Goal: Task Accomplishment & Management: Complete application form

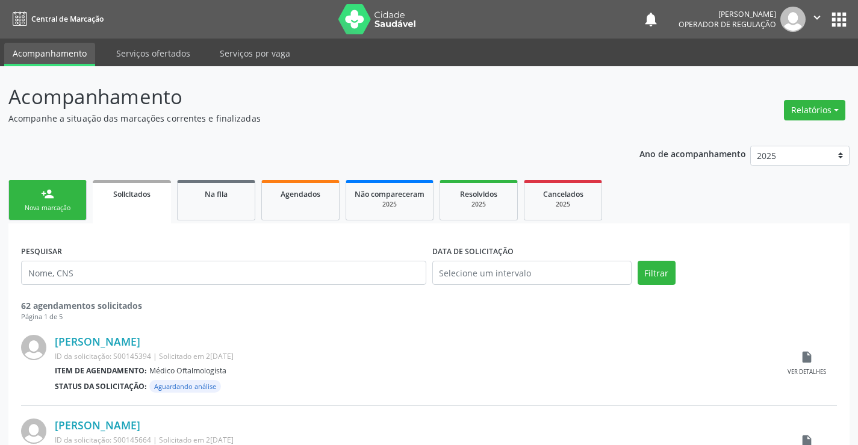
click at [60, 201] on link "person_add Nova marcação" at bounding box center [47, 200] width 78 height 40
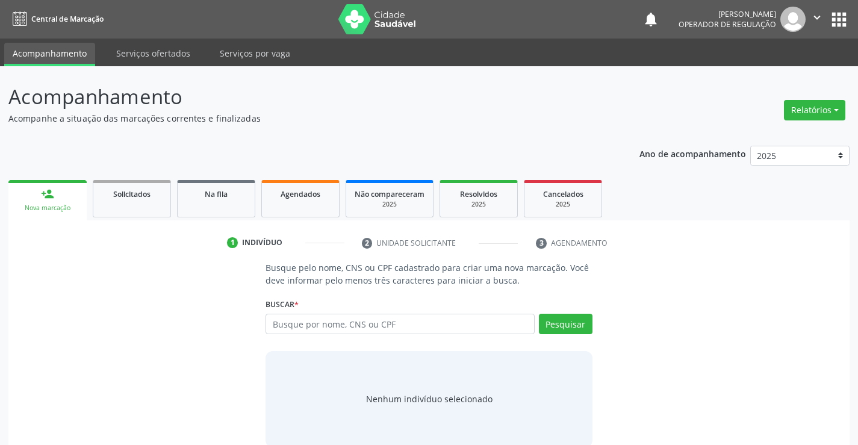
click at [325, 313] on div "Buscar * Busque por nome, CNS ou CPF Nenhum resultado encontrado para: " " Digi…" at bounding box center [429, 318] width 326 height 47
click at [317, 324] on input "text" at bounding box center [400, 324] width 269 height 20
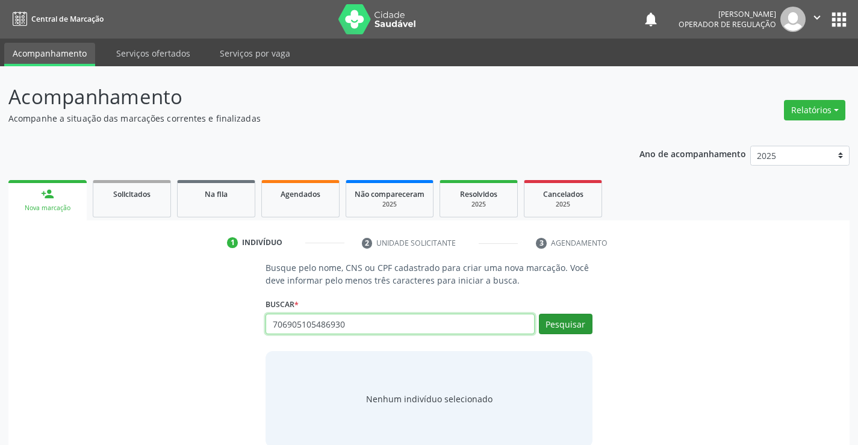
type input "706905105486930"
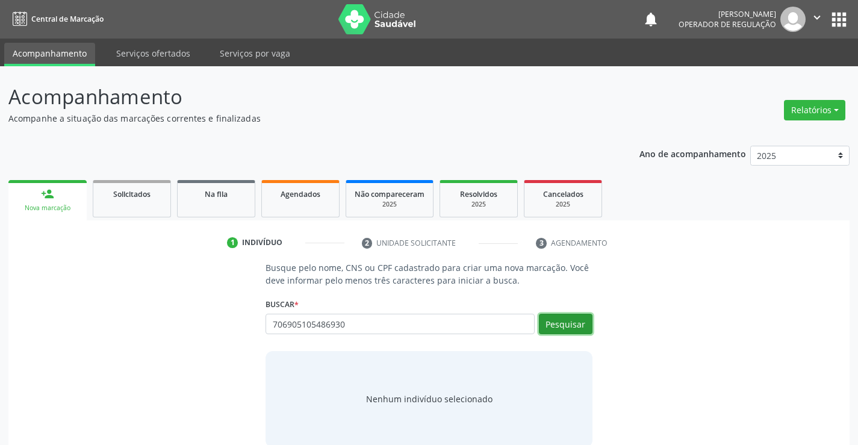
click at [555, 330] on button "Pesquisar" at bounding box center [566, 324] width 54 height 20
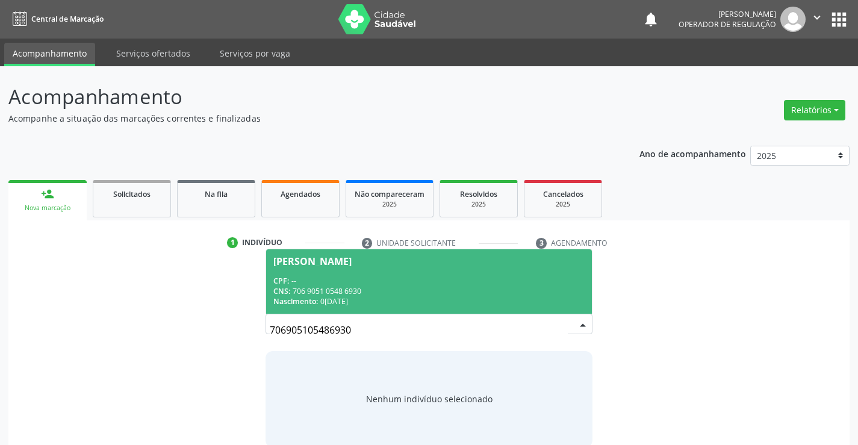
click at [352, 257] on div "[PERSON_NAME]" at bounding box center [312, 262] width 78 height 10
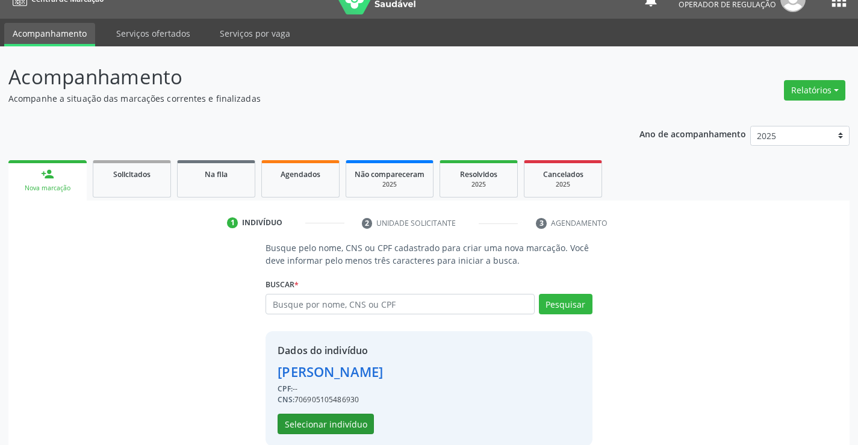
scroll to position [38, 0]
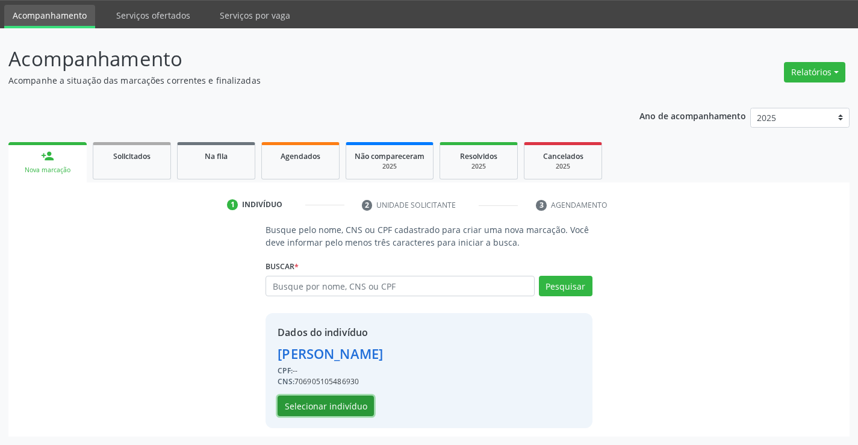
click at [344, 406] on button "Selecionar indivíduo" at bounding box center [326, 406] width 96 height 20
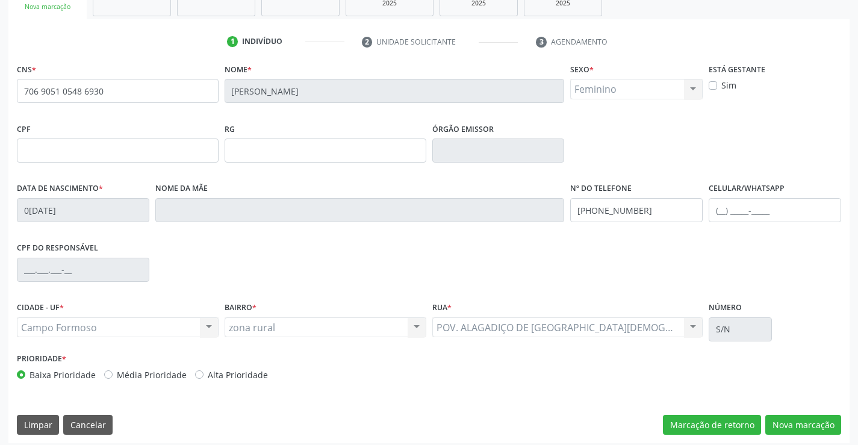
scroll to position [208, 0]
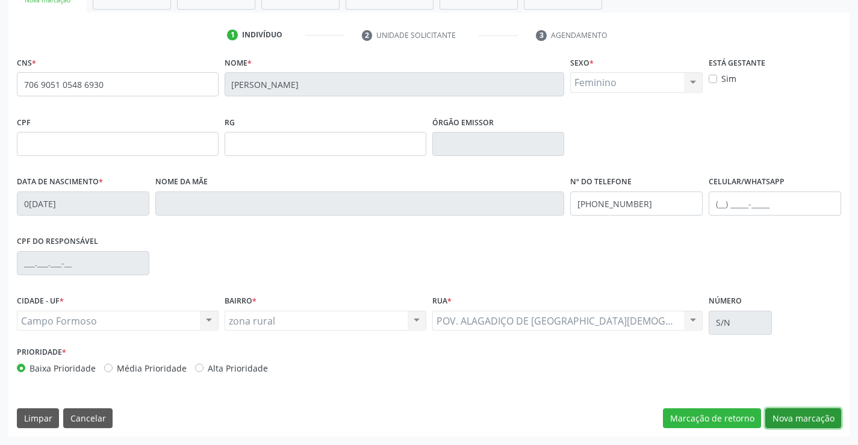
click at [780, 419] on button "Nova marcação" at bounding box center [804, 418] width 76 height 20
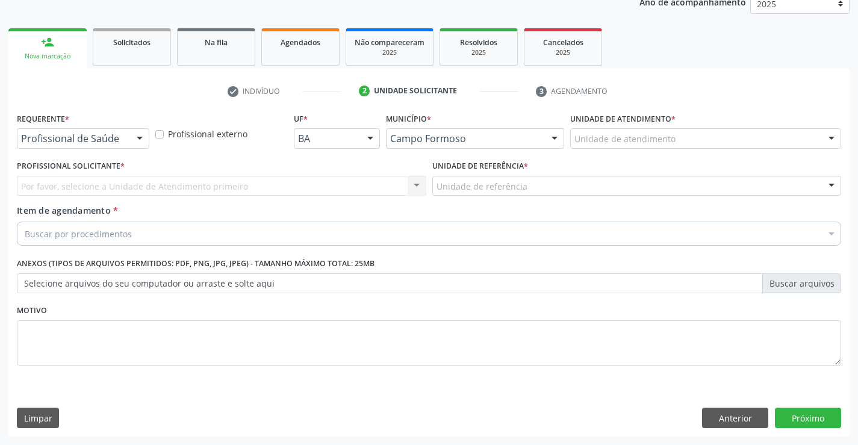
scroll to position [152, 0]
click at [140, 131] on div at bounding box center [140, 139] width 18 height 20
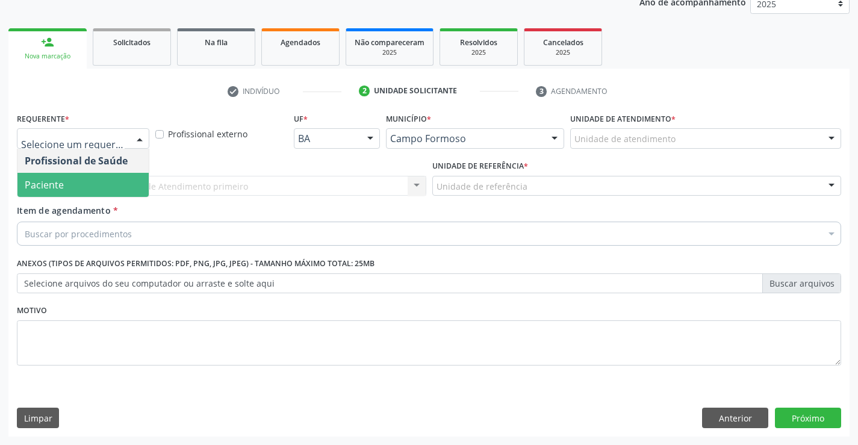
click at [105, 189] on span "Paciente" at bounding box center [82, 185] width 131 height 24
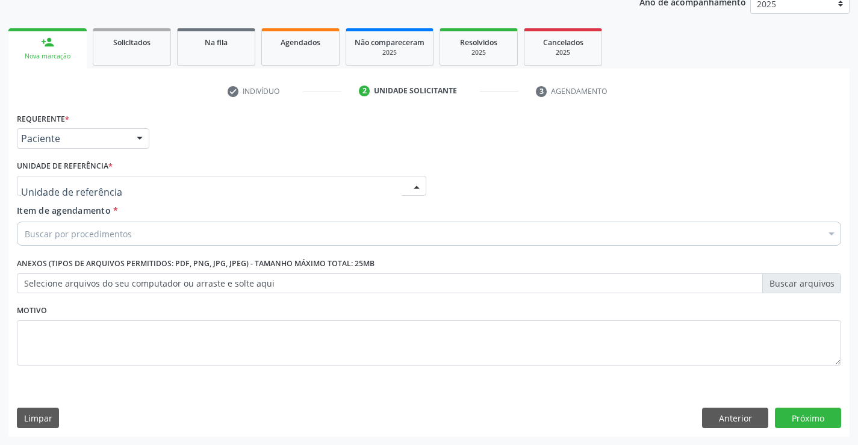
click at [182, 186] on div at bounding box center [222, 186] width 410 height 20
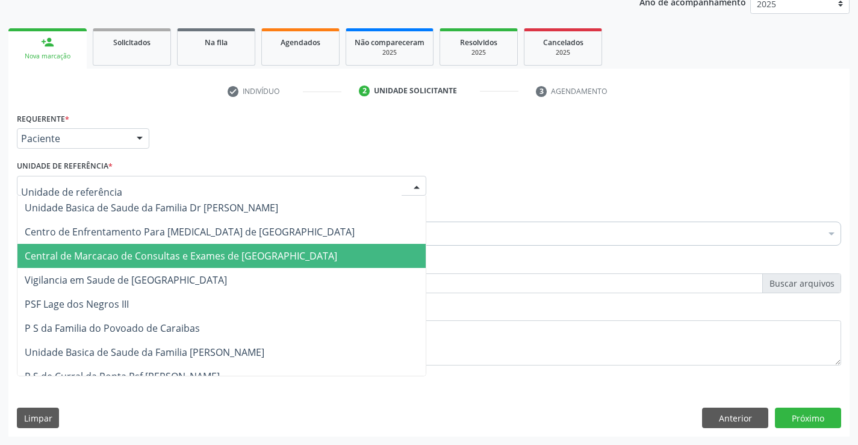
click at [206, 257] on span "Central de Marcacao de Consultas e Exames de [GEOGRAPHIC_DATA]" at bounding box center [181, 255] width 313 height 13
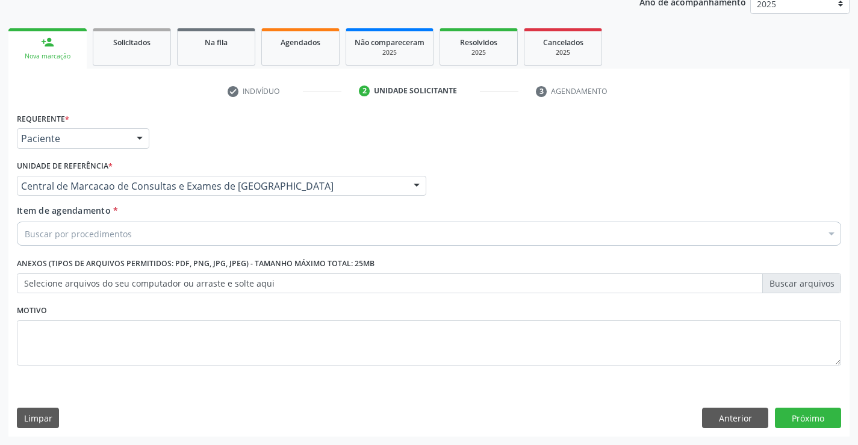
click at [248, 223] on div "Buscar por procedimentos" at bounding box center [429, 234] width 825 height 24
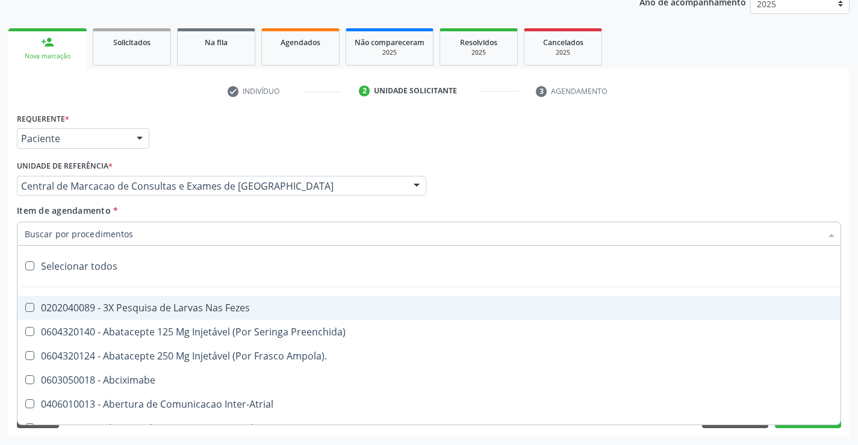
click at [240, 234] on input "Item de agendamento *" at bounding box center [423, 234] width 797 height 24
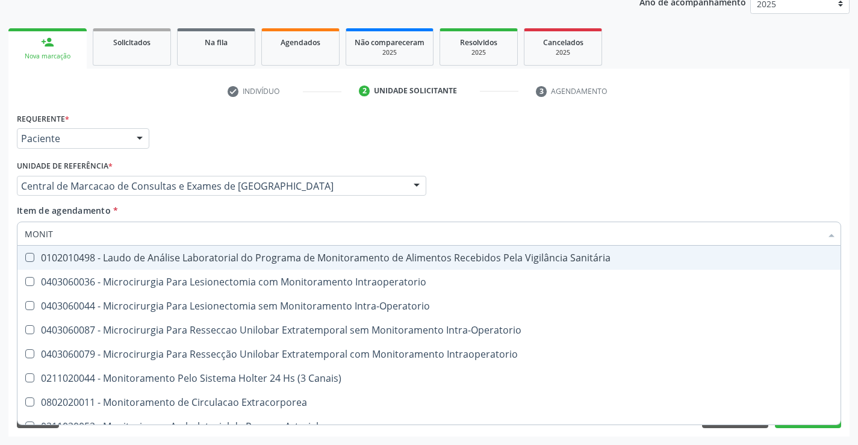
type input "MONITO"
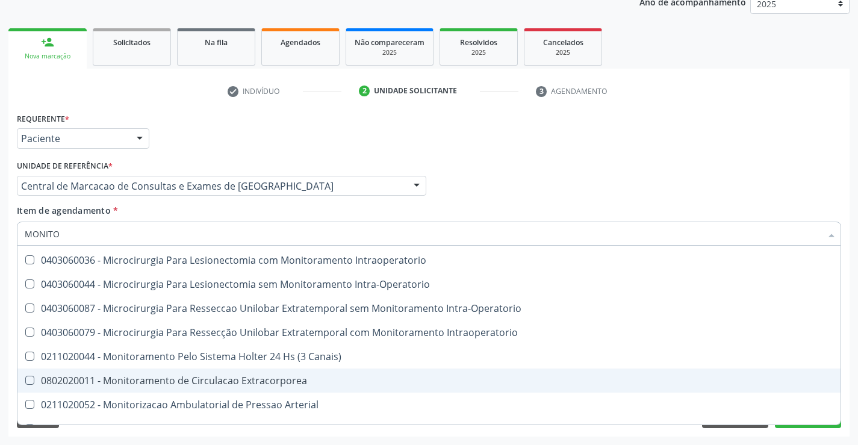
scroll to position [38, 0]
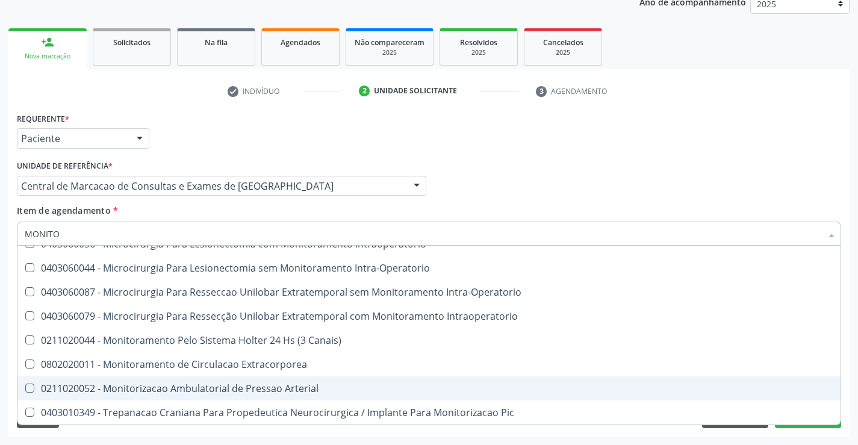
click at [342, 384] on div "0211020052 - Monitorizacao Ambulatorial de Pressao Arterial" at bounding box center [429, 389] width 809 height 10
checkbox Arterial "true"
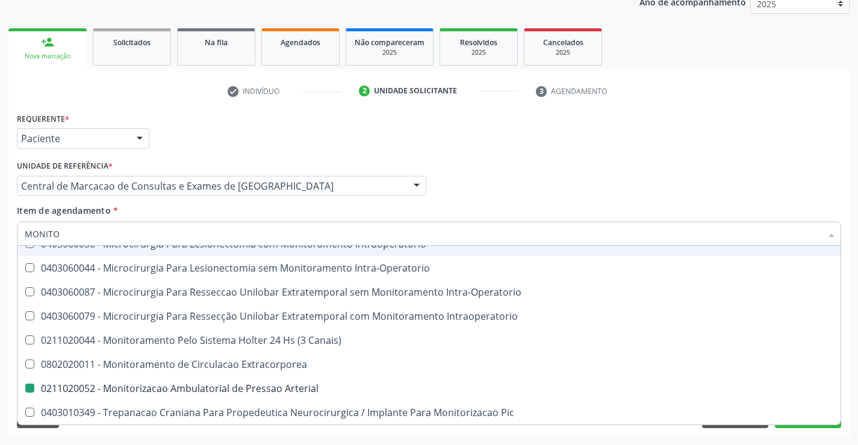
click at [546, 187] on div "Profissional Solicitante Por favor, selecione a Unidade de Atendimento primeiro…" at bounding box center [429, 180] width 831 height 47
checkbox Intraoperatorio "true"
checkbox Arterial "false"
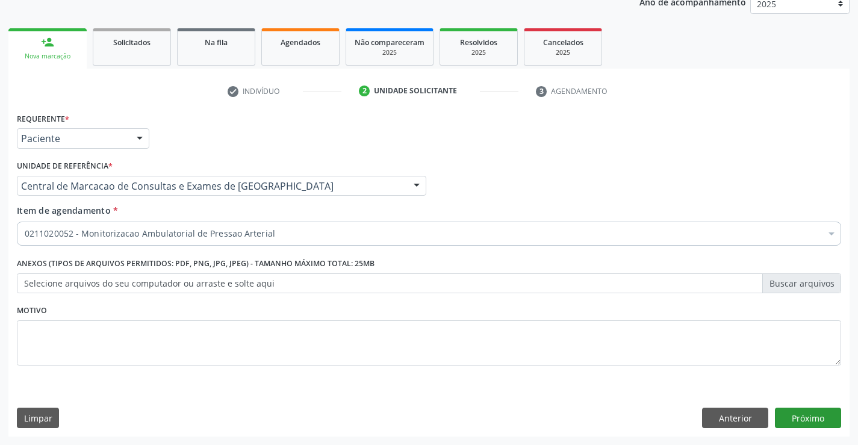
scroll to position [0, 0]
click at [791, 420] on button "Próximo" at bounding box center [808, 418] width 66 height 20
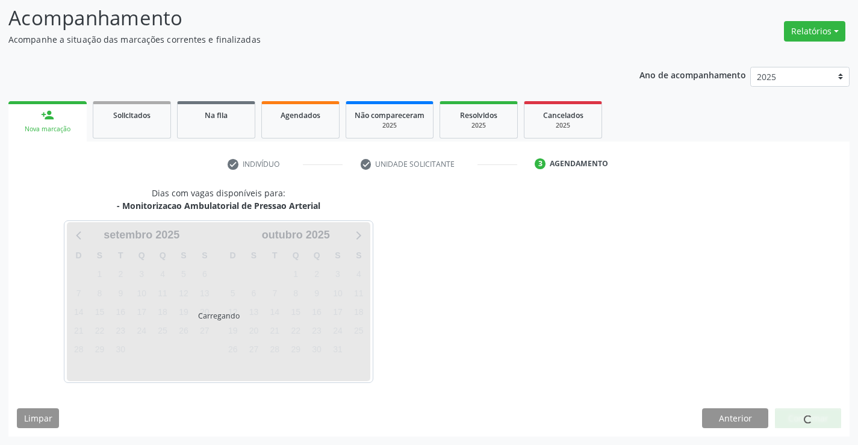
scroll to position [114, 0]
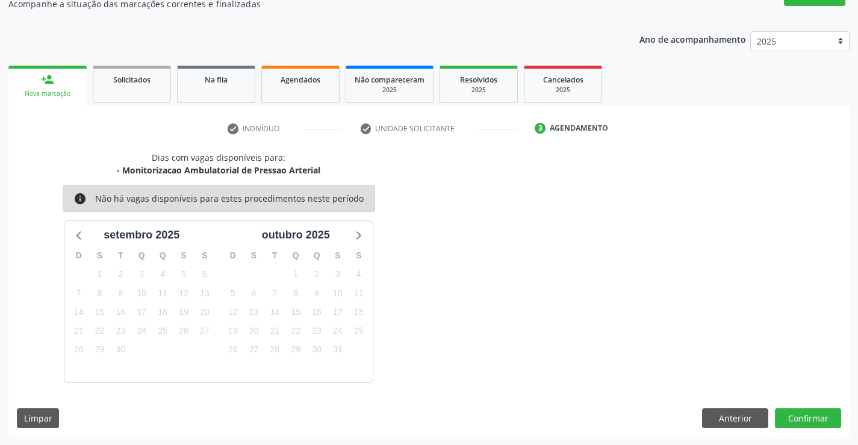
click at [796, 428] on div "Dias com vagas disponíveis para: - Monitorizacao Ambulatorial de Pressao Arteri…" at bounding box center [428, 293] width 841 height 285
click at [800, 407] on div "Dias com vagas disponíveis para: - Monitorizacao Ambulatorial de Pressao Arteri…" at bounding box center [428, 293] width 841 height 285
click at [790, 419] on button "Confirmar" at bounding box center [808, 418] width 66 height 20
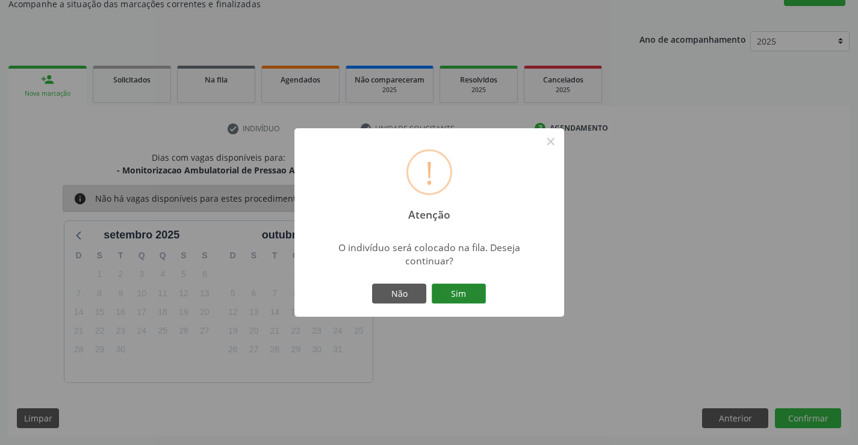
click at [476, 289] on button "Sim" at bounding box center [459, 294] width 54 height 20
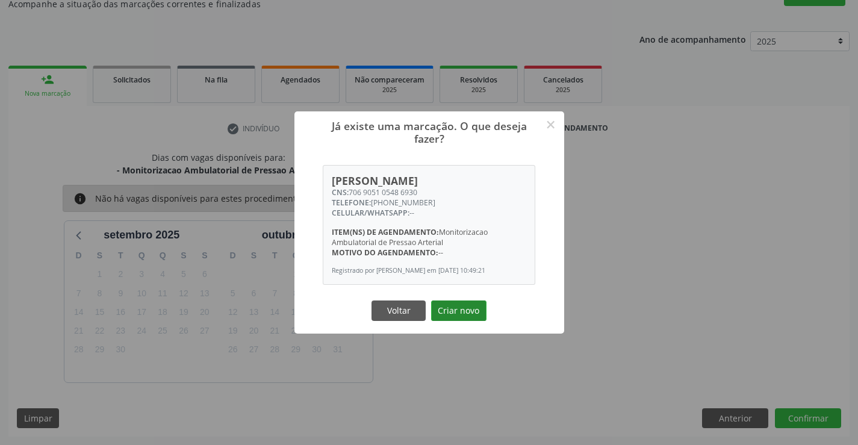
click at [457, 321] on button "Criar novo" at bounding box center [458, 311] width 55 height 20
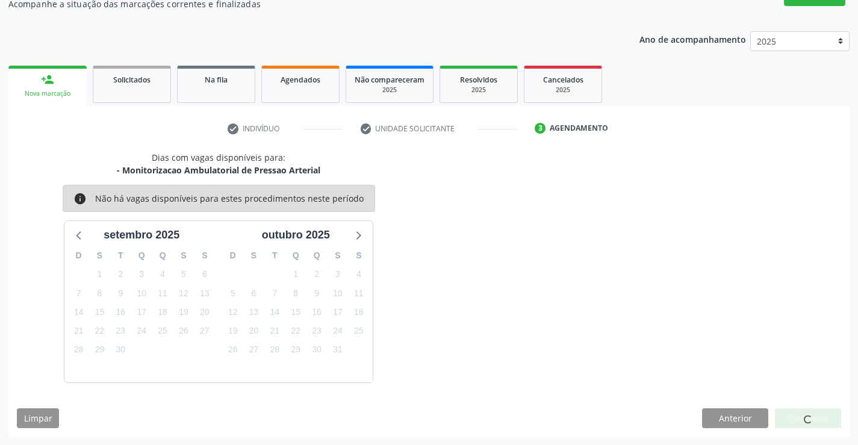
scroll to position [0, 0]
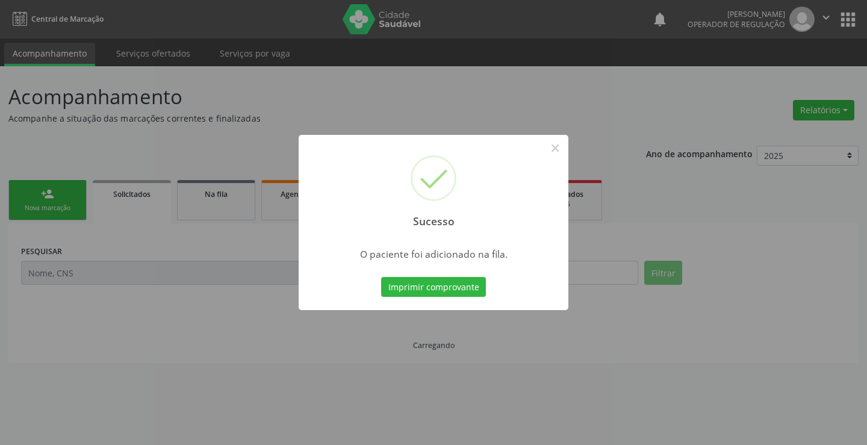
click at [460, 298] on div "Imprimir comprovante Cancel" at bounding box center [434, 287] width 110 height 25
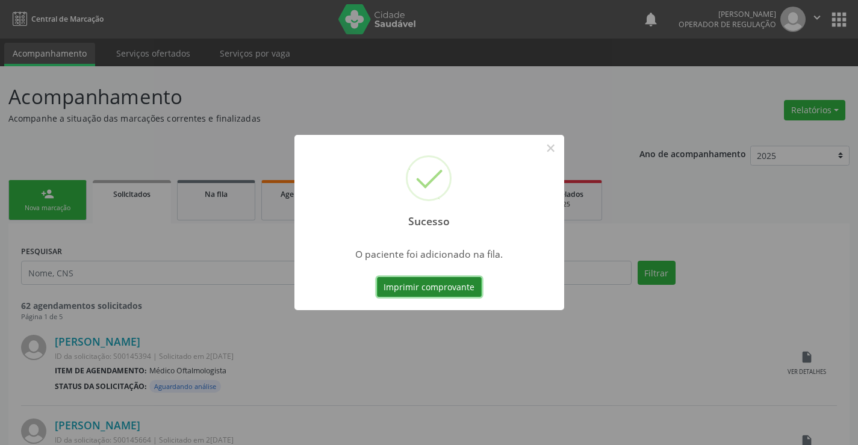
click at [466, 288] on button "Imprimir comprovante" at bounding box center [429, 287] width 105 height 20
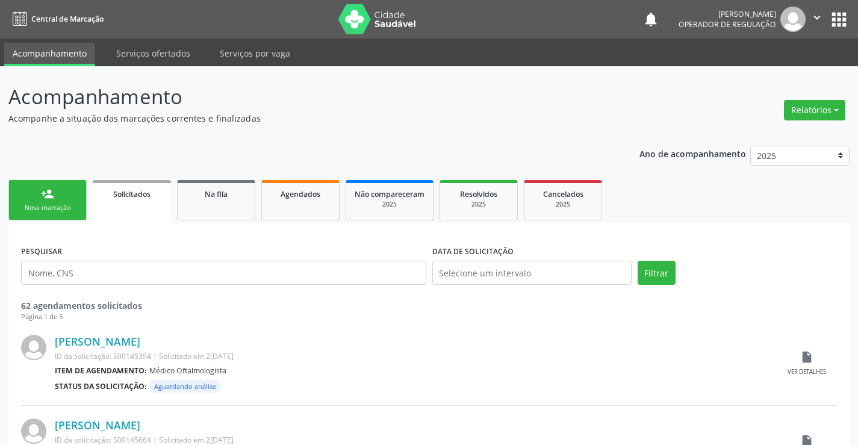
click at [58, 217] on link "person_add Nova marcação" at bounding box center [47, 200] width 78 height 40
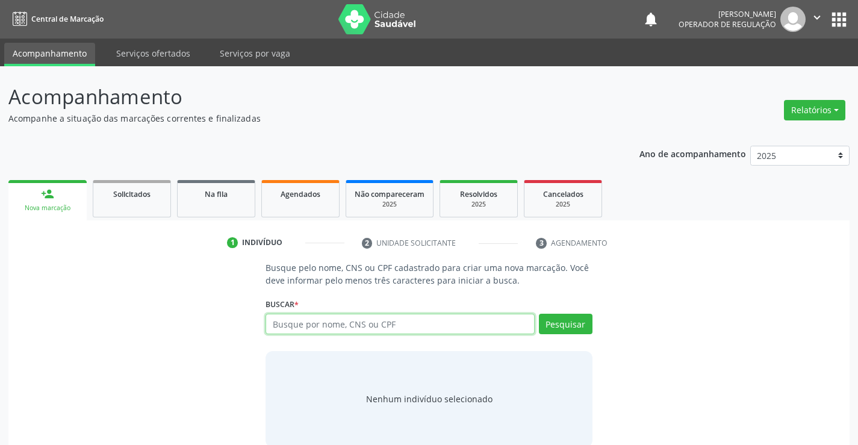
click at [305, 333] on input "text" at bounding box center [400, 324] width 269 height 20
type input "700208912100729"
click at [557, 335] on div "Pesquisar" at bounding box center [564, 328] width 58 height 29
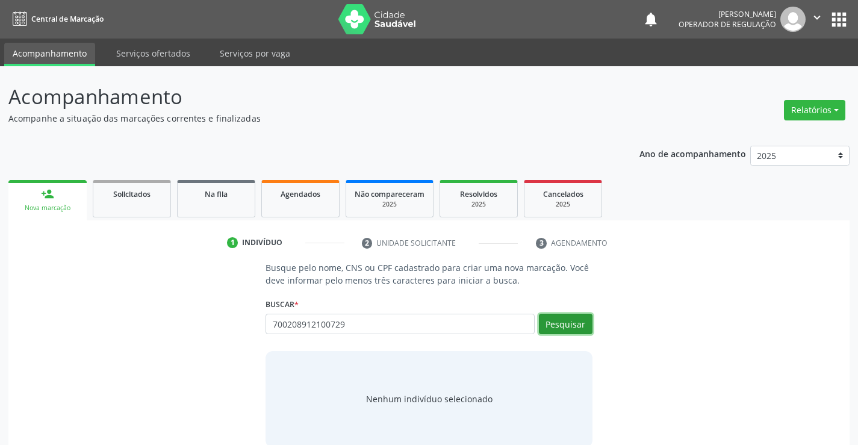
click at [557, 330] on button "Pesquisar" at bounding box center [566, 324] width 54 height 20
type input "700208912100729"
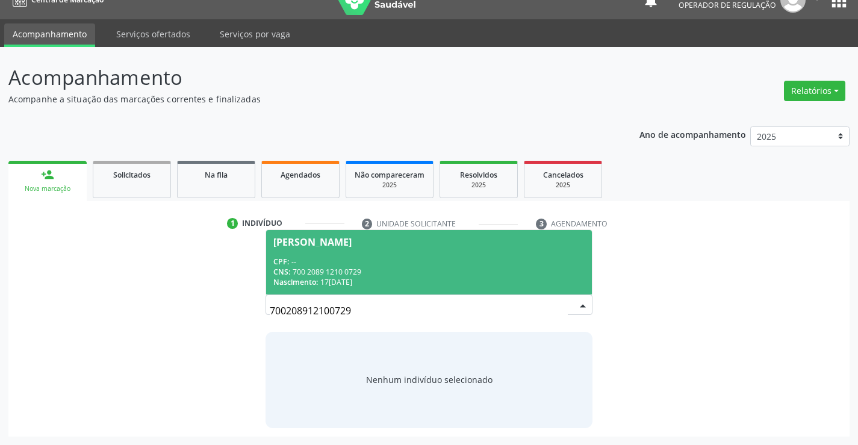
click at [354, 255] on span "[PERSON_NAME] CPF: -- CNS: 700 2089 1210 0729 Nascimento: [DATE]" at bounding box center [428, 262] width 325 height 64
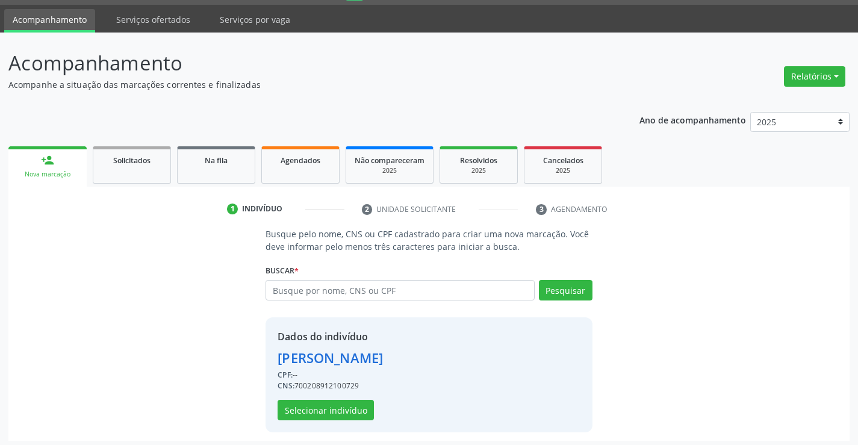
scroll to position [38, 0]
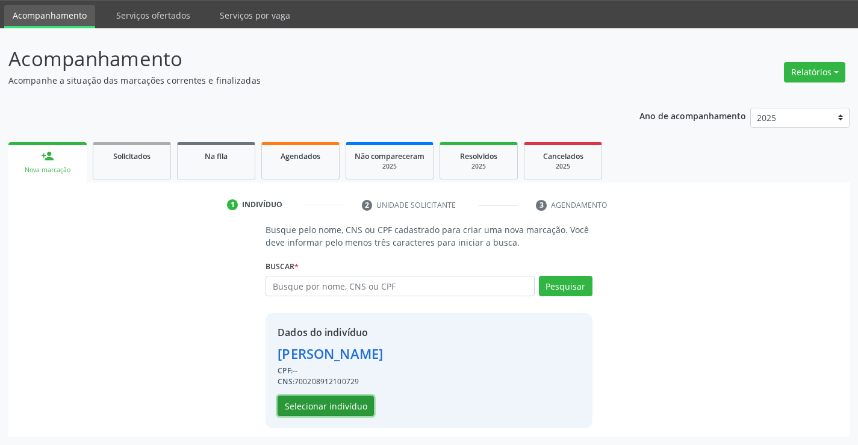
click at [329, 402] on button "Selecionar indivíduo" at bounding box center [326, 406] width 96 height 20
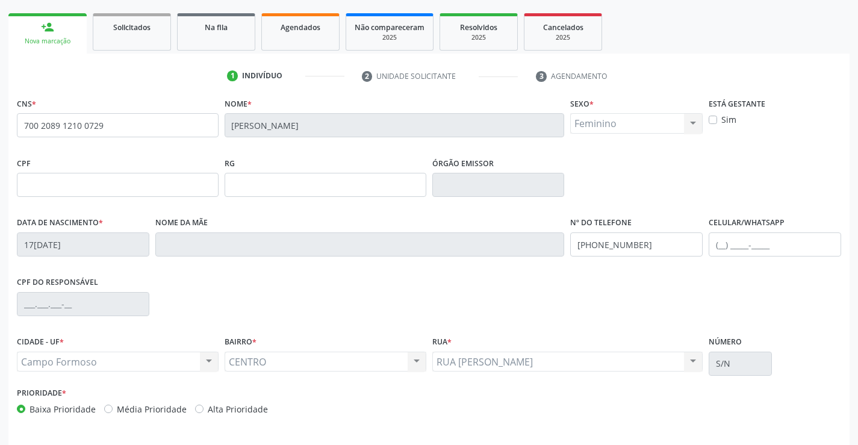
scroll to position [208, 0]
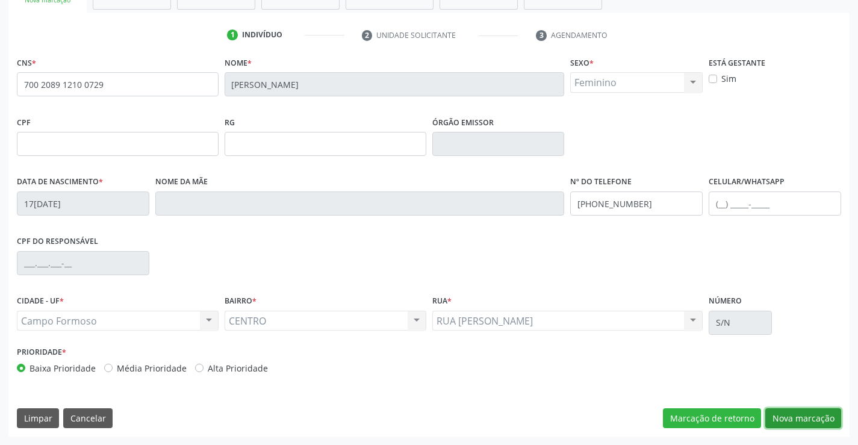
click at [819, 420] on button "Nova marcação" at bounding box center [804, 418] width 76 height 20
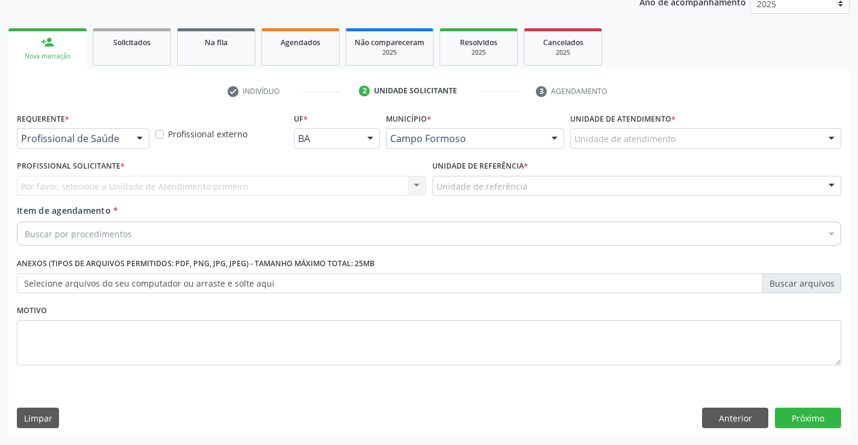
click at [141, 139] on div at bounding box center [140, 139] width 18 height 20
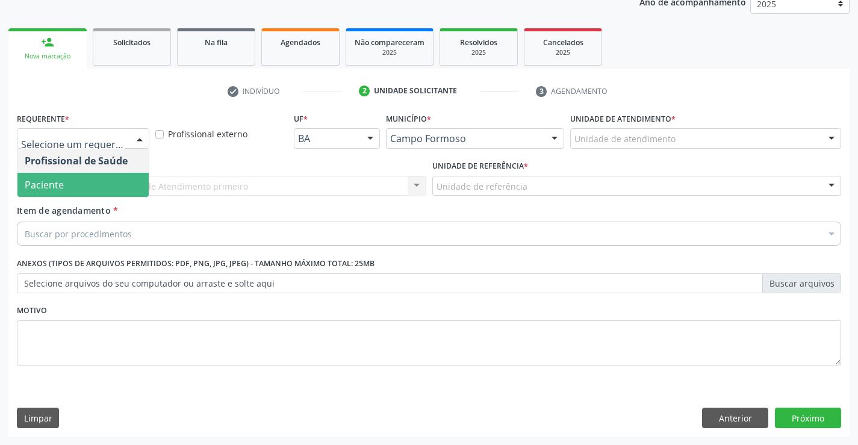
click at [102, 178] on span "Paciente" at bounding box center [82, 185] width 131 height 24
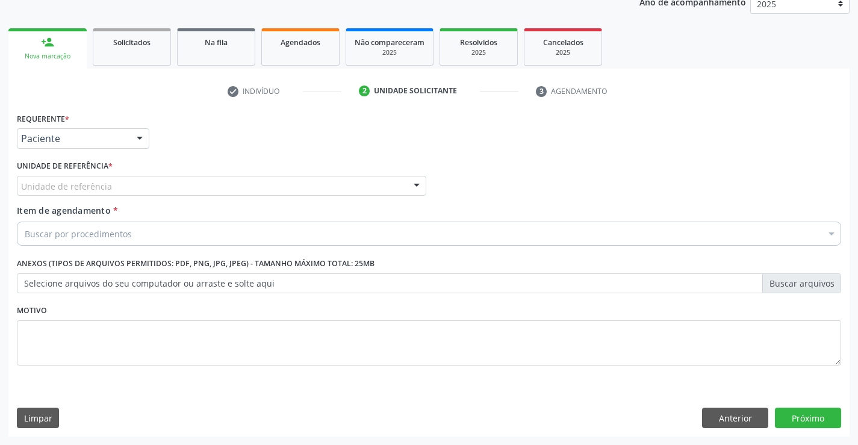
click at [226, 182] on div "Unidade de referência" at bounding box center [222, 186] width 410 height 20
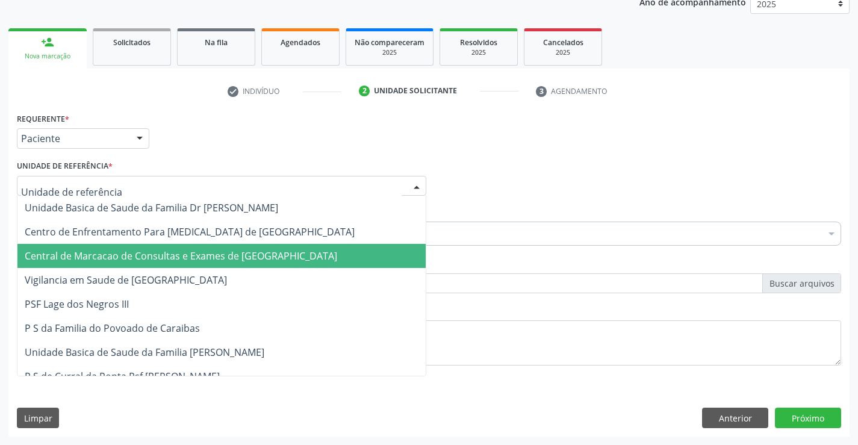
click at [229, 253] on span "Central de Marcacao de Consultas e Exames de [GEOGRAPHIC_DATA]" at bounding box center [181, 255] width 313 height 13
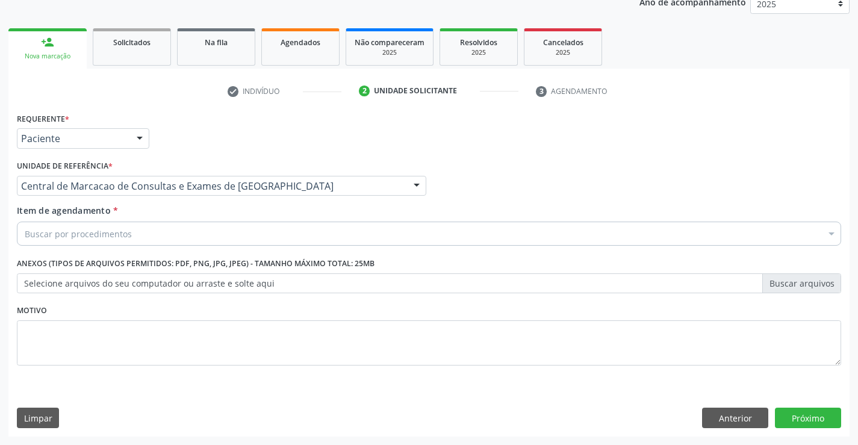
click at [241, 232] on div "Buscar por procedimentos" at bounding box center [429, 234] width 825 height 24
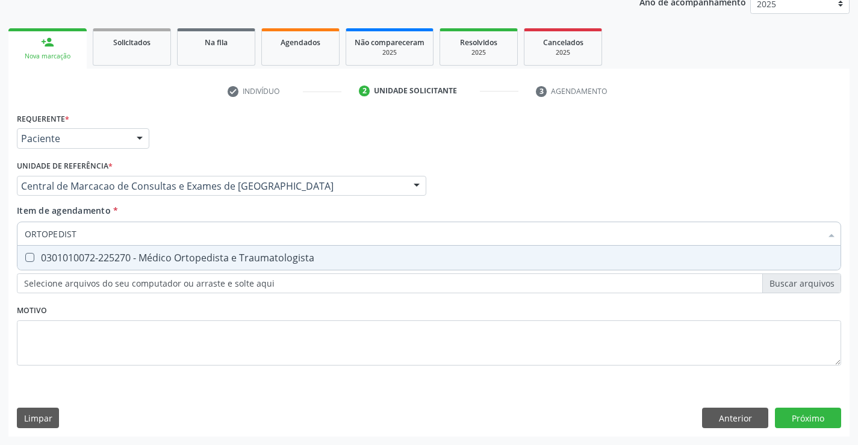
type input "ORTOPEDISTA"
click at [236, 267] on span "0301010072-225270 - Médico Ortopedista e Traumatologista" at bounding box center [428, 258] width 823 height 24
click at [238, 229] on input "ORTOPEDISTA" at bounding box center [423, 234] width 797 height 24
click at [236, 258] on div "0301010072-225270 - Médico Ortopedista e Traumatologista" at bounding box center [429, 258] width 809 height 10
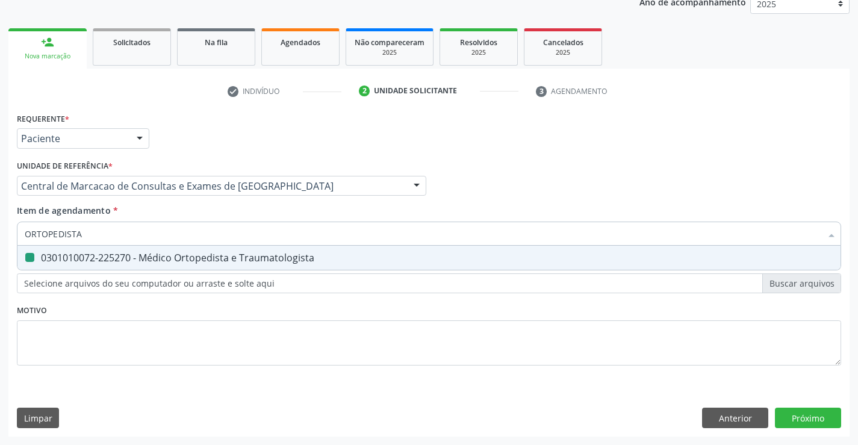
checkbox Traumatologista "false"
click at [232, 234] on input "ORTOPEDISTA" at bounding box center [423, 234] width 797 height 24
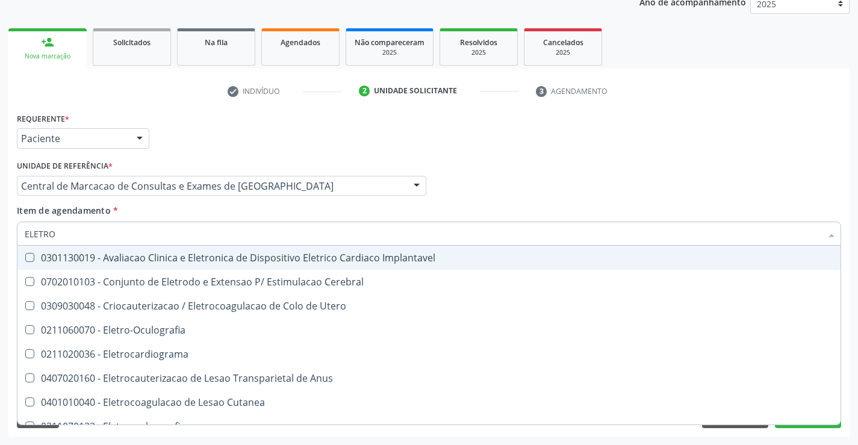
type input "ELETROC"
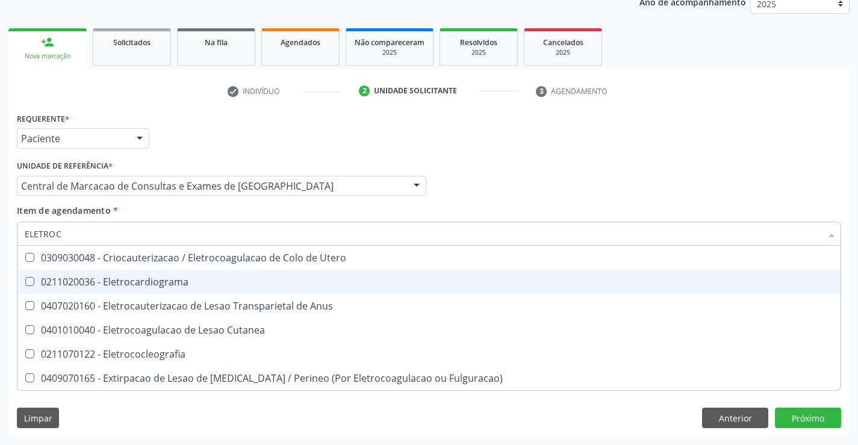
click at [190, 286] on div "0211020036 - Eletrocardiograma" at bounding box center [429, 282] width 809 height 10
checkbox Eletrocardiograma "true"
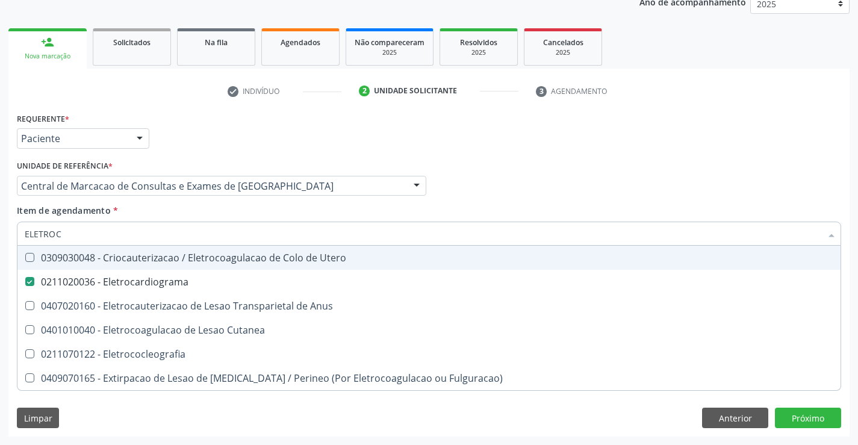
click at [723, 136] on div "Requerente * Paciente Profissional de Saúde Paciente Nenhum resultado encontrad…" at bounding box center [429, 133] width 831 height 47
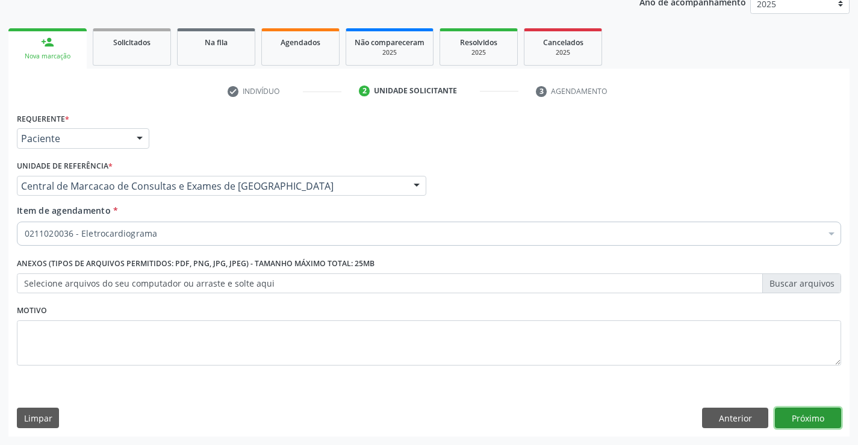
click at [806, 422] on button "Próximo" at bounding box center [808, 418] width 66 height 20
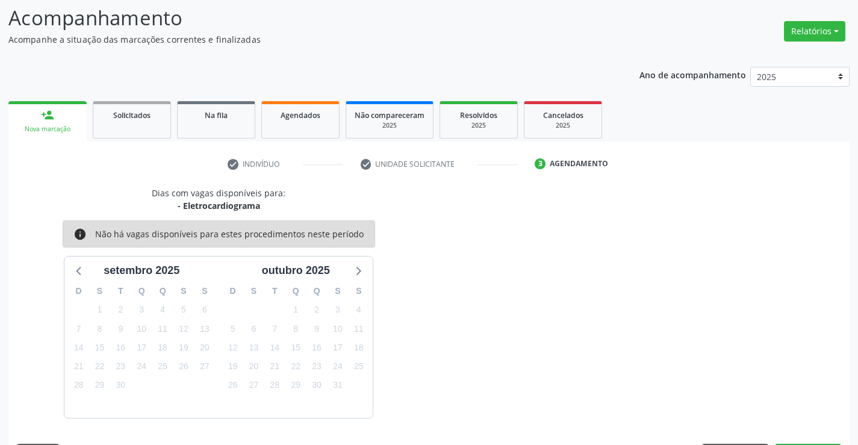
scroll to position [114, 0]
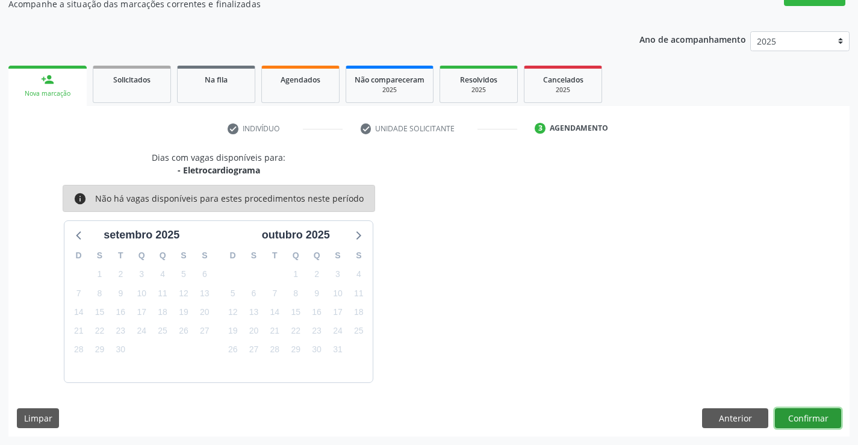
click at [806, 421] on button "Confirmar" at bounding box center [808, 418] width 66 height 20
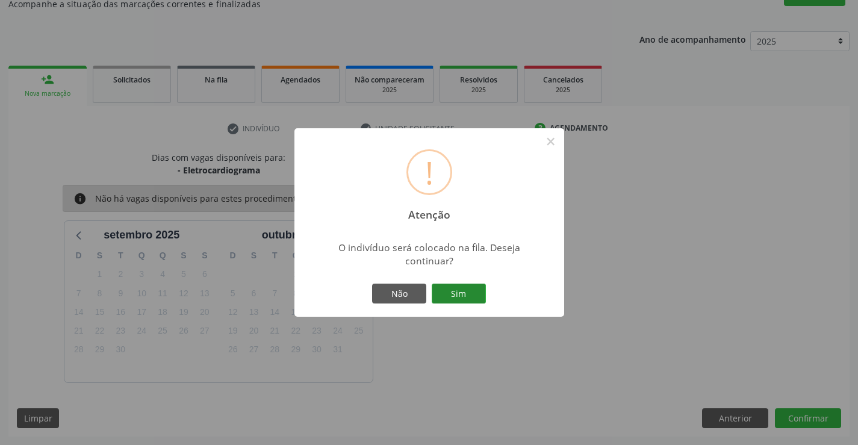
click at [454, 292] on button "Sim" at bounding box center [459, 294] width 54 height 20
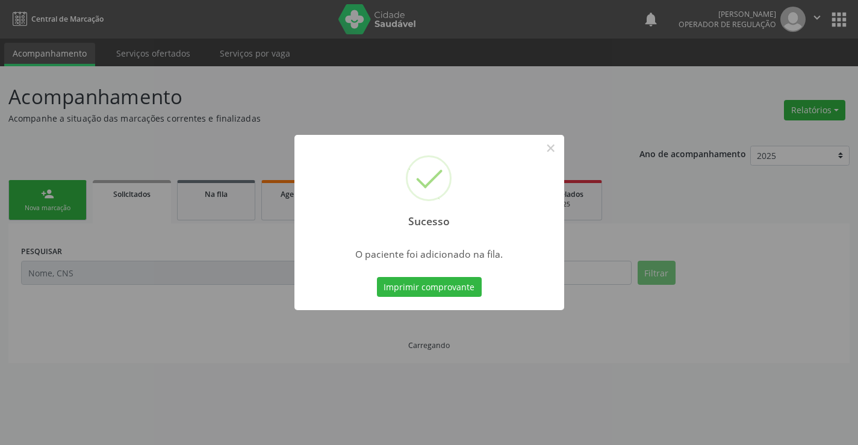
scroll to position [0, 0]
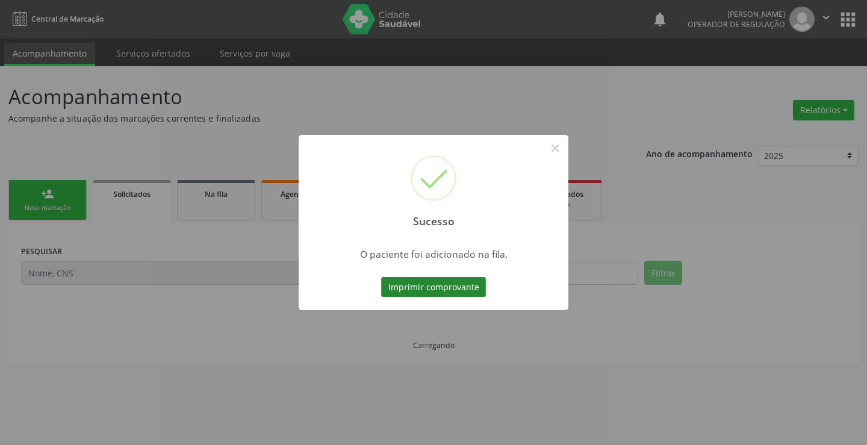
click at [461, 286] on button "Imprimir comprovante" at bounding box center [433, 287] width 105 height 20
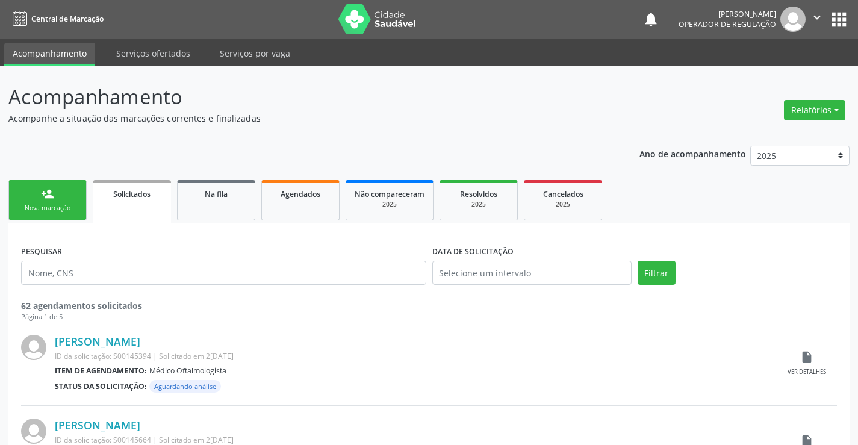
click at [28, 210] on div "Nova marcação" at bounding box center [47, 208] width 60 height 9
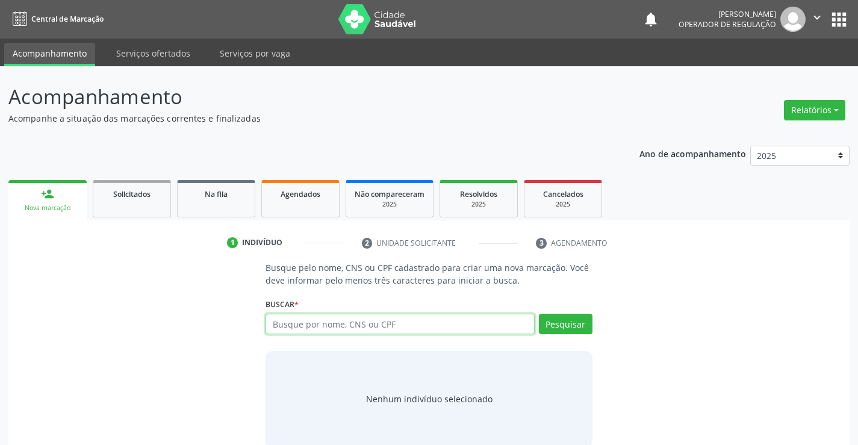
click at [289, 328] on input "text" at bounding box center [400, 324] width 269 height 20
type input "700005032564308"
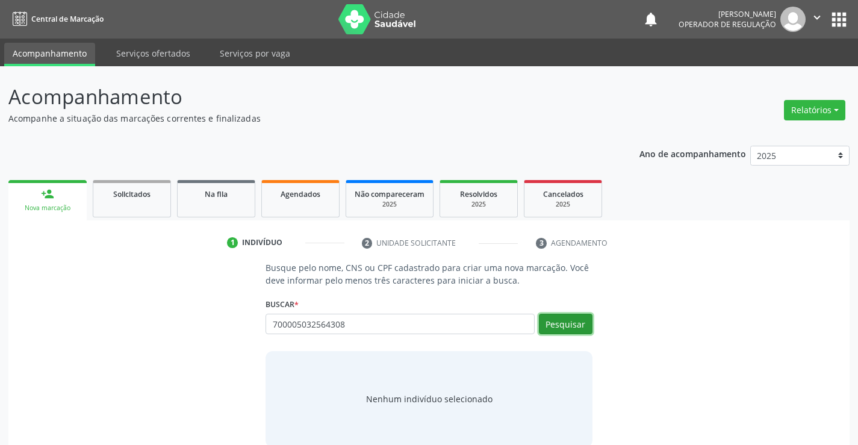
click at [563, 319] on button "Pesquisar" at bounding box center [566, 324] width 54 height 20
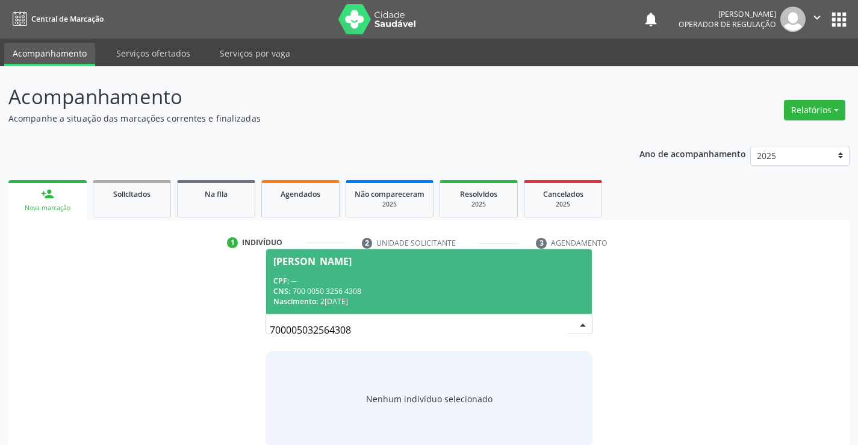
click at [453, 296] on div "Nascimento: 2[DATE]" at bounding box center [428, 301] width 311 height 10
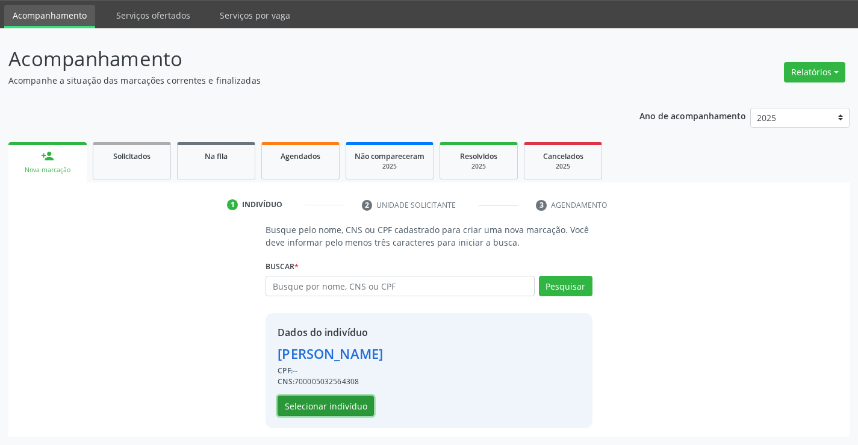
click at [337, 398] on button "Selecionar indivíduo" at bounding box center [326, 406] width 96 height 20
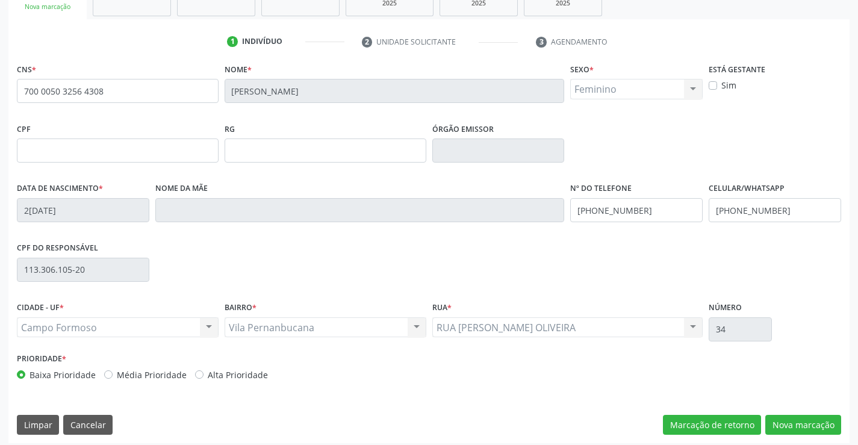
scroll to position [208, 0]
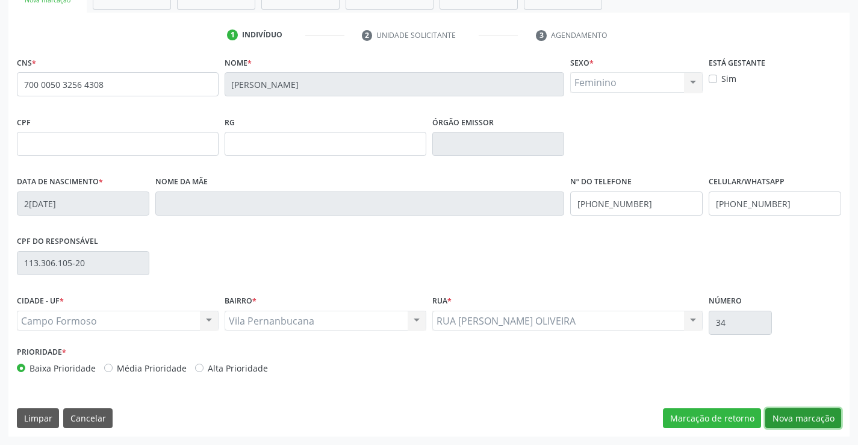
click at [814, 420] on button "Nova marcação" at bounding box center [804, 418] width 76 height 20
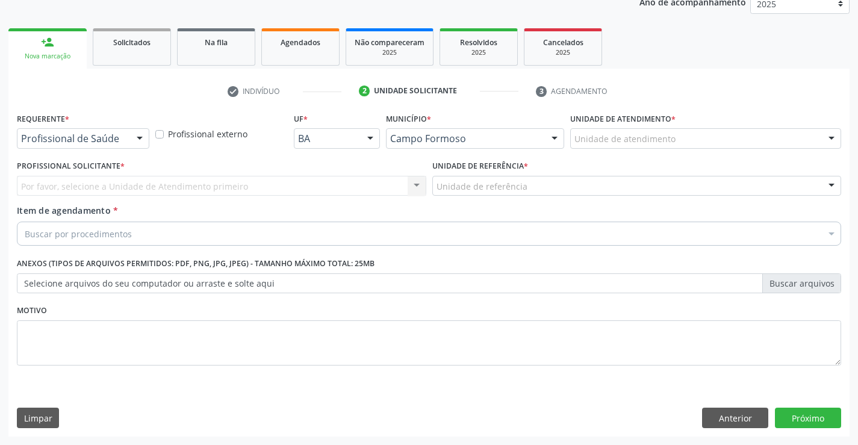
scroll to position [152, 0]
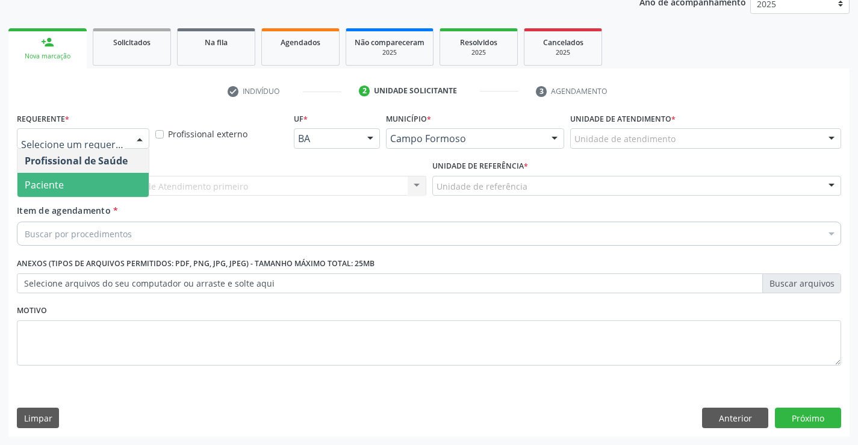
click at [74, 190] on span "Paciente" at bounding box center [82, 185] width 131 height 24
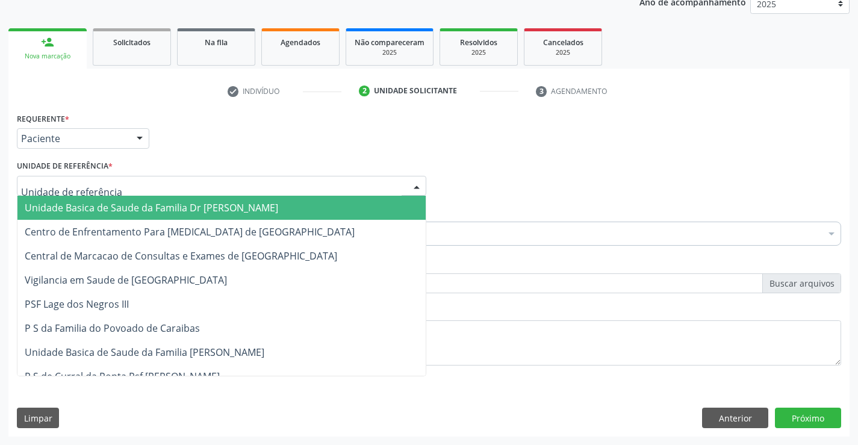
click at [210, 183] on div at bounding box center [222, 186] width 410 height 20
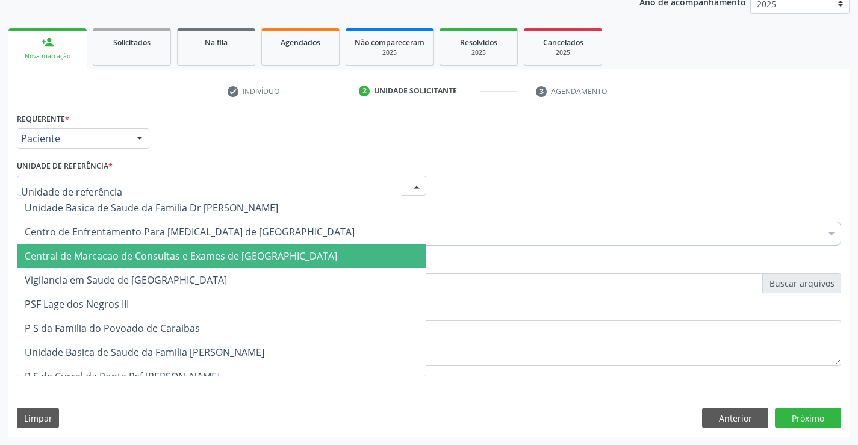
click at [204, 256] on span "Central de Marcacao de Consultas e Exames de [GEOGRAPHIC_DATA]" at bounding box center [181, 255] width 313 height 13
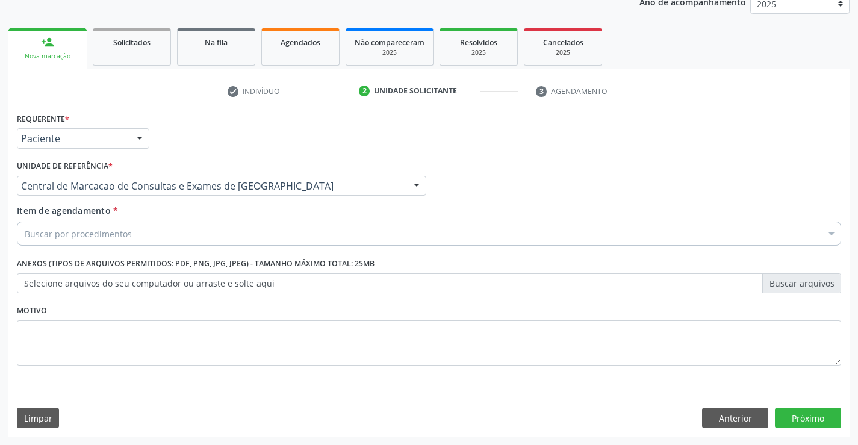
click at [229, 229] on div "Buscar por procedimentos" at bounding box center [429, 234] width 825 height 24
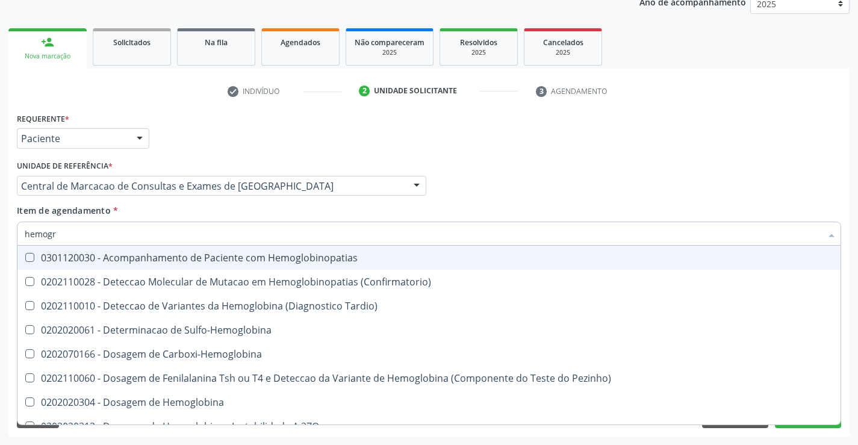
type input "hemogra"
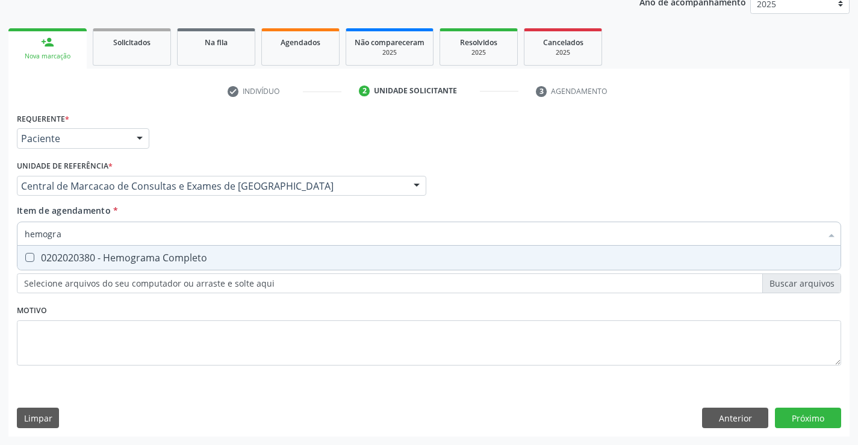
click at [198, 257] on div "0202020380 - Hemograma Completo" at bounding box center [429, 258] width 809 height 10
checkbox Completo "true"
click at [208, 234] on input "hemogra" at bounding box center [423, 234] width 797 height 24
type input "u"
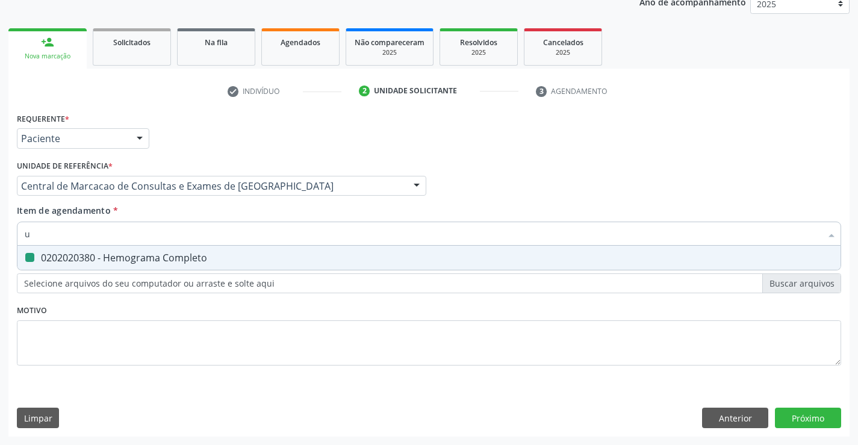
checkbox Completo "false"
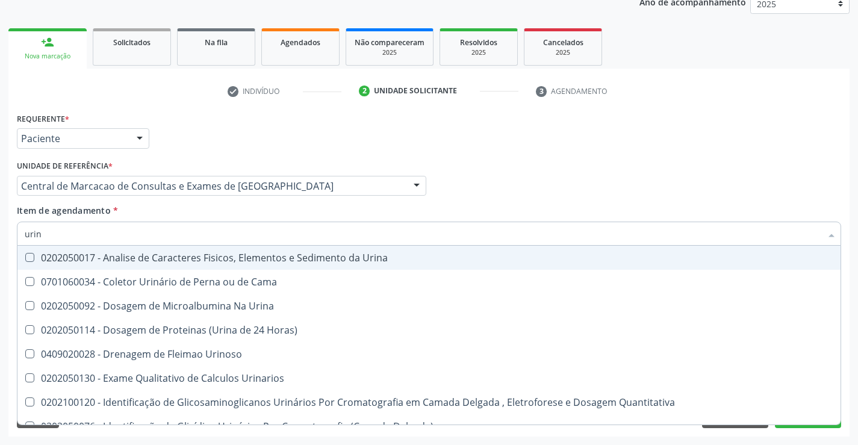
type input "urina"
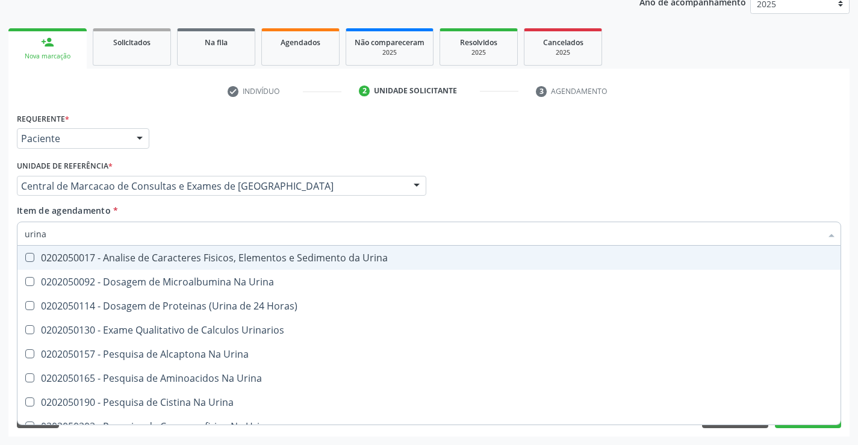
click at [195, 256] on div "0202050017 - Analise de Caracteres Fisicos, Elementos e Sedimento da Urina" at bounding box center [429, 258] width 809 height 10
checkbox Urina "true"
click at [204, 225] on input "urina" at bounding box center [423, 234] width 797 height 24
type input "g"
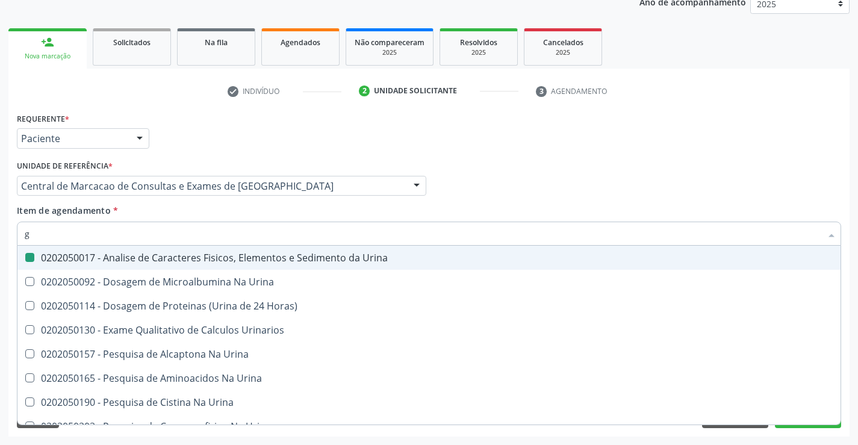
checkbox Urina "false"
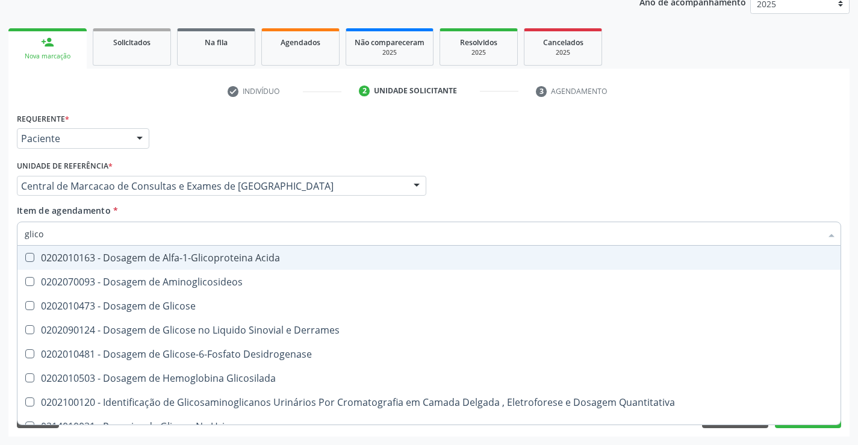
type input "glicos"
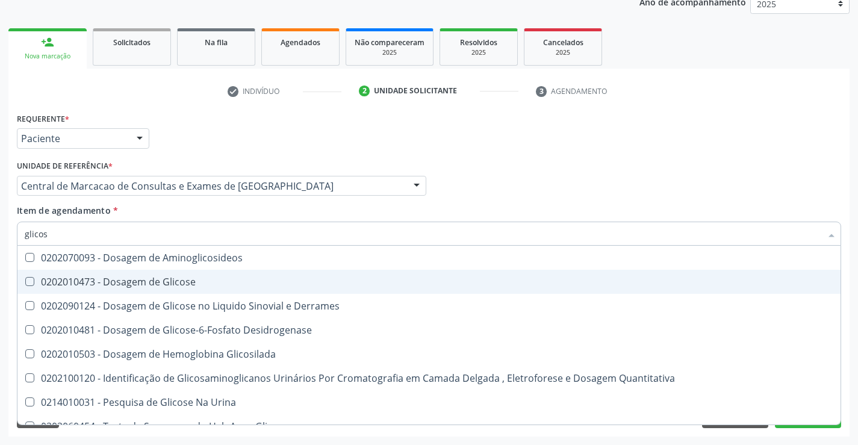
click at [157, 278] on div "0202010473 - Dosagem de Glicose" at bounding box center [429, 282] width 809 height 10
checkbox Glicose "true"
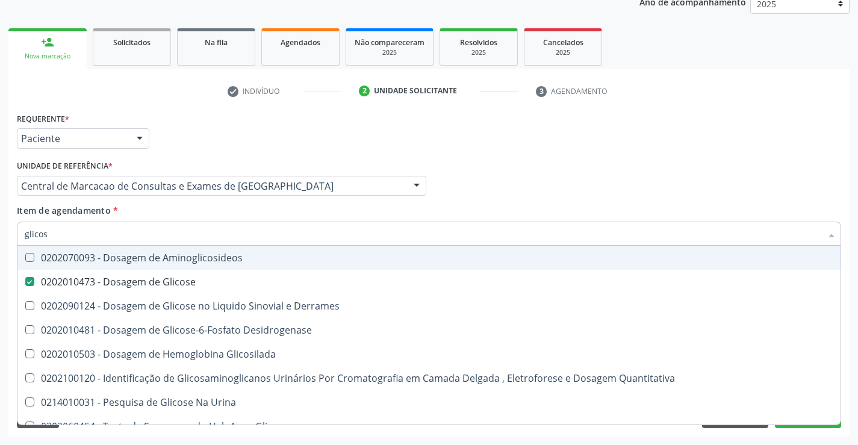
click at [152, 232] on input "glicos" at bounding box center [423, 234] width 797 height 24
type input "r"
checkbox Glicose "false"
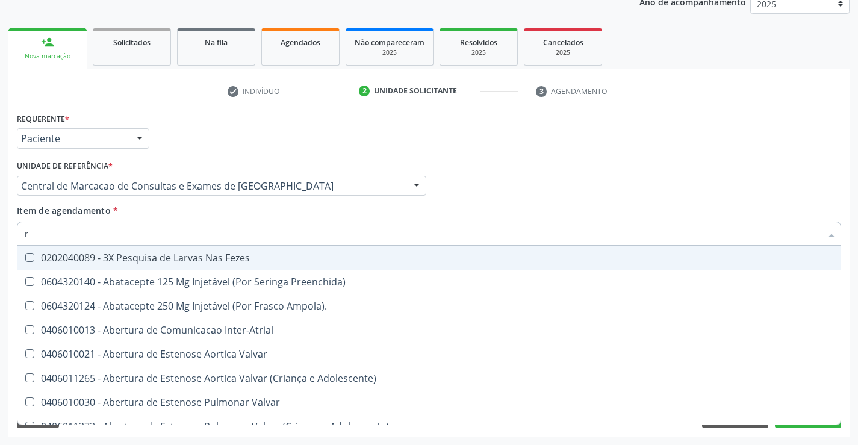
type input "rh"
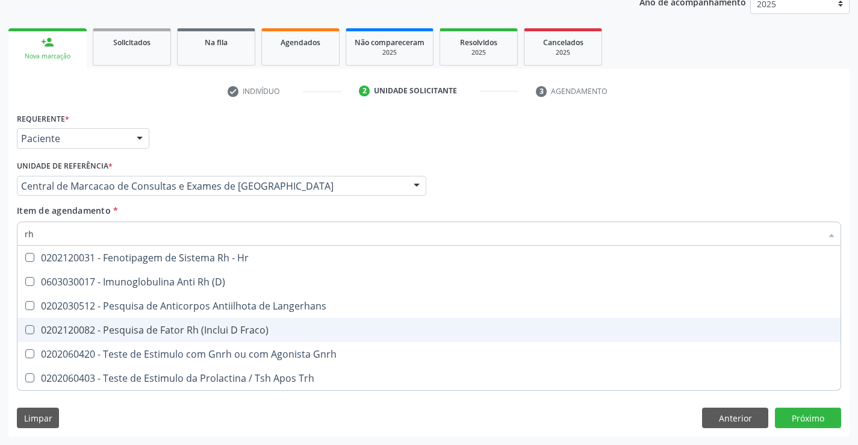
click at [189, 325] on div "0202120082 - Pesquisa de Fator Rh (Inclui D Fraco)" at bounding box center [429, 330] width 809 height 10
checkbox Fraco\) "true"
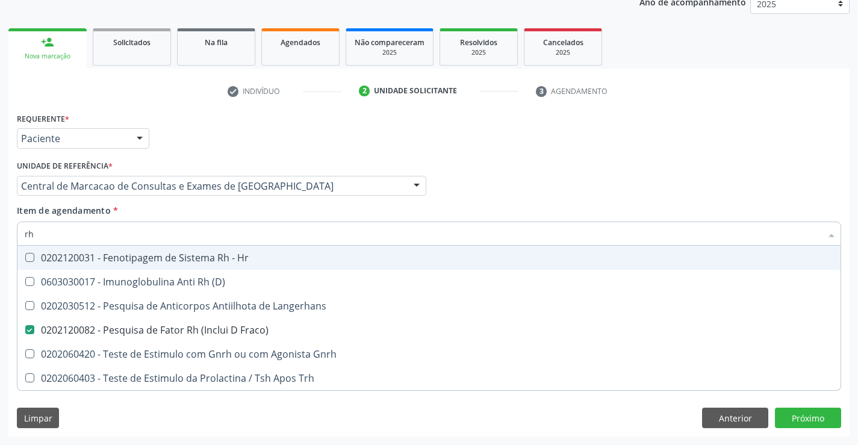
click at [153, 225] on input "rh" at bounding box center [423, 234] width 797 height 24
type input "f"
checkbox Fraco\) "false"
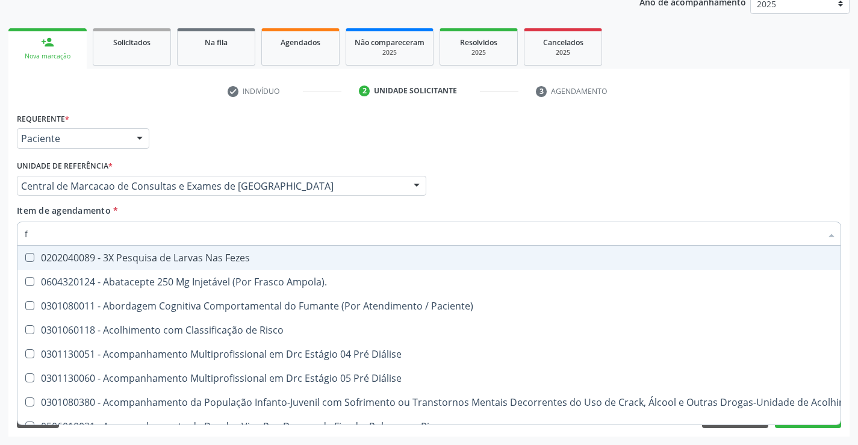
type input "fe"
checkbox Urina "false"
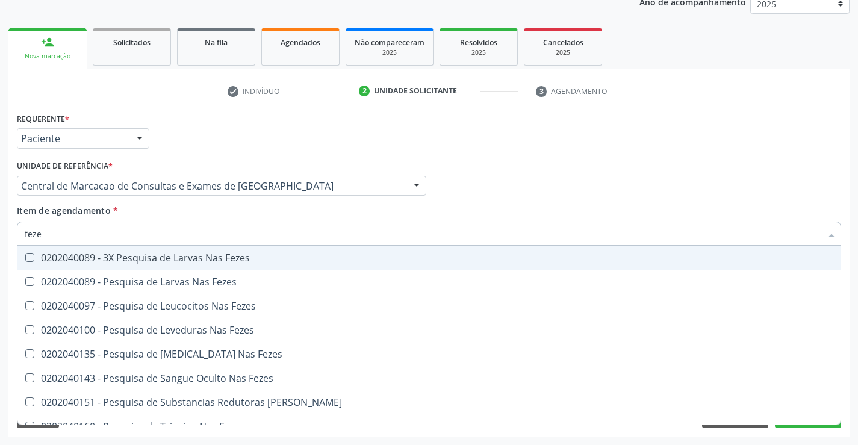
type input "fezes"
click at [142, 258] on div "0202040089 - 3X Pesquisa de Larvas Nas Fezes" at bounding box center [429, 258] width 809 height 10
checkbox Fezes "true"
click at [144, 234] on input "fezes" at bounding box center [423, 234] width 797 height 24
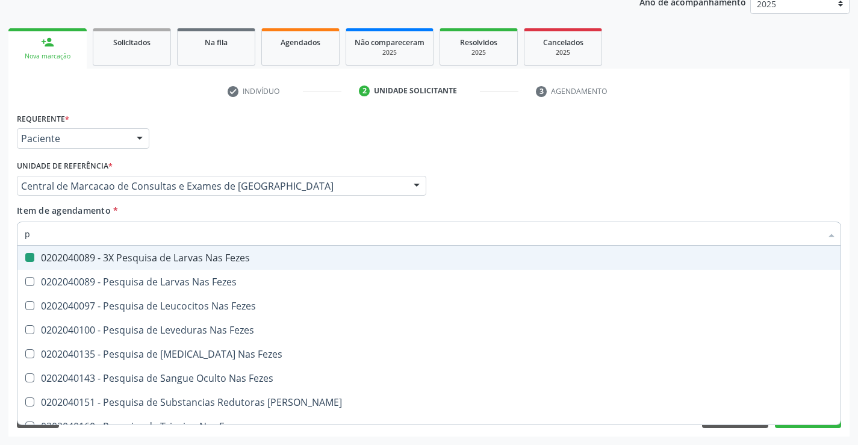
type input "pl"
checkbox Fezes "false"
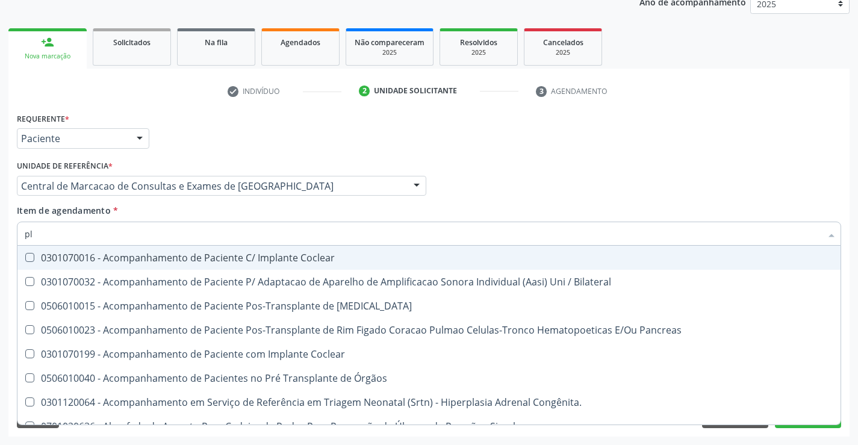
type input "pla"
checkbox Completo "false"
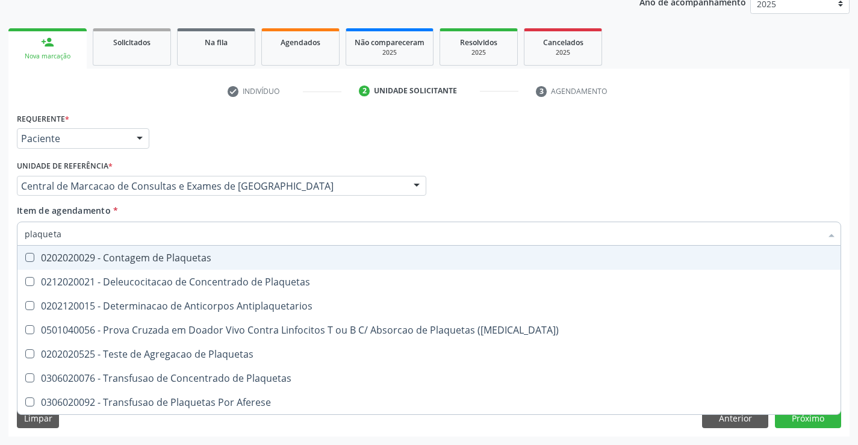
type input "plaquetas"
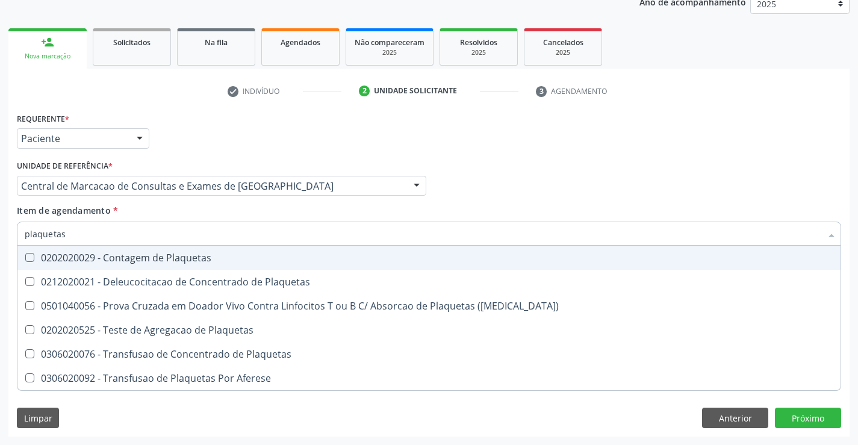
click at [192, 258] on div "0202020029 - Contagem de Plaquetas" at bounding box center [429, 258] width 809 height 10
checkbox Plaquetas "true"
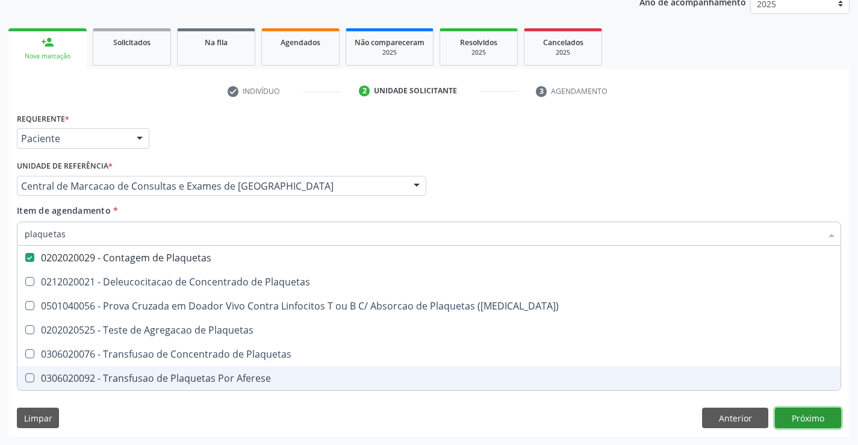
click at [794, 414] on div "Requerente * Paciente Profissional de Saúde Paciente Nenhum resultado encontrad…" at bounding box center [428, 273] width 841 height 327
checkbox Plaquetas "true"
checkbox Match\) "true"
checkbox Plaquetas "true"
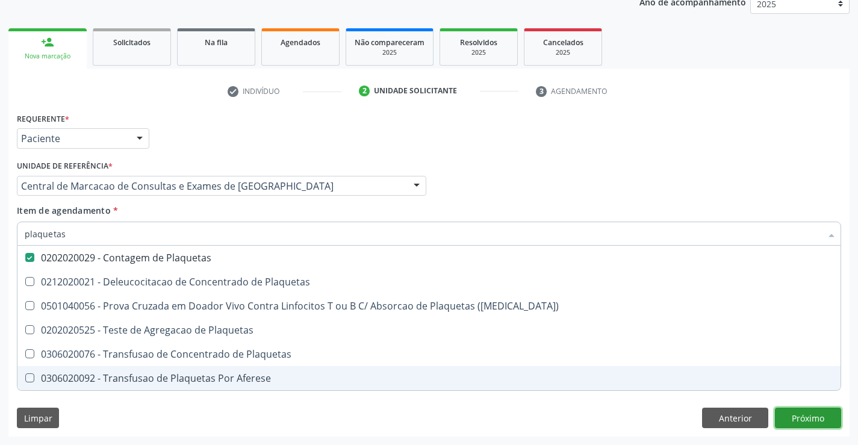
checkbox Aferese "true"
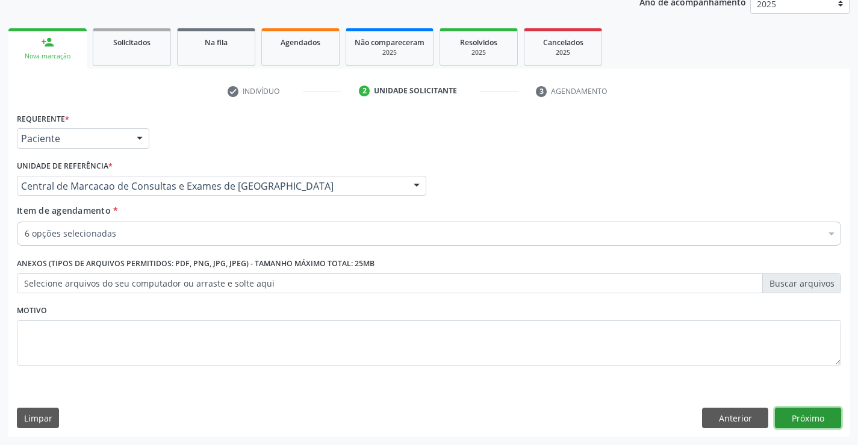
click at [801, 416] on button "Próximo" at bounding box center [808, 418] width 66 height 20
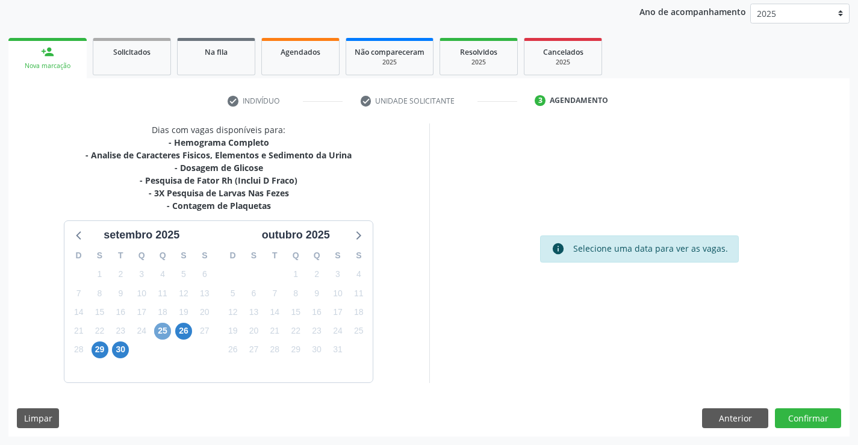
click at [160, 331] on span "25" at bounding box center [162, 331] width 17 height 17
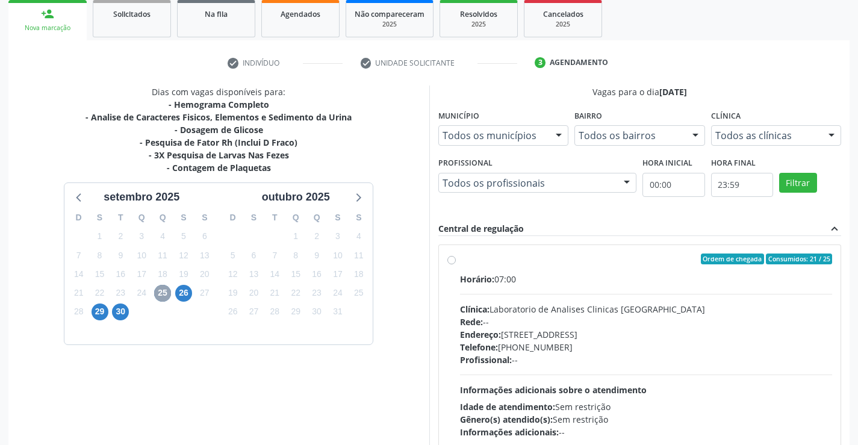
scroll to position [253, 0]
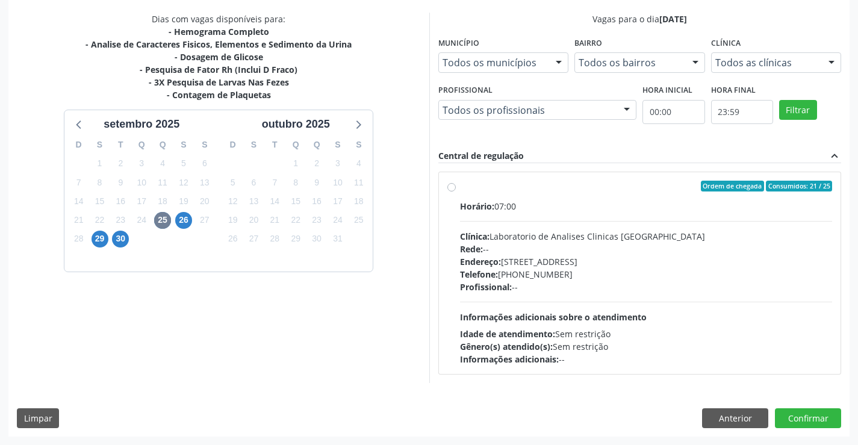
click at [615, 275] on div "Telefone: [PHONE_NUMBER]" at bounding box center [646, 274] width 373 height 13
click at [456, 192] on input "Ordem de chegada Consumidos: 21 / 25 Horário: 07:00 Clínica: Laboratorio de Ana…" at bounding box center [452, 186] width 8 height 11
radio input "true"
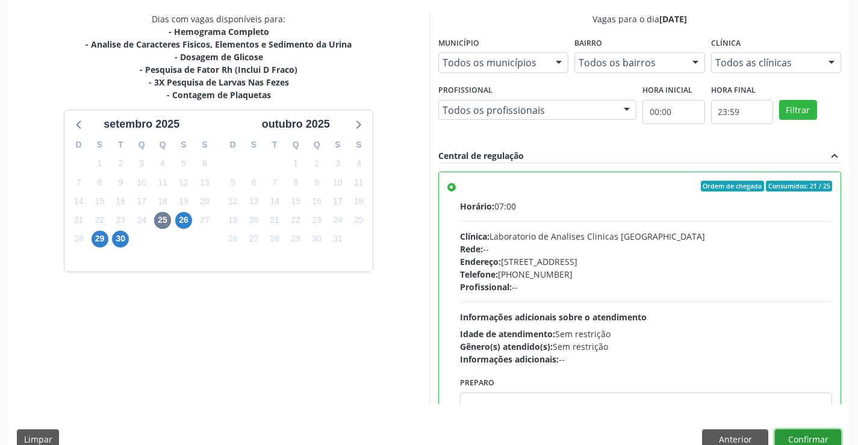
click at [809, 442] on button "Confirmar" at bounding box center [808, 439] width 66 height 20
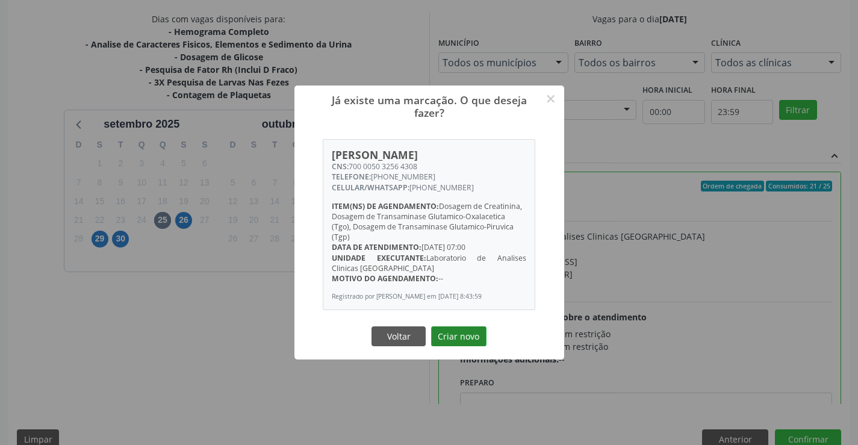
click at [461, 342] on button "Criar novo" at bounding box center [458, 336] width 55 height 20
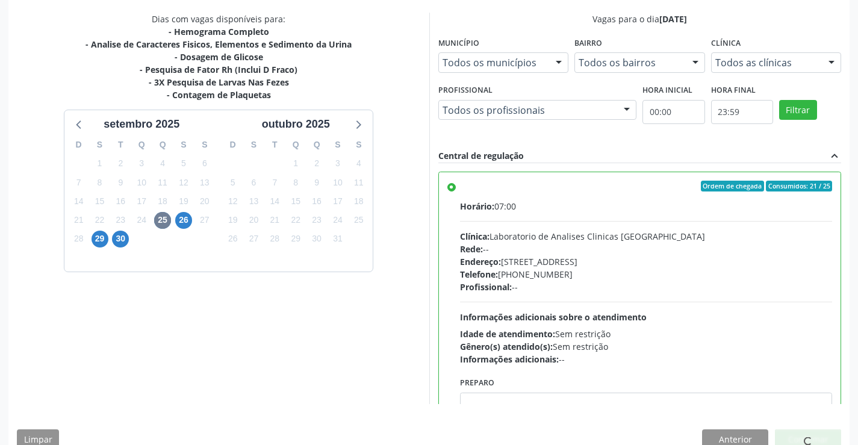
scroll to position [0, 0]
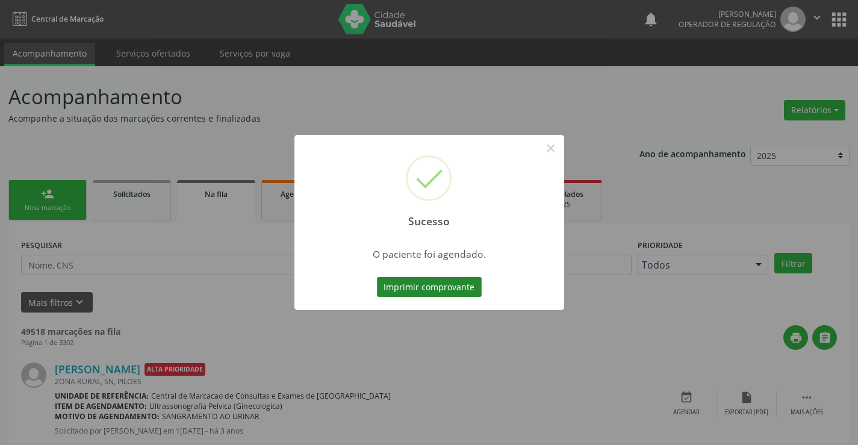
click at [466, 290] on button "Imprimir comprovante" at bounding box center [429, 287] width 105 height 20
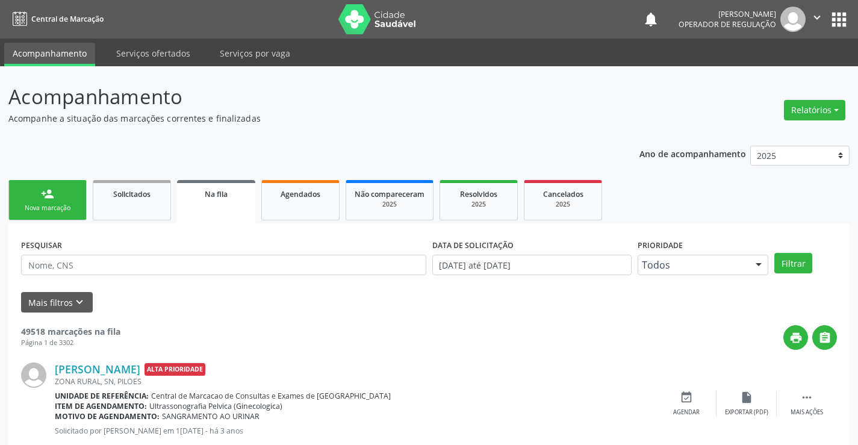
click at [33, 189] on link "person_add Nova marcação" at bounding box center [47, 200] width 78 height 40
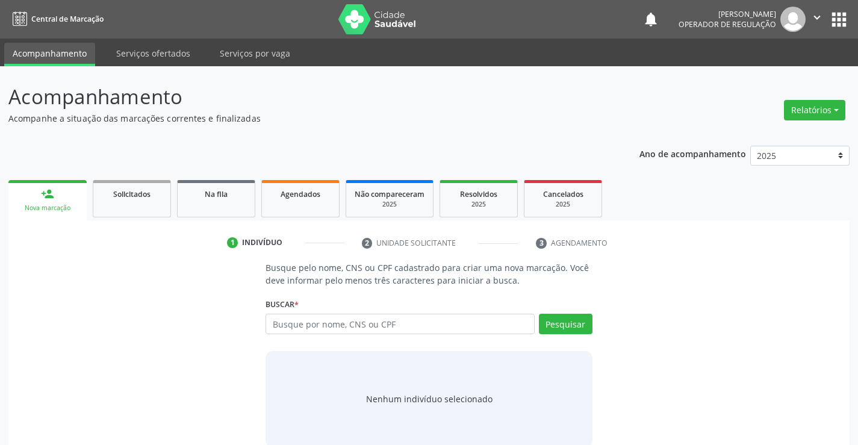
click at [64, 187] on link "person_add Nova marcação" at bounding box center [47, 200] width 78 height 40
click at [364, 328] on input "text" at bounding box center [400, 324] width 269 height 20
click at [372, 328] on input "text" at bounding box center [400, 324] width 269 height 20
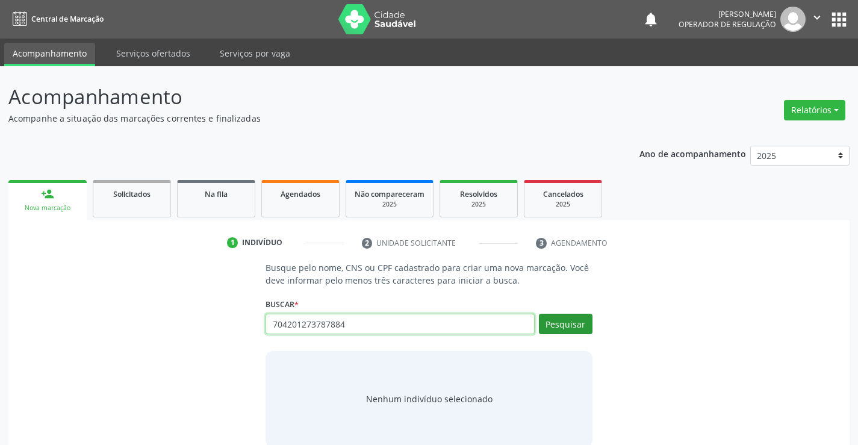
type input "704201273787884"
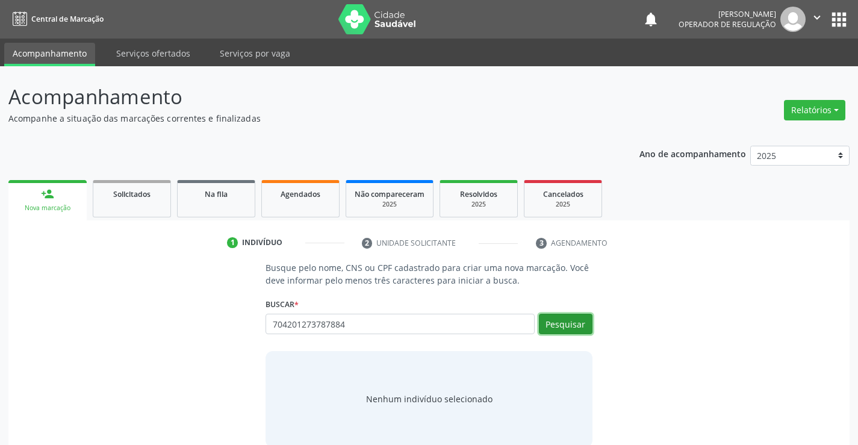
click at [578, 317] on button "Pesquisar" at bounding box center [566, 324] width 54 height 20
type input "704201273787884"
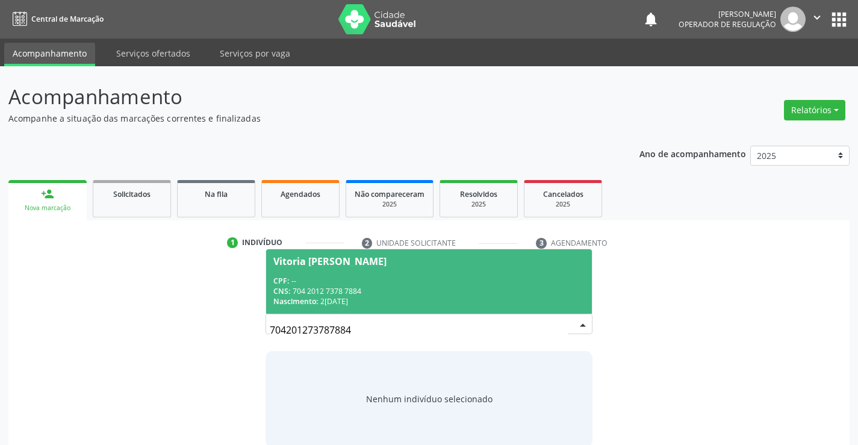
click at [324, 284] on div "CPF: --" at bounding box center [428, 281] width 311 height 10
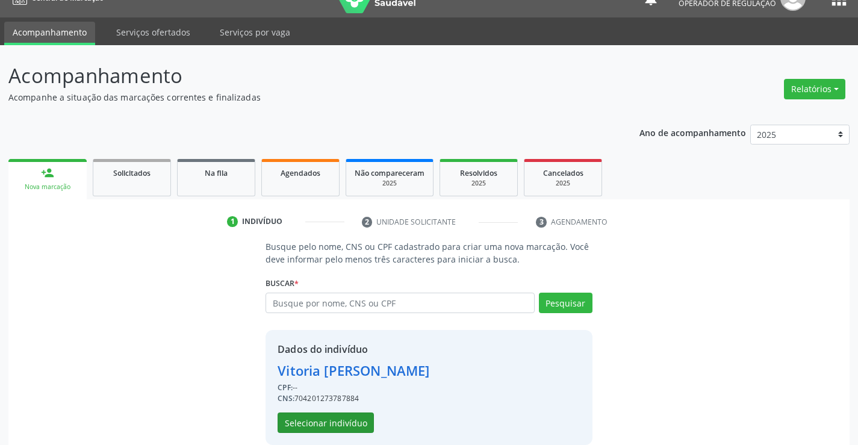
scroll to position [38, 0]
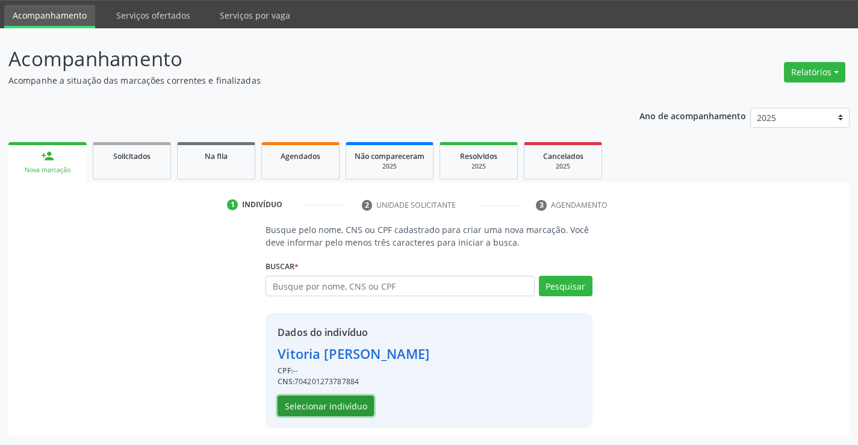
click at [351, 410] on button "Selecionar indivíduo" at bounding box center [326, 406] width 96 height 20
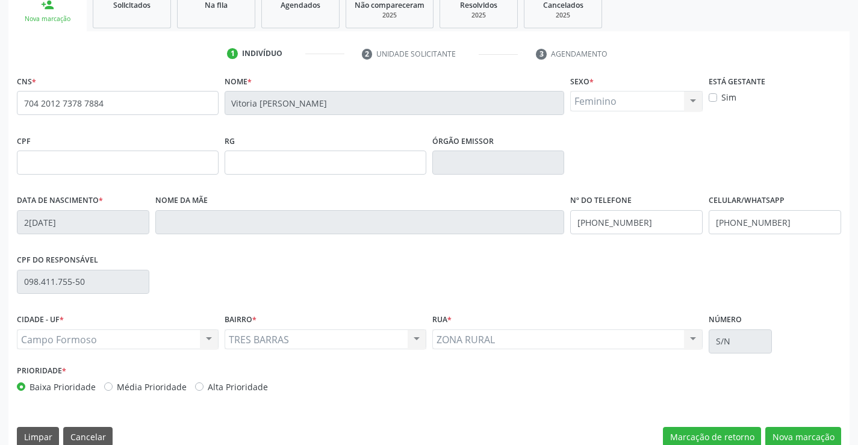
scroll to position [208, 0]
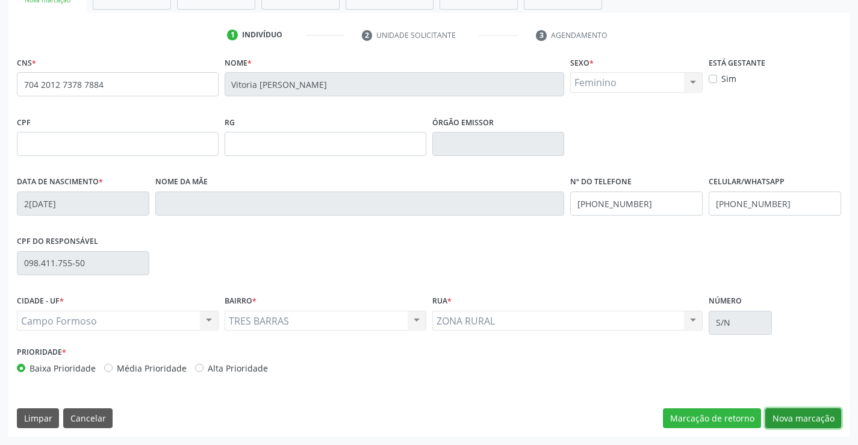
click at [806, 412] on button "Nova marcação" at bounding box center [804, 418] width 76 height 20
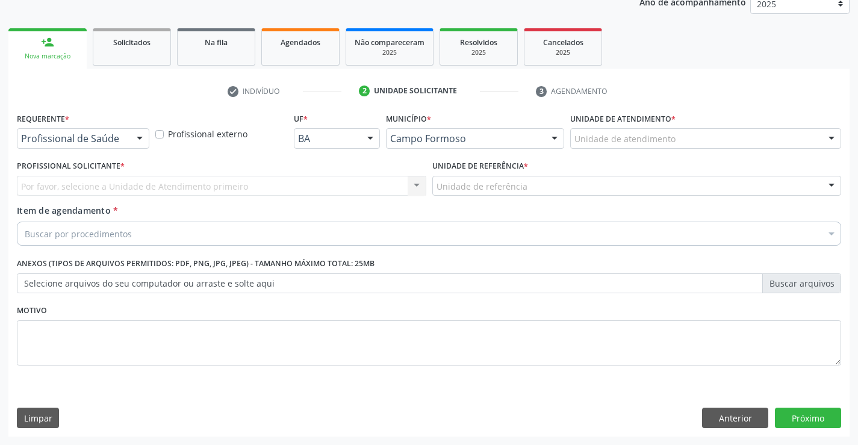
scroll to position [152, 0]
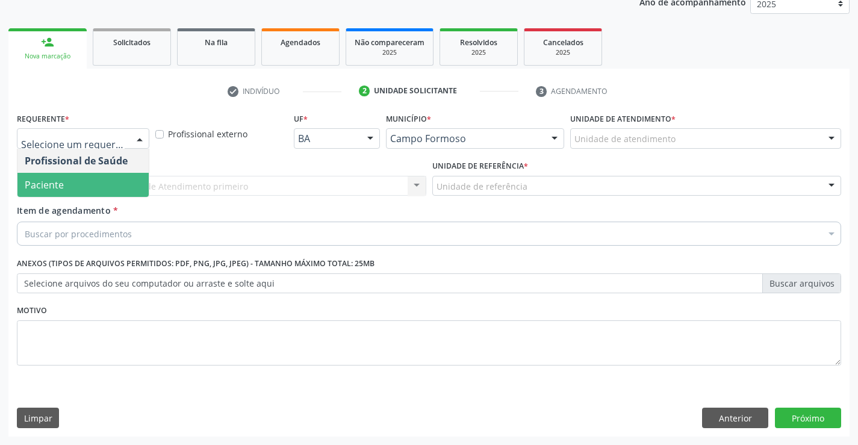
click at [90, 186] on span "Paciente" at bounding box center [82, 185] width 131 height 24
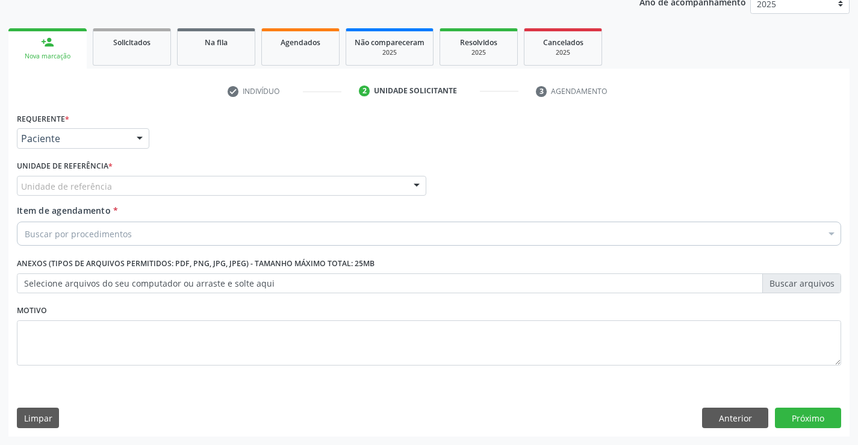
drag, startPoint x: 155, startPoint y: 183, endPoint x: 153, endPoint y: 214, distance: 30.8
click at [154, 184] on div "Unidade de referência" at bounding box center [222, 186] width 410 height 20
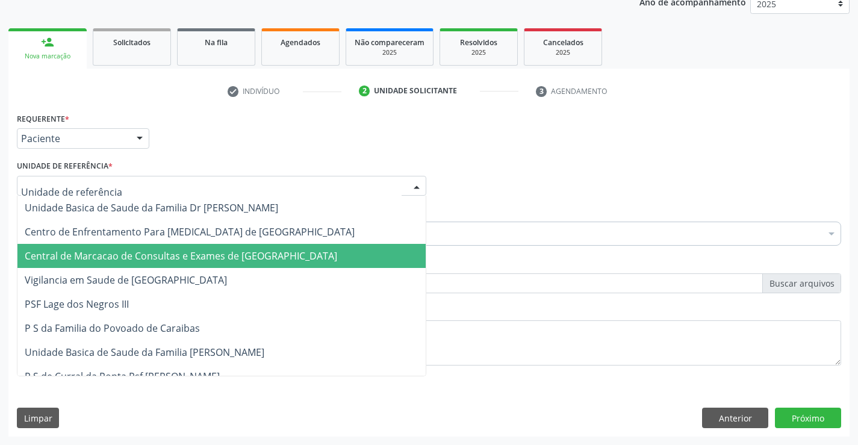
click at [157, 262] on span "Central de Marcacao de Consultas e Exames de [GEOGRAPHIC_DATA]" at bounding box center [181, 255] width 313 height 13
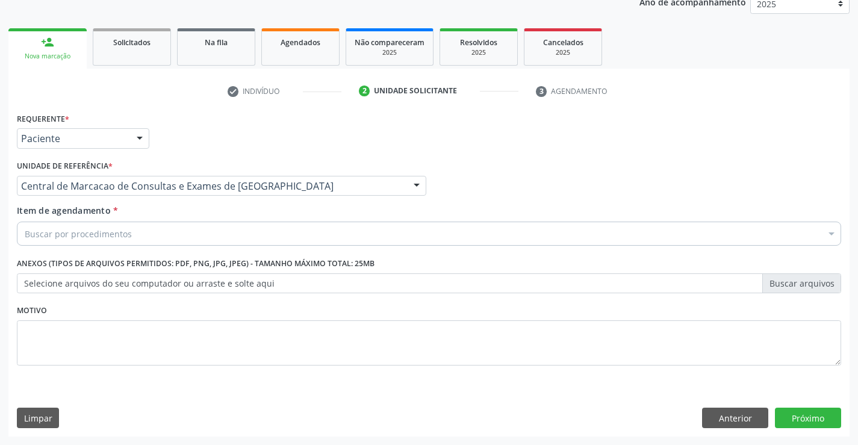
click at [153, 223] on div "Buscar por procedimentos" at bounding box center [429, 234] width 825 height 24
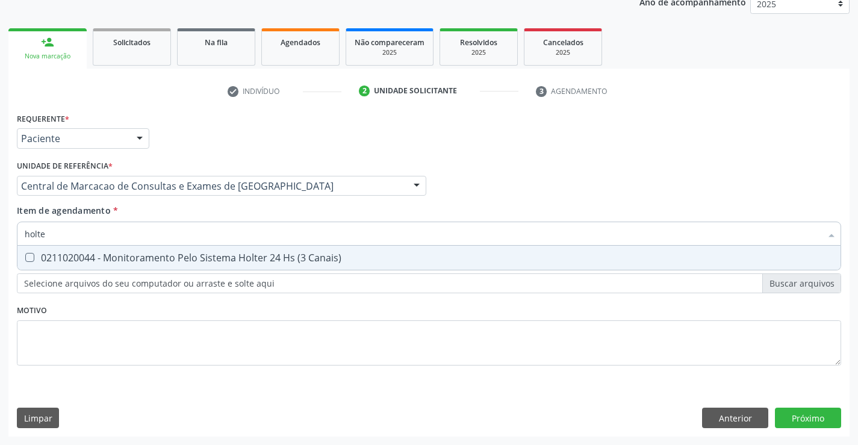
type input "holter"
click at [147, 261] on div "0211020044 - Monitoramento Pelo Sistema Holter 24 Hs (3 Canais)" at bounding box center [429, 258] width 809 height 10
checkbox Canais\) "true"
click at [816, 414] on div "Requerente * Paciente Profissional de Saúde Paciente Nenhum resultado encontrad…" at bounding box center [428, 273] width 841 height 327
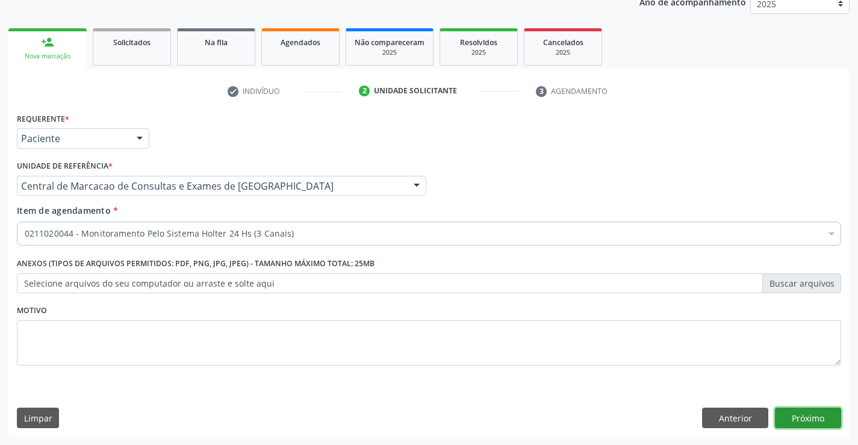
click at [816, 414] on button "Próximo" at bounding box center [808, 418] width 66 height 20
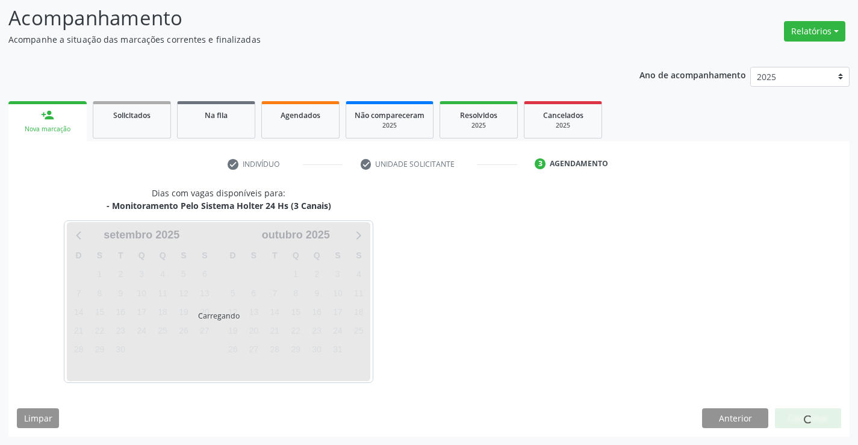
scroll to position [114, 0]
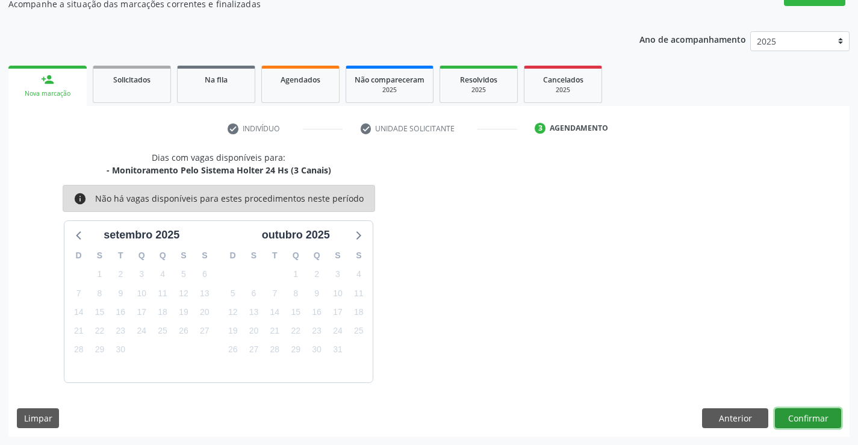
click at [821, 419] on button "Confirmar" at bounding box center [808, 418] width 66 height 20
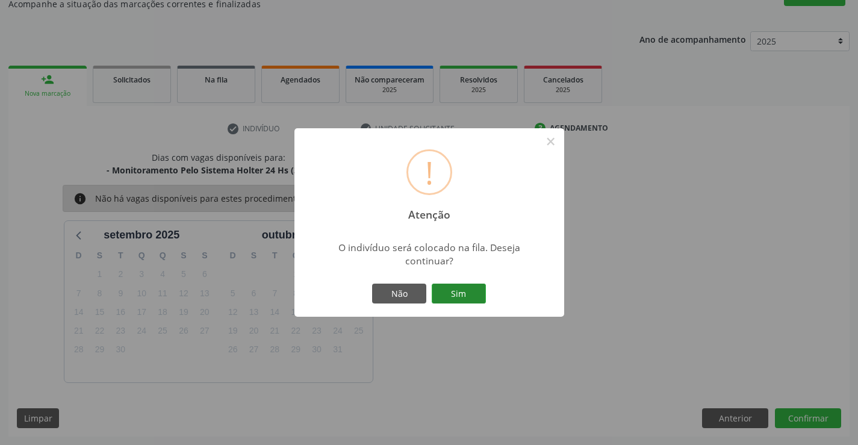
click at [460, 289] on button "Sim" at bounding box center [459, 294] width 54 height 20
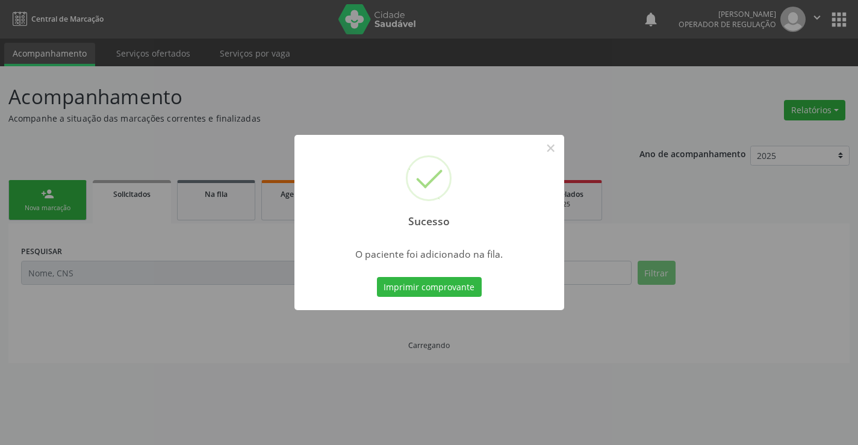
scroll to position [0, 0]
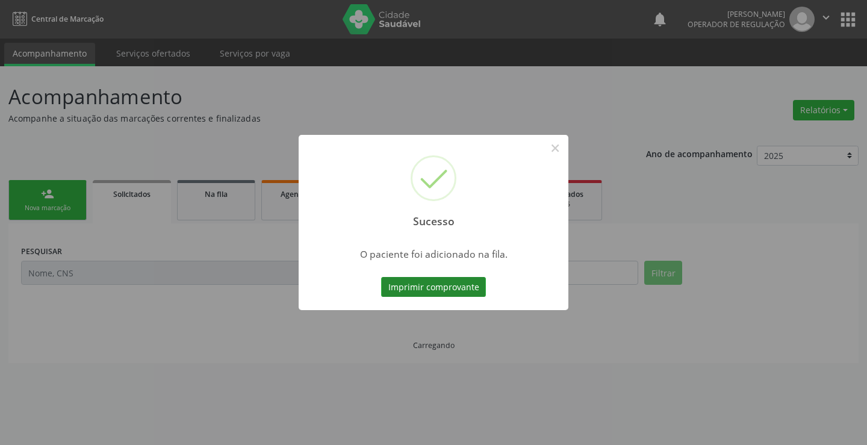
click at [476, 292] on button "Imprimir comprovante" at bounding box center [433, 287] width 105 height 20
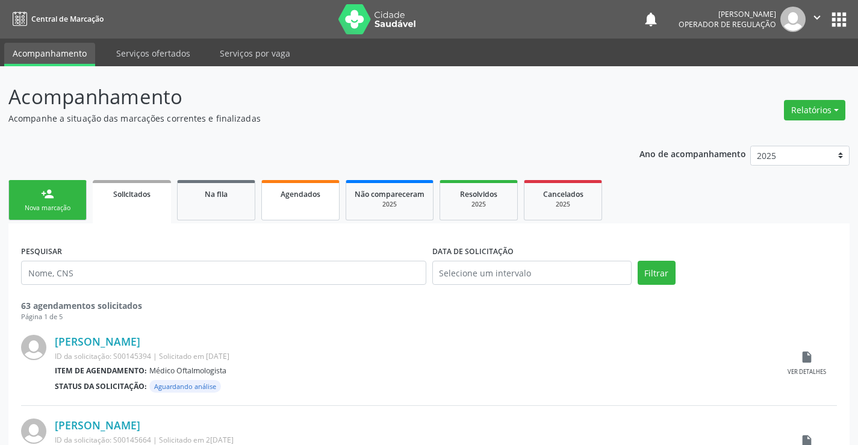
click at [319, 199] on span "Agendados" at bounding box center [301, 194] width 40 height 10
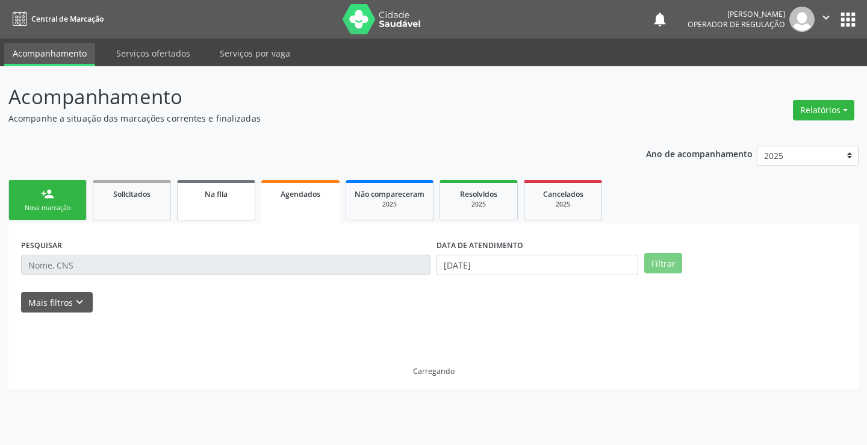
click at [196, 199] on div "Na fila" at bounding box center [216, 193] width 60 height 13
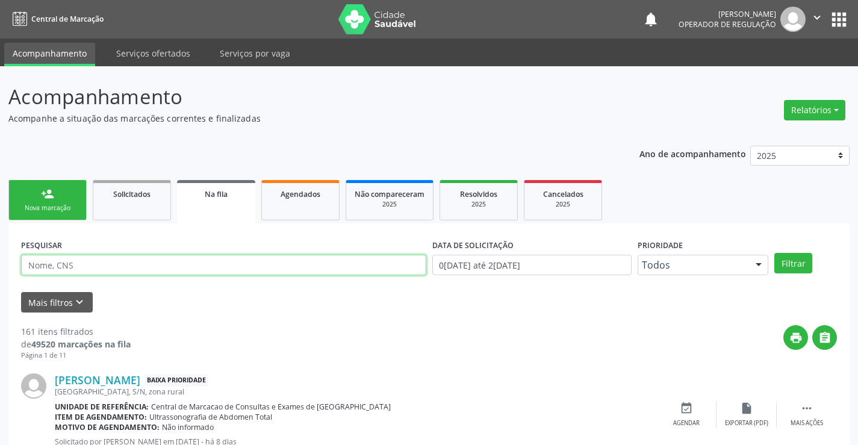
click at [334, 263] on input "text" at bounding box center [223, 265] width 405 height 20
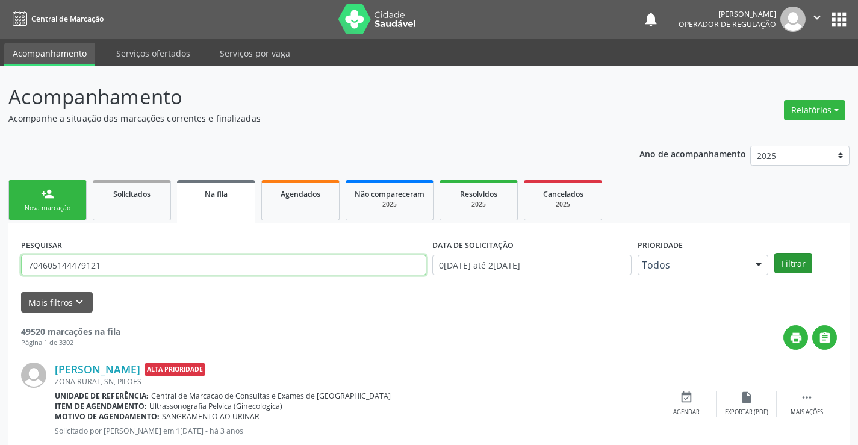
type input "704605144479121"
click at [806, 267] on button "Filtrar" at bounding box center [794, 263] width 38 height 20
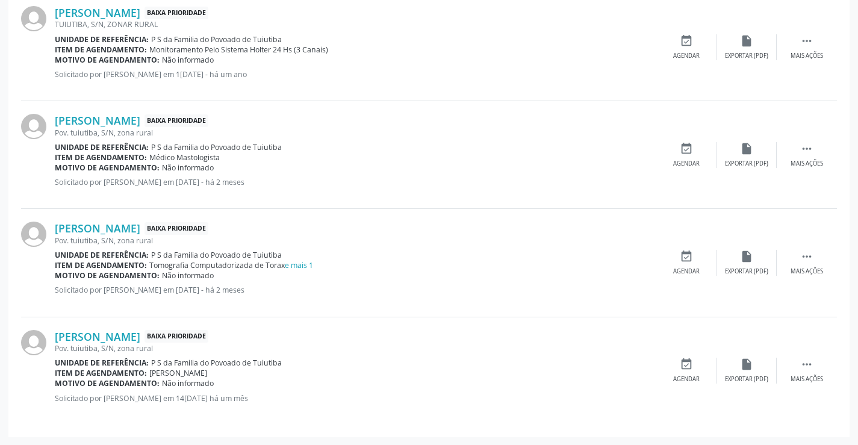
scroll to position [908, 0]
click at [297, 265] on link "e mais 1" at bounding box center [299, 265] width 28 height 10
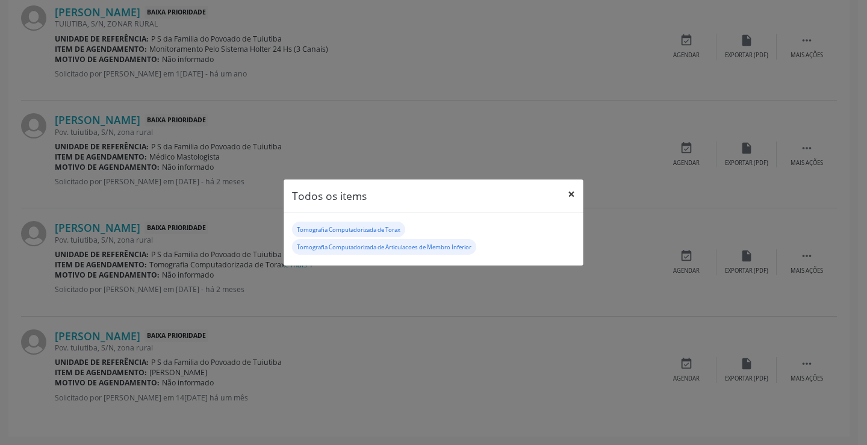
click at [571, 195] on button "×" at bounding box center [572, 194] width 24 height 30
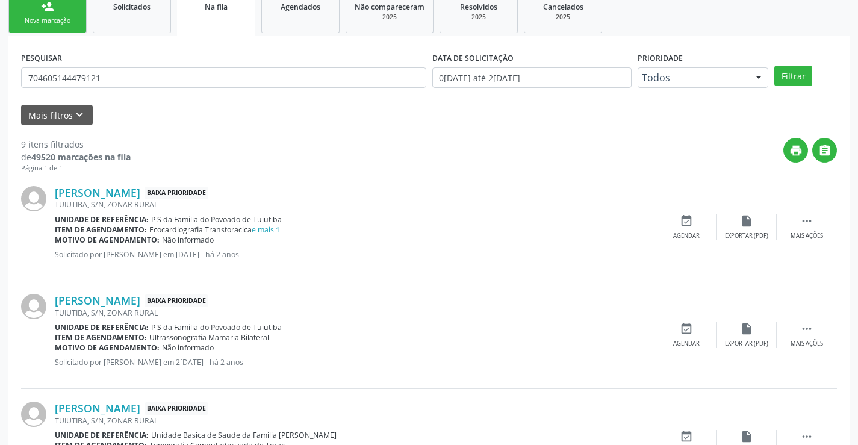
scroll to position [185, 0]
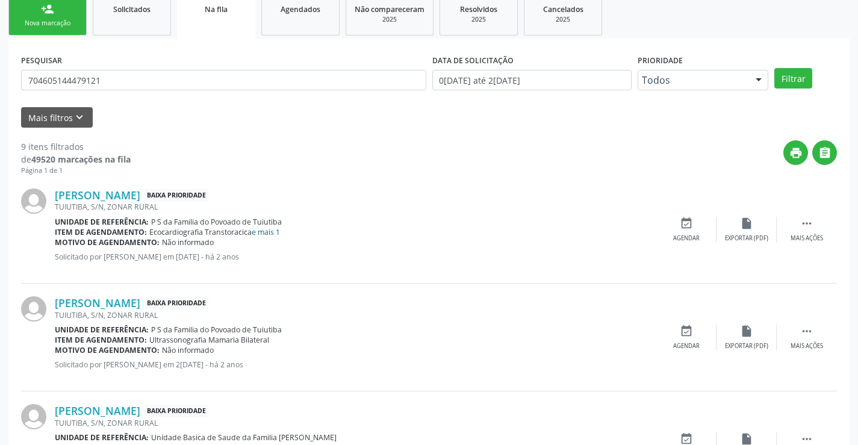
click at [268, 234] on link "e mais 1" at bounding box center [266, 232] width 28 height 10
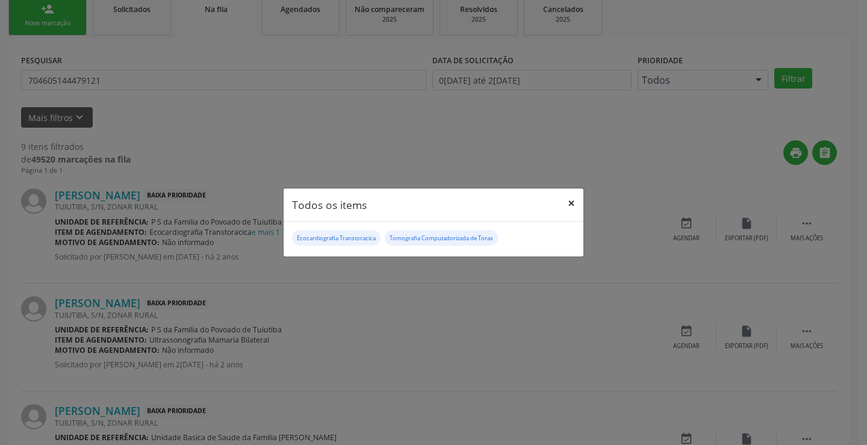
click at [570, 200] on button "×" at bounding box center [572, 204] width 24 height 30
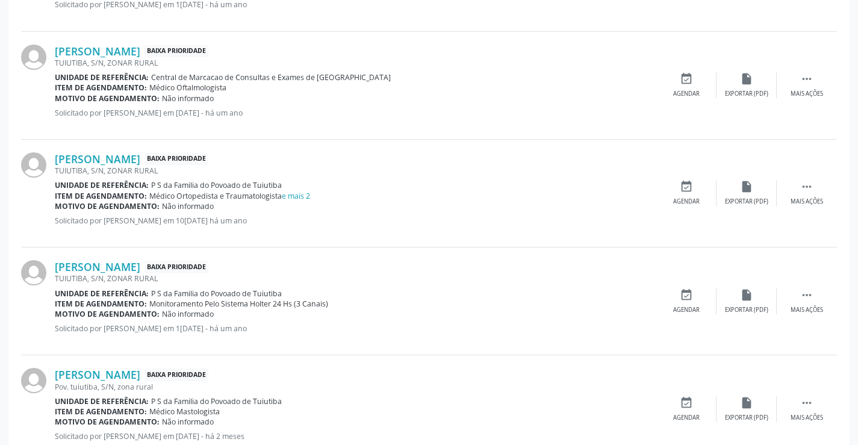
scroll to position [908, 0]
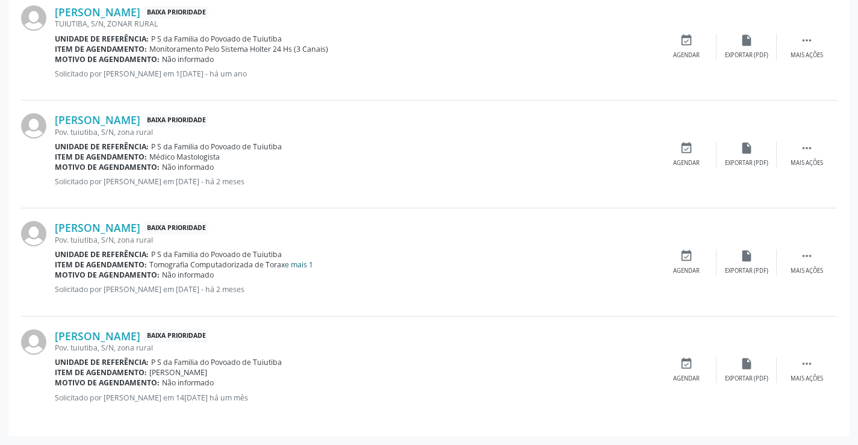
click at [298, 264] on link "e mais 1" at bounding box center [299, 265] width 28 height 10
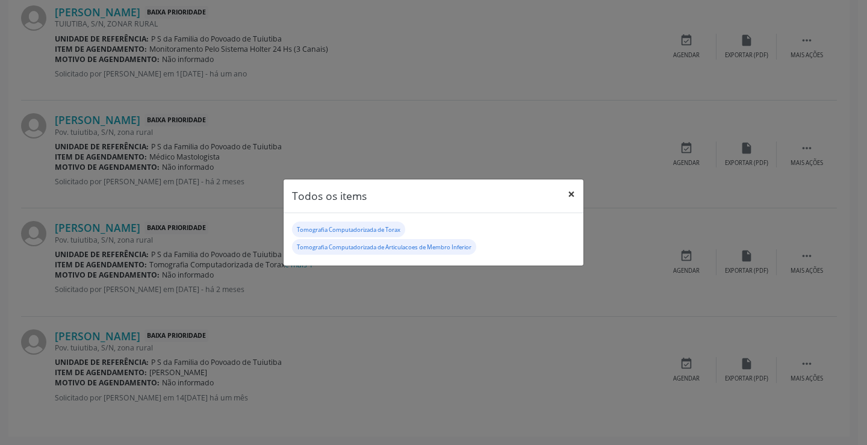
click at [567, 192] on button "×" at bounding box center [572, 194] width 24 height 30
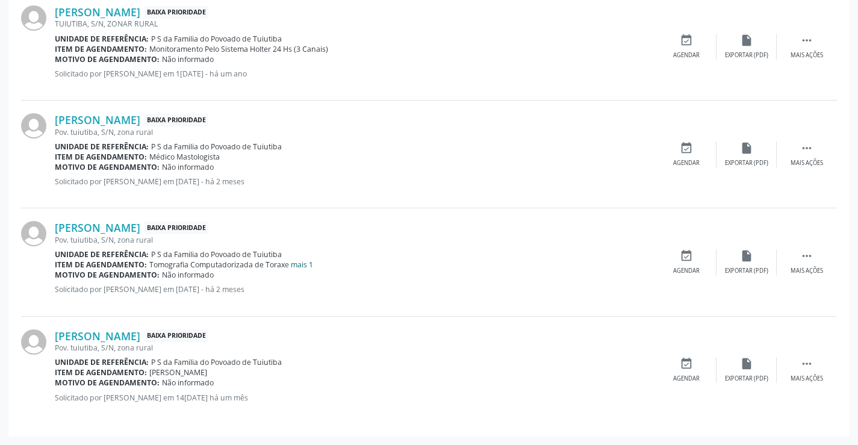
click at [303, 264] on link "e mais 1" at bounding box center [299, 265] width 28 height 10
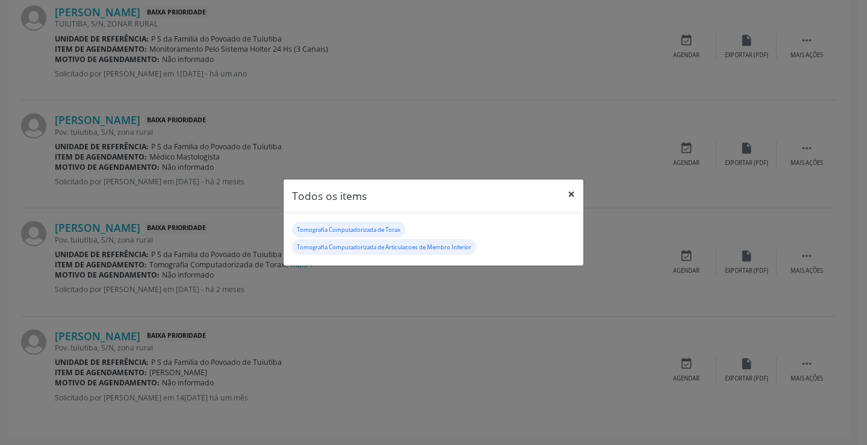
click at [564, 189] on button "×" at bounding box center [572, 194] width 24 height 30
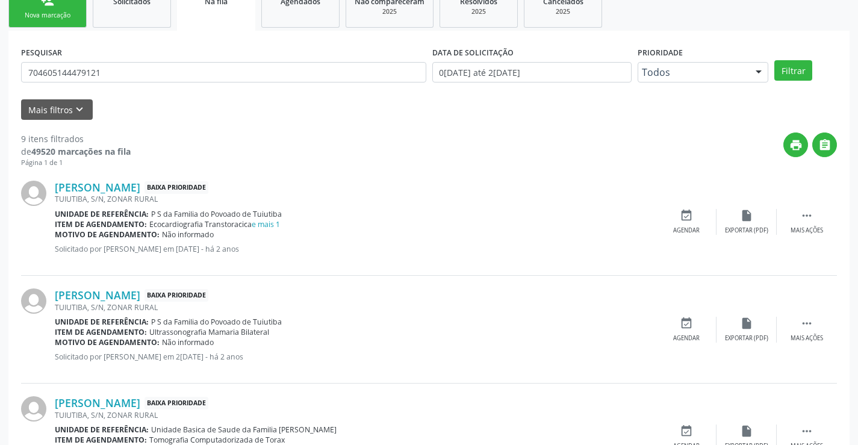
scroll to position [64, 0]
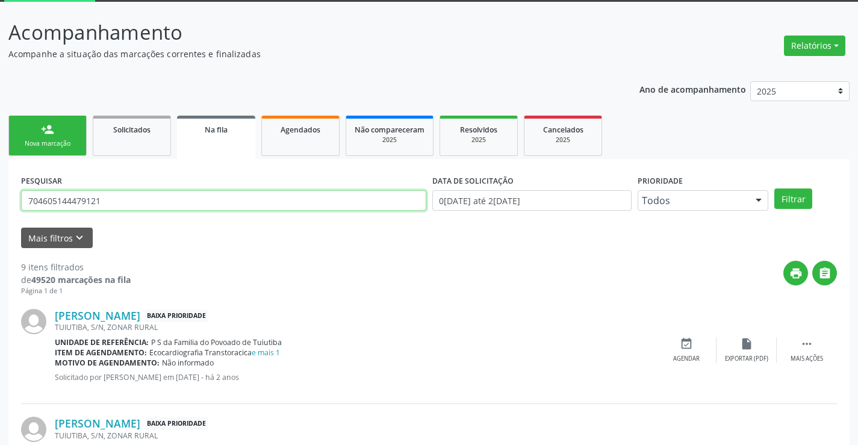
click at [107, 205] on input "704605144479121" at bounding box center [223, 200] width 405 height 20
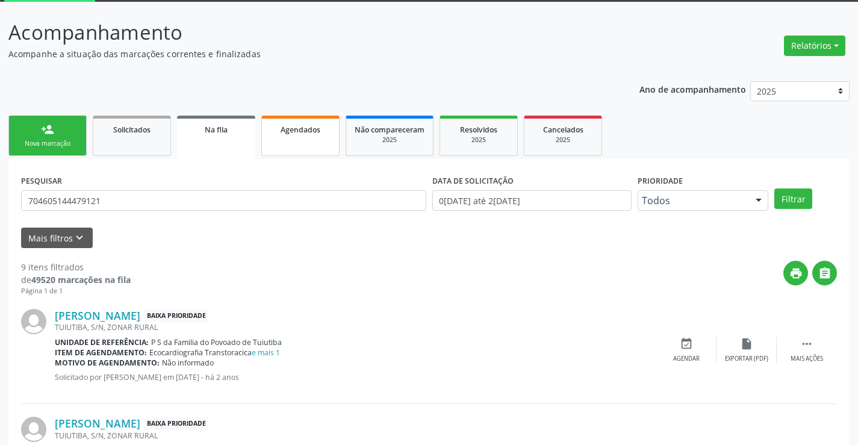
click at [296, 126] on span "Agendados" at bounding box center [301, 130] width 40 height 10
select select "8"
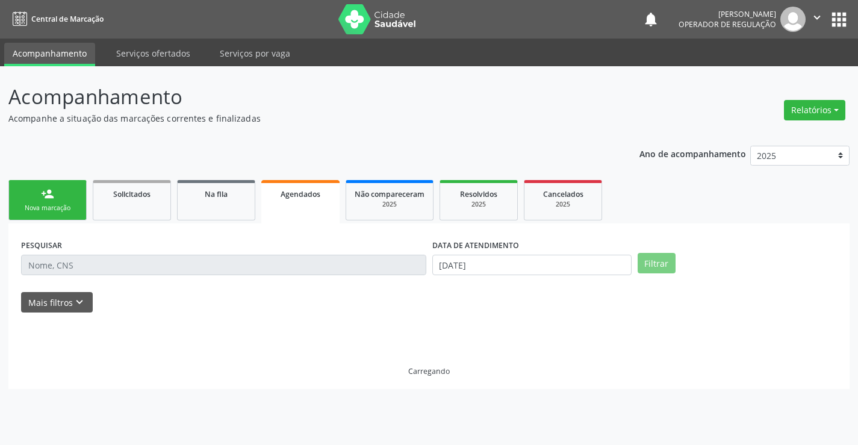
scroll to position [0, 0]
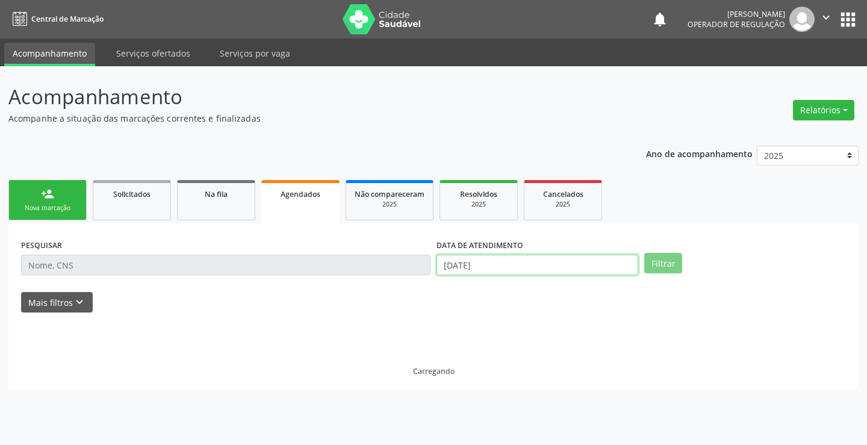
click at [579, 261] on input "24/09/2025" at bounding box center [538, 265] width 202 height 20
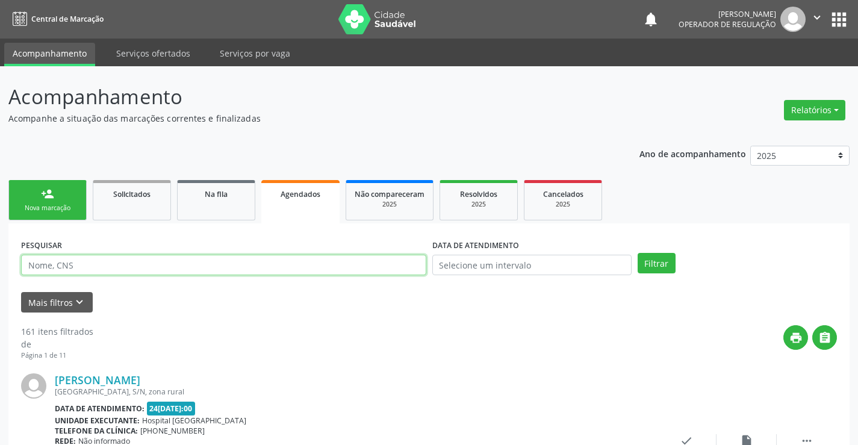
click at [385, 256] on input "text" at bounding box center [223, 265] width 405 height 20
paste input "704605144479121"
type input "704605144479121"
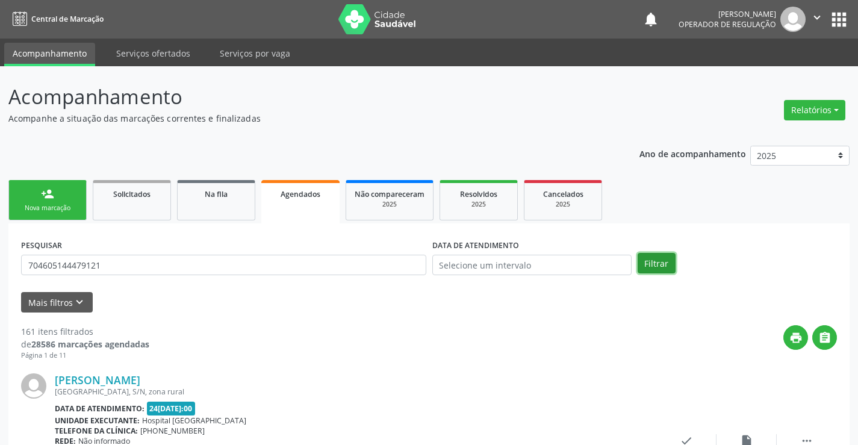
click at [645, 264] on button "Filtrar" at bounding box center [657, 263] width 38 height 20
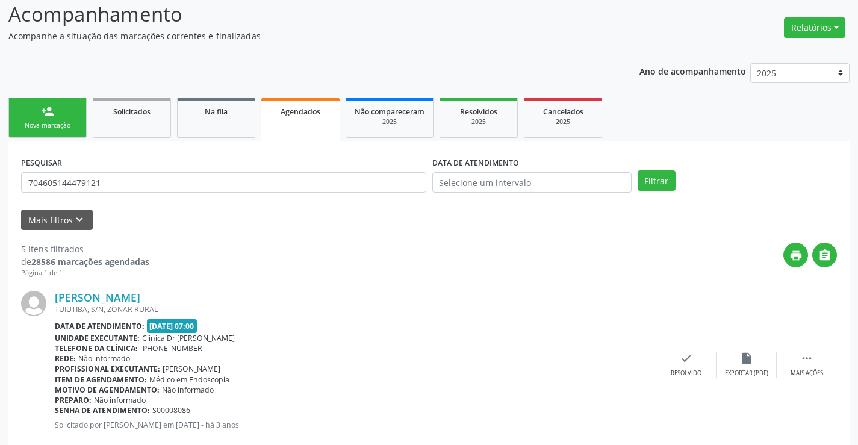
scroll to position [81, 0]
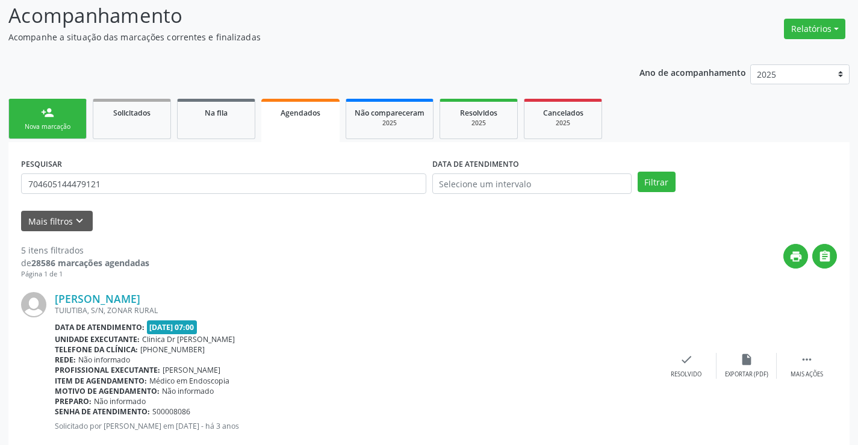
click at [42, 113] on div "person_add" at bounding box center [47, 112] width 13 height 13
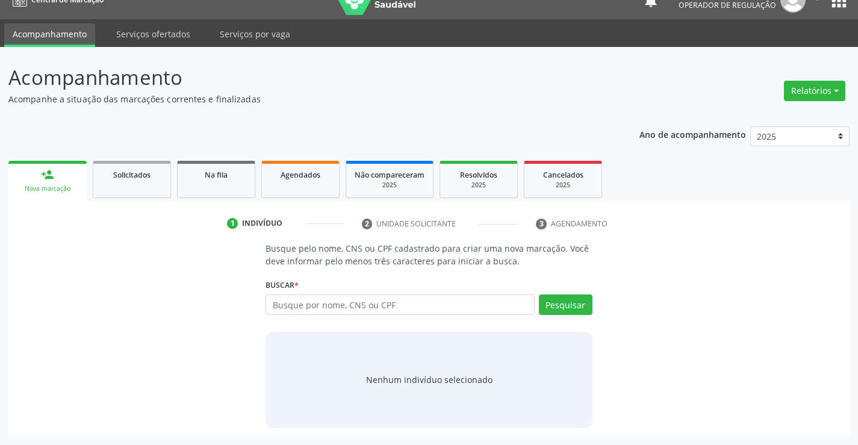
scroll to position [19, 0]
click at [306, 303] on input "text" at bounding box center [400, 305] width 269 height 20
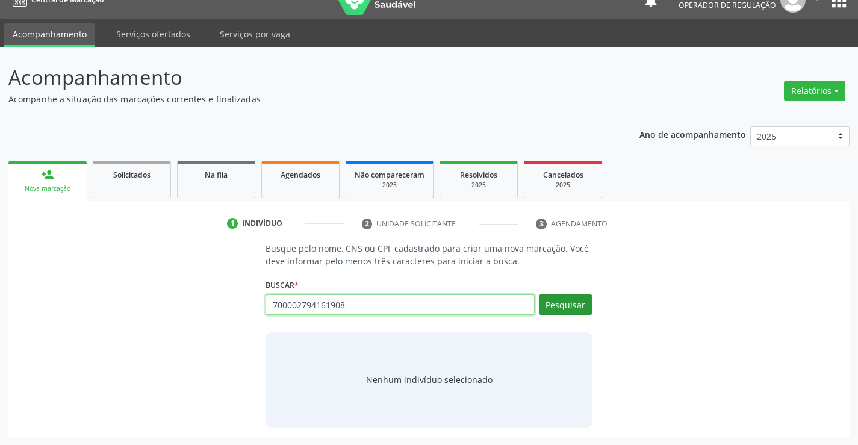
type input "700002794161908"
click at [575, 314] on button "Pesquisar" at bounding box center [566, 305] width 54 height 20
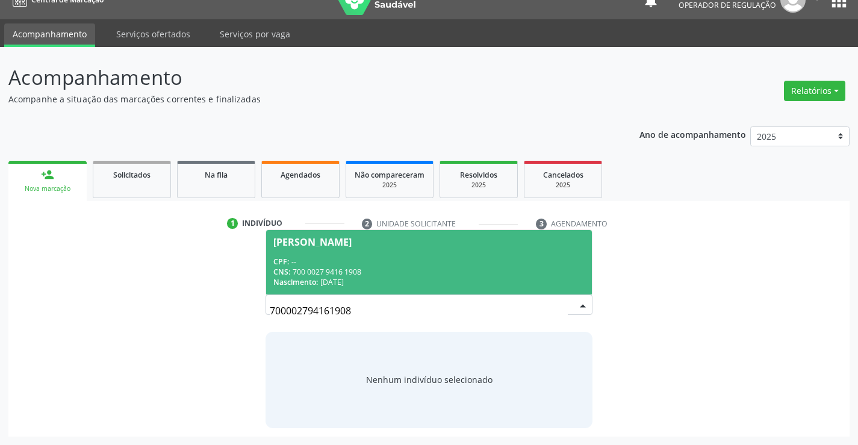
click at [403, 262] on div "CPF: --" at bounding box center [428, 262] width 311 height 10
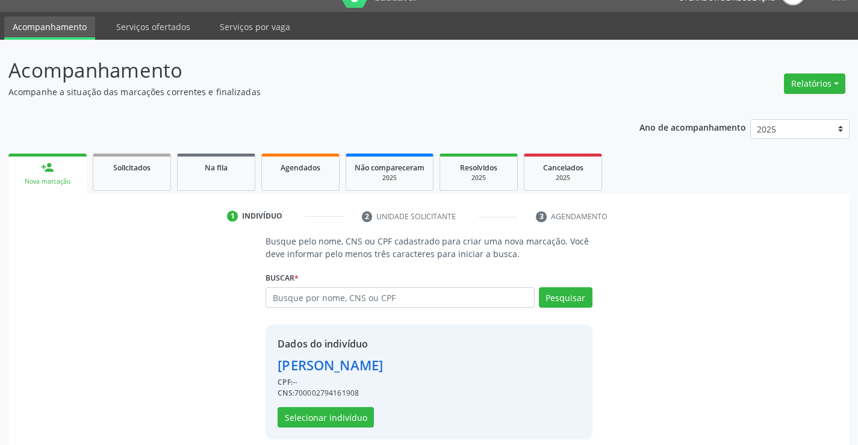
scroll to position [38, 0]
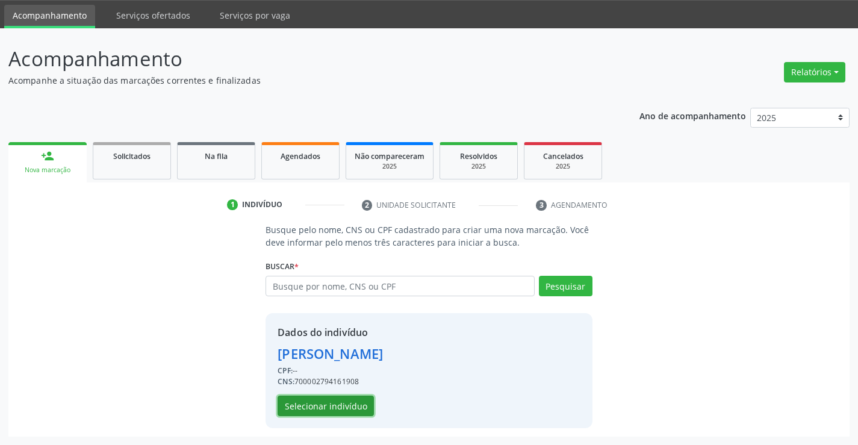
click at [321, 405] on button "Selecionar indivíduo" at bounding box center [326, 406] width 96 height 20
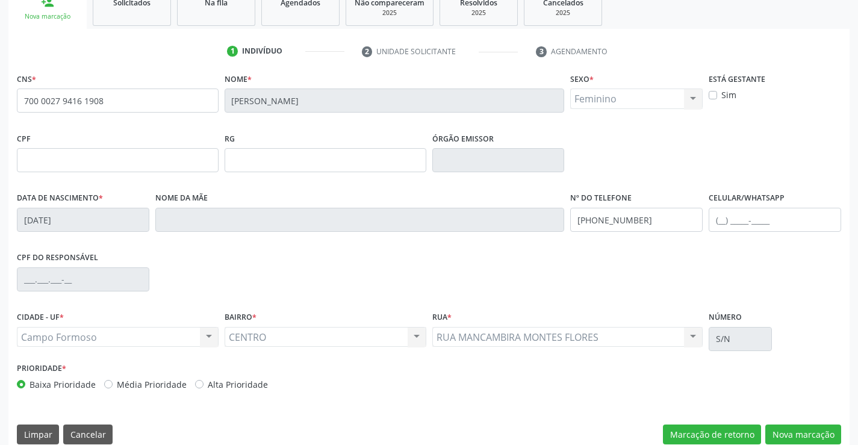
scroll to position [208, 0]
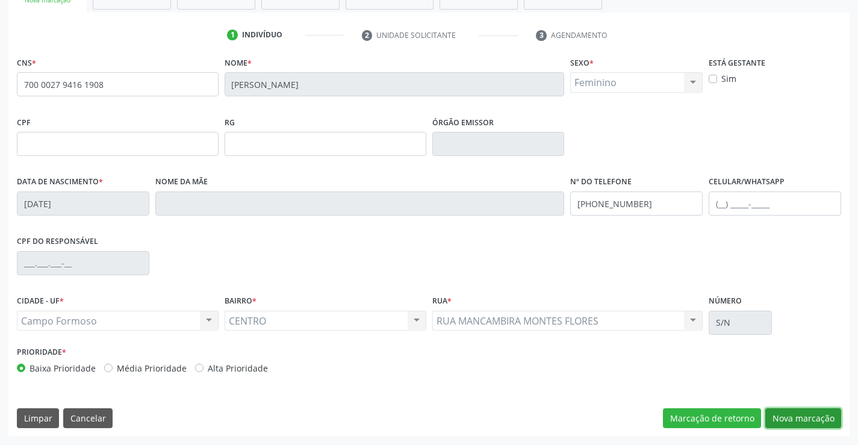
click at [814, 420] on button "Nova marcação" at bounding box center [804, 418] width 76 height 20
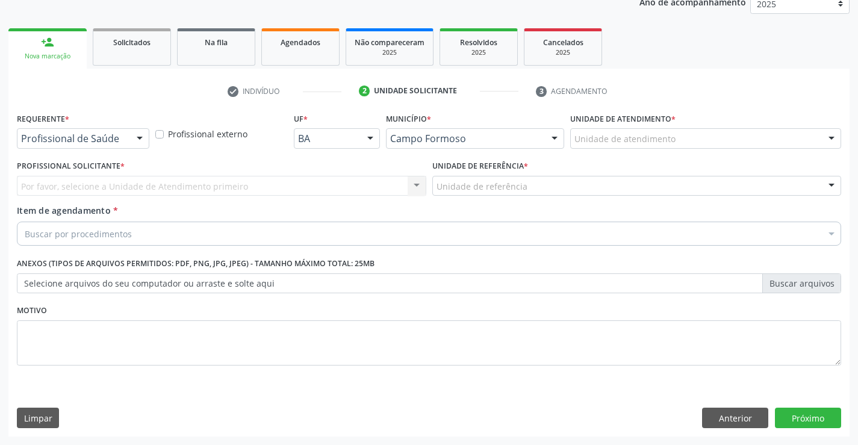
scroll to position [152, 0]
click at [140, 139] on div at bounding box center [140, 139] width 18 height 20
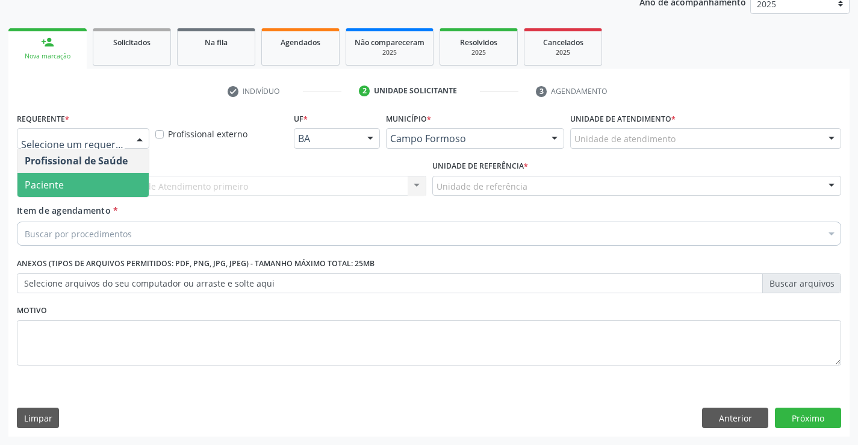
click at [88, 196] on span "Paciente" at bounding box center [82, 185] width 131 height 24
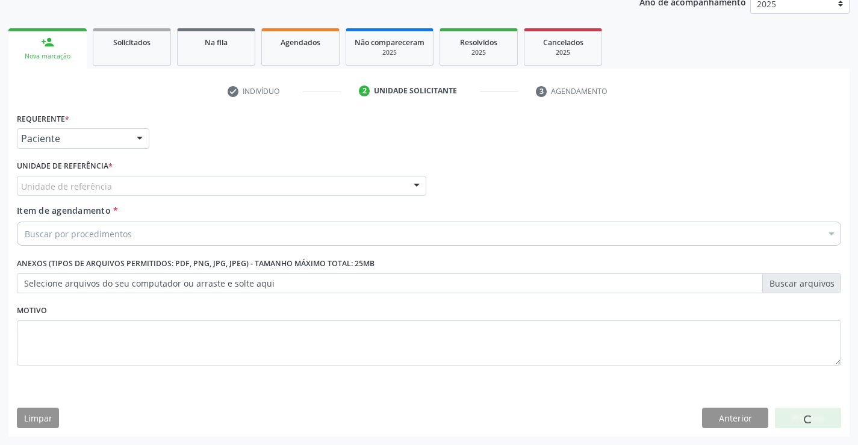
click at [173, 181] on div "Unidade de referência" at bounding box center [222, 186] width 410 height 20
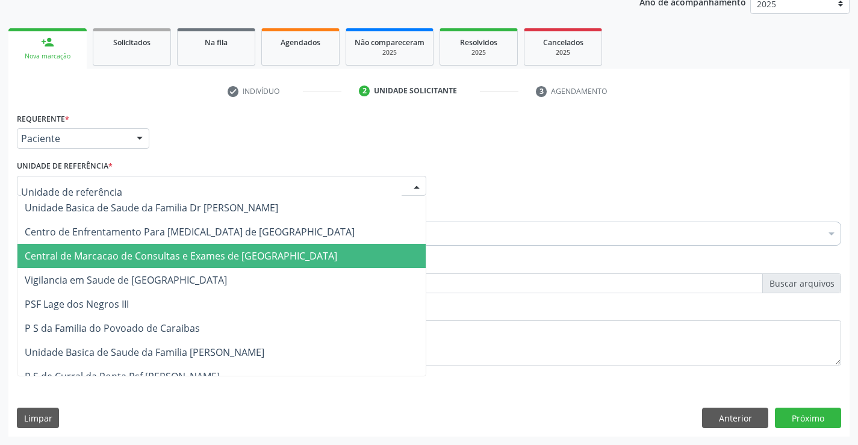
click at [185, 246] on span "Central de Marcacao de Consultas e Exames de [GEOGRAPHIC_DATA]" at bounding box center [221, 256] width 408 height 24
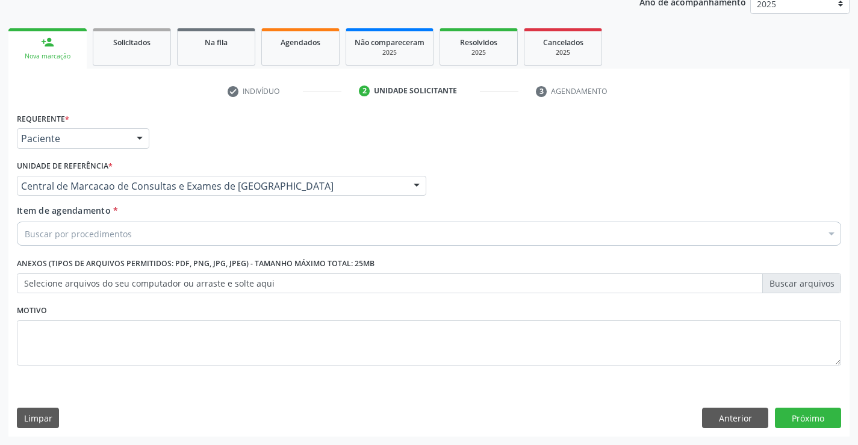
click at [198, 226] on div "Buscar por procedimentos" at bounding box center [429, 234] width 825 height 24
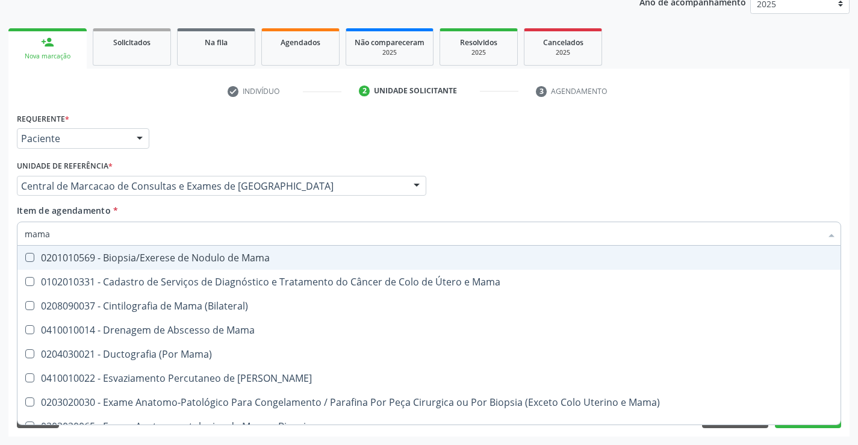
type input "mamar"
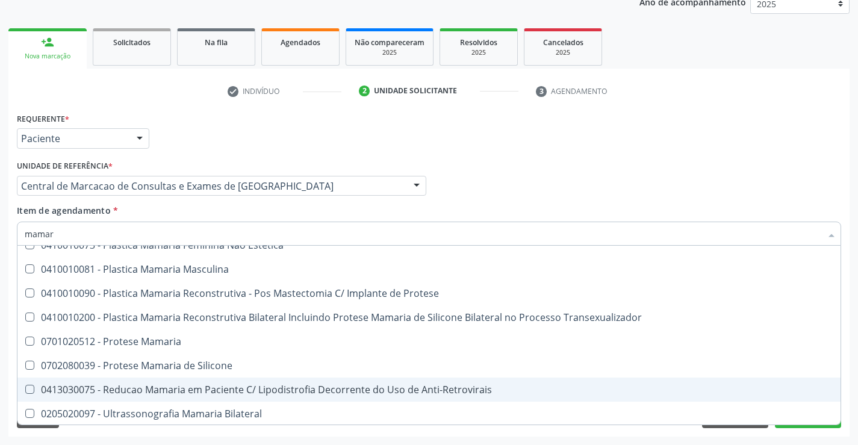
scroll to position [62, 0]
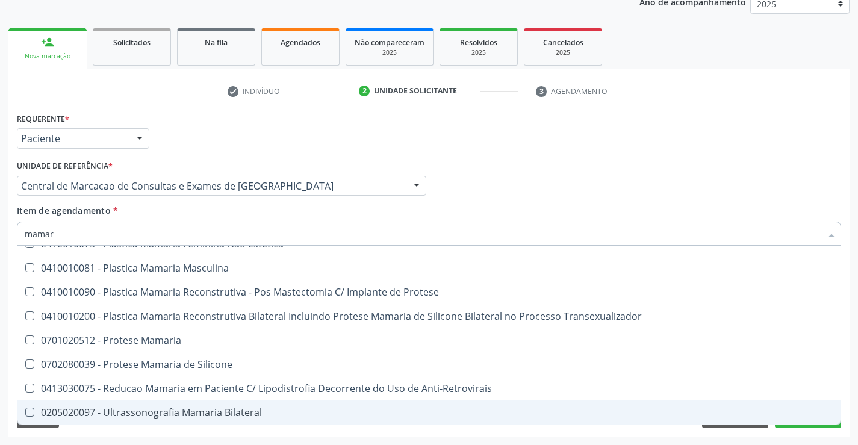
click at [190, 416] on div "0205020097 - Ultrassonografia Mamaria Bilateral" at bounding box center [429, 413] width 809 height 10
checkbox Bilateral "true"
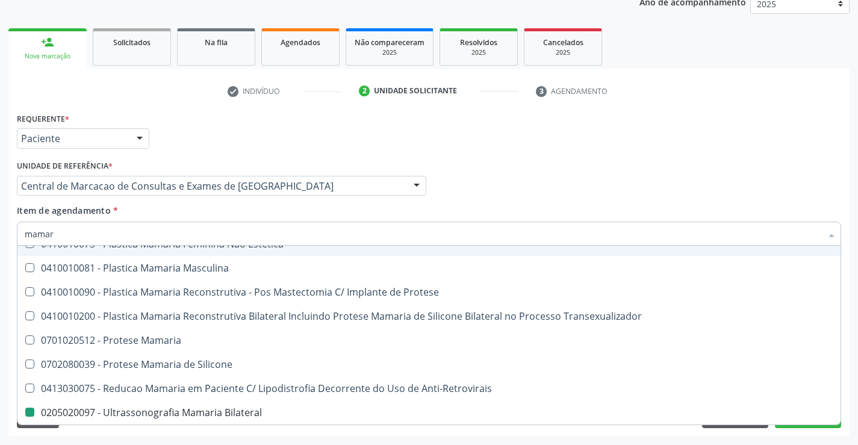
click at [470, 192] on div "Profissional Solicitante Por favor, selecione a Unidade de Atendimento primeiro…" at bounding box center [429, 180] width 831 height 47
checkbox Mamaria "true"
checkbox Bilateral "false"
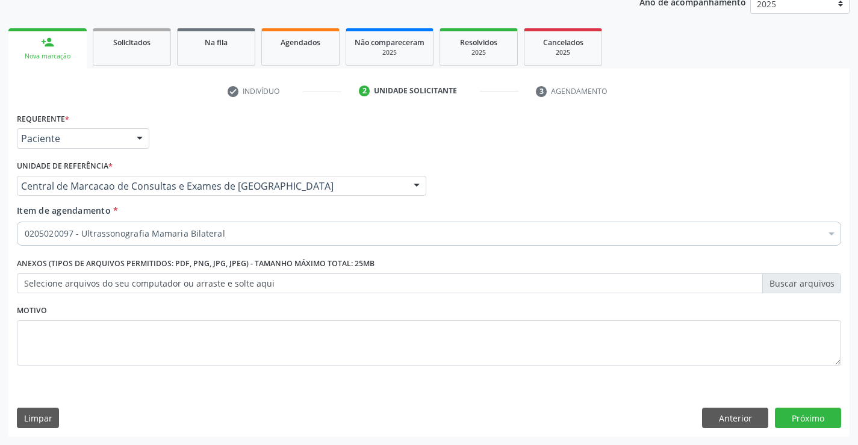
scroll to position [0, 0]
click at [803, 430] on div "Requerente * Paciente Profissional de Saúde Paciente Nenhum resultado encontrad…" at bounding box center [428, 273] width 841 height 327
click at [806, 421] on button "Próximo" at bounding box center [808, 418] width 66 height 20
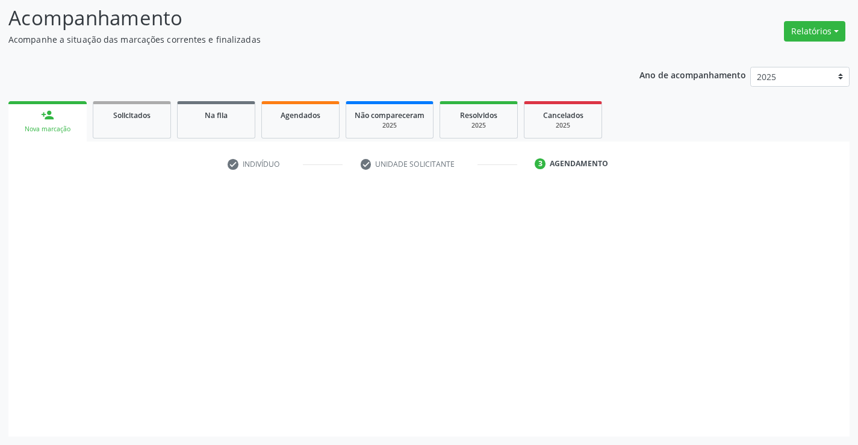
scroll to position [79, 0]
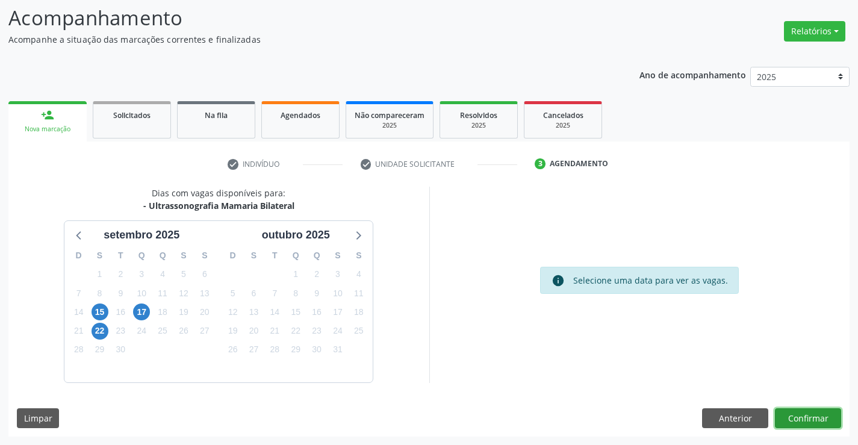
click at [795, 413] on button "Confirmar" at bounding box center [808, 418] width 66 height 20
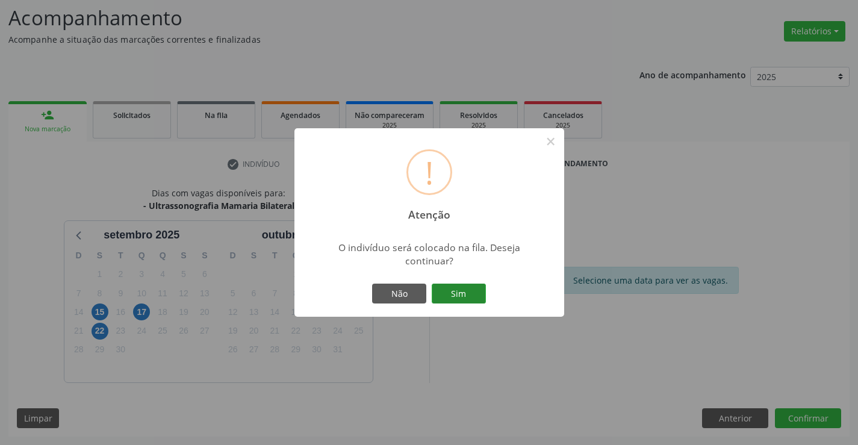
click at [467, 297] on button "Sim" at bounding box center [459, 294] width 54 height 20
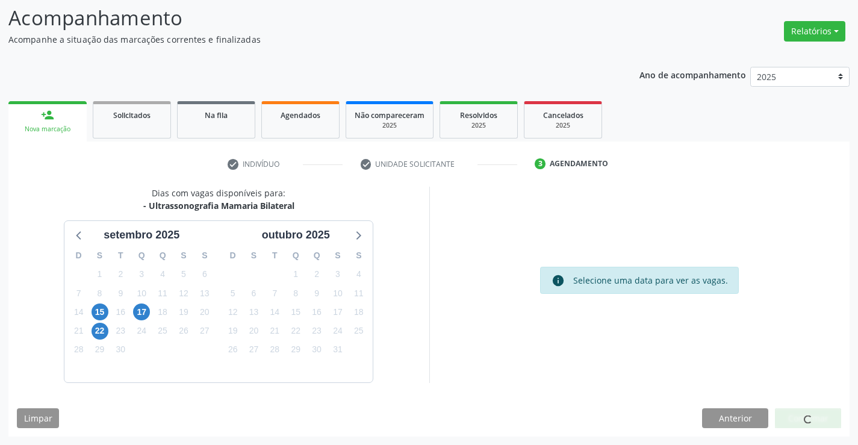
scroll to position [0, 0]
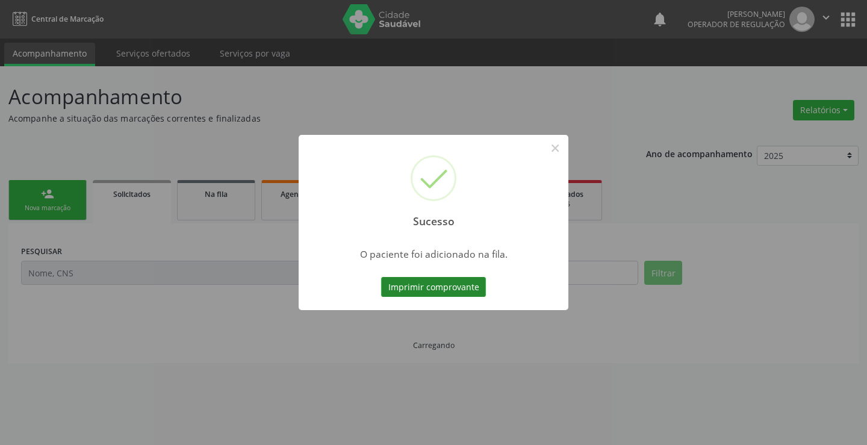
click at [400, 278] on button "Imprimir comprovante" at bounding box center [433, 287] width 105 height 20
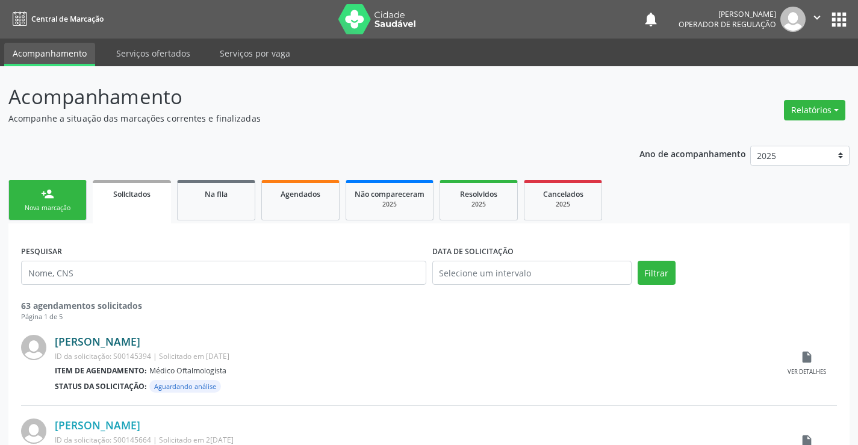
click at [112, 346] on link "[PERSON_NAME]" at bounding box center [98, 341] width 86 height 13
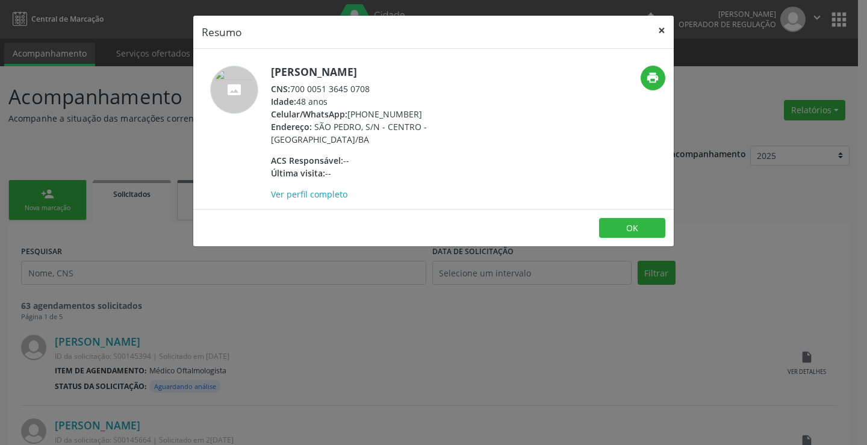
click at [660, 31] on button "×" at bounding box center [662, 31] width 24 height 30
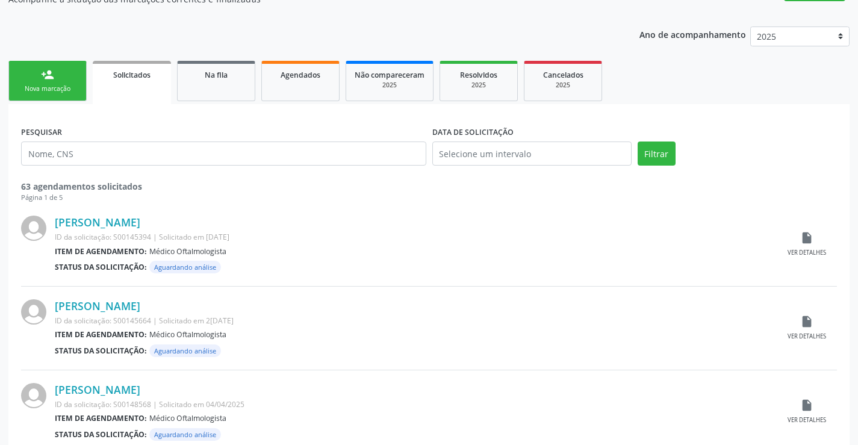
scroll to position [120, 0]
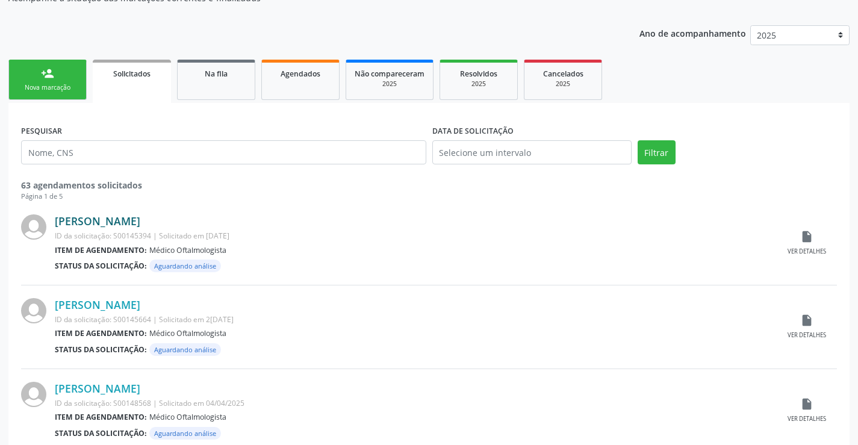
click at [140, 226] on link "[PERSON_NAME]" at bounding box center [98, 220] width 86 height 13
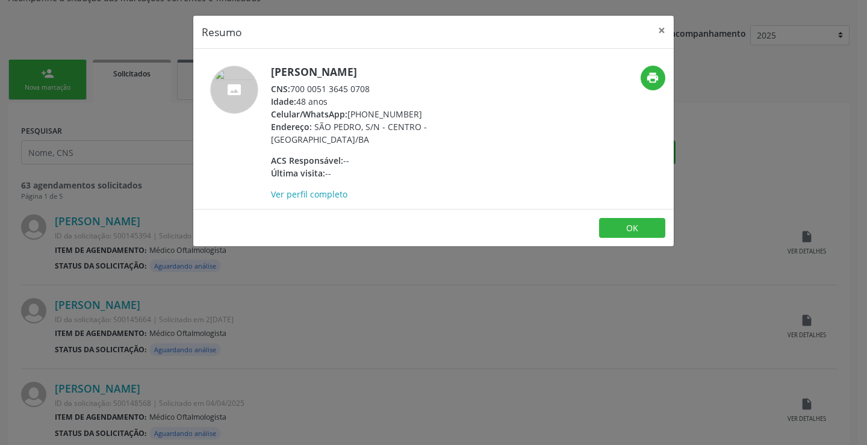
drag, startPoint x: 292, startPoint y: 87, endPoint x: 388, endPoint y: 87, distance: 95.8
click at [388, 87] on div "CNS: 700 0051 3645 0708" at bounding box center [388, 89] width 234 height 13
copy div "700 0051 3645 0708"
click at [667, 27] on button "×" at bounding box center [662, 31] width 24 height 30
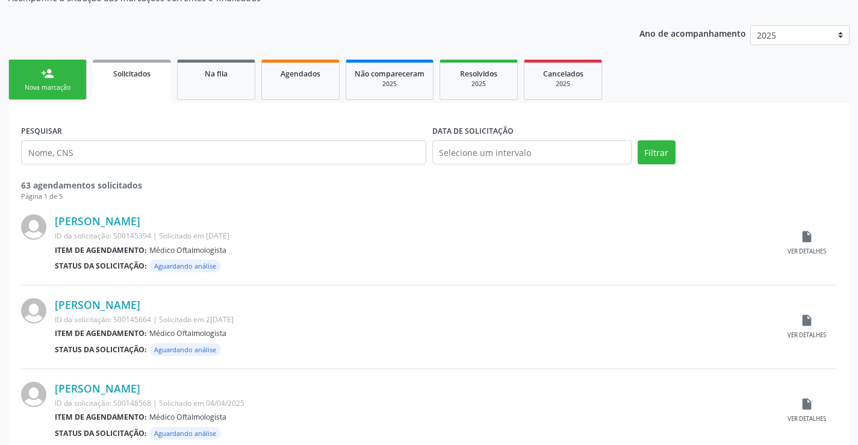
click at [55, 72] on link "person_add Nova marcação" at bounding box center [47, 80] width 78 height 40
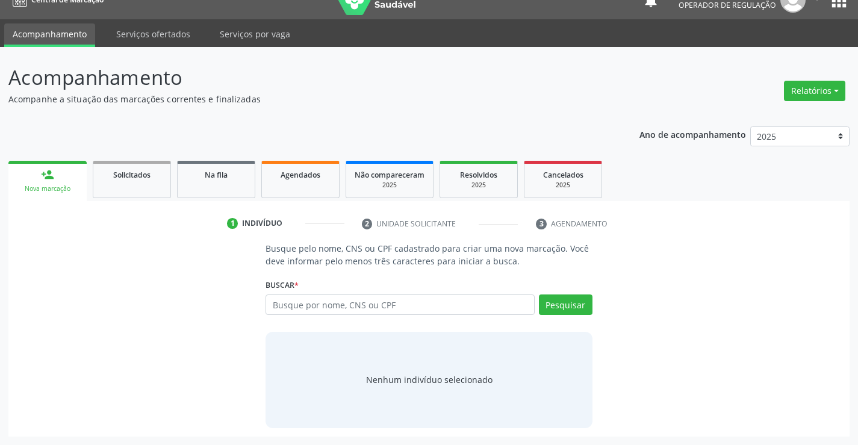
scroll to position [19, 0]
click at [292, 302] on input "text" at bounding box center [400, 305] width 269 height 20
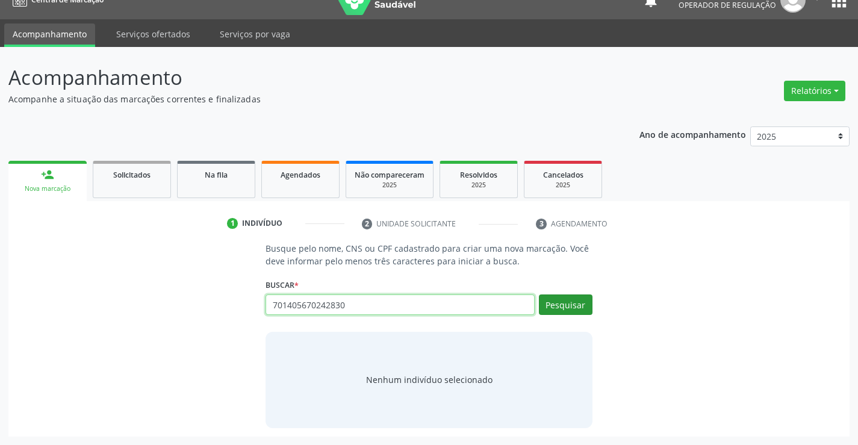
type input "701405670242830"
click at [565, 310] on button "Pesquisar" at bounding box center [566, 305] width 54 height 20
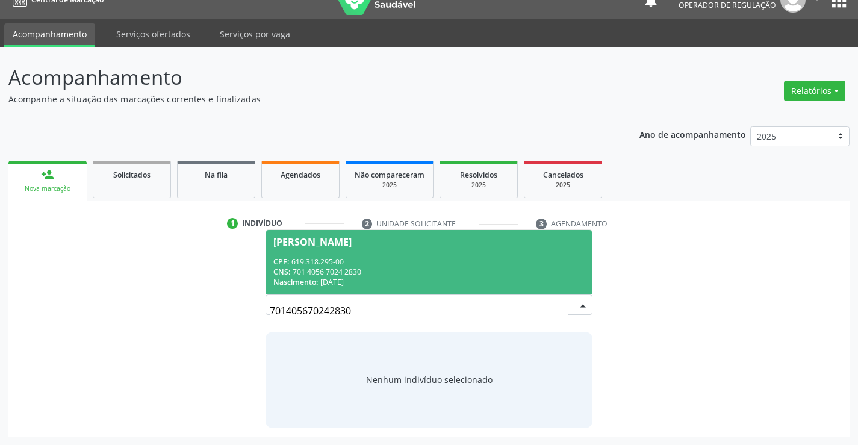
click at [428, 261] on div "CPF: 619.318.295-00" at bounding box center [428, 262] width 311 height 10
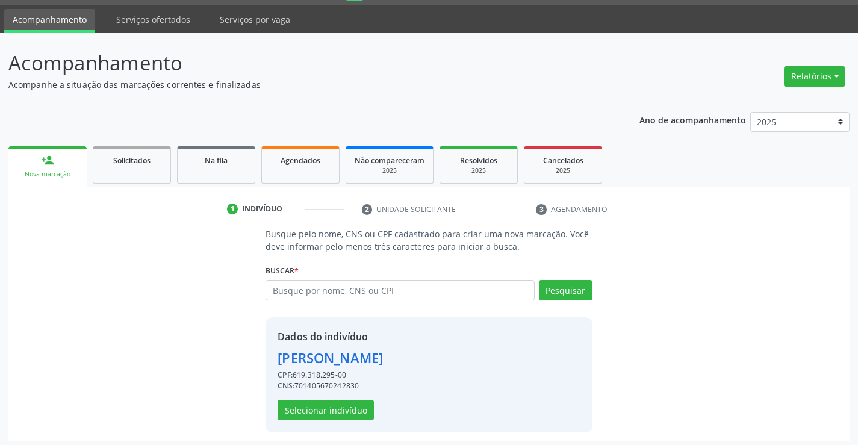
scroll to position [38, 0]
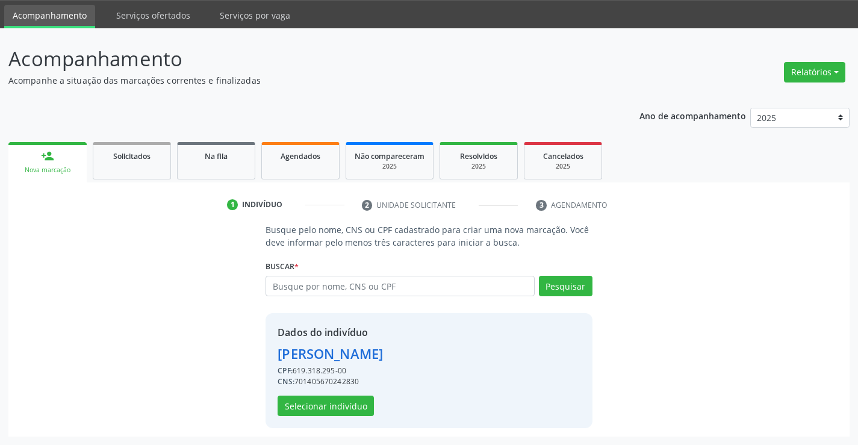
click at [299, 395] on div "Dados do indivíduo João Batista de Souza CPF: 619.318.295-00 CNS: 7014056702428…" at bounding box center [330, 370] width 105 height 91
click at [301, 406] on button "Selecionar indivíduo" at bounding box center [326, 406] width 96 height 20
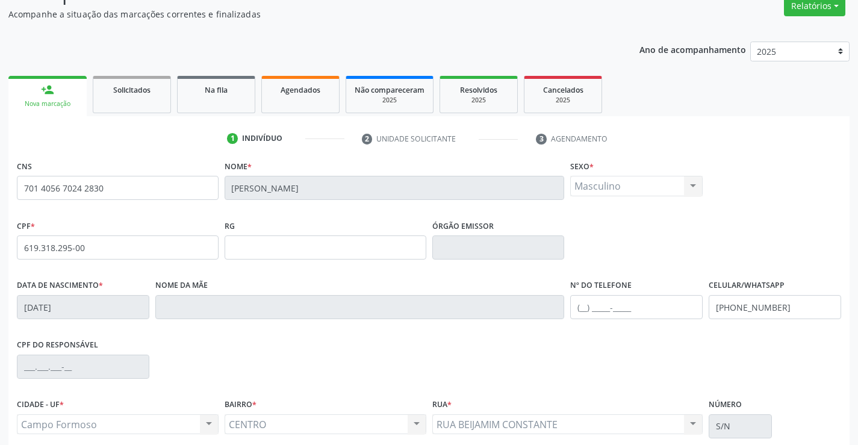
scroll to position [208, 0]
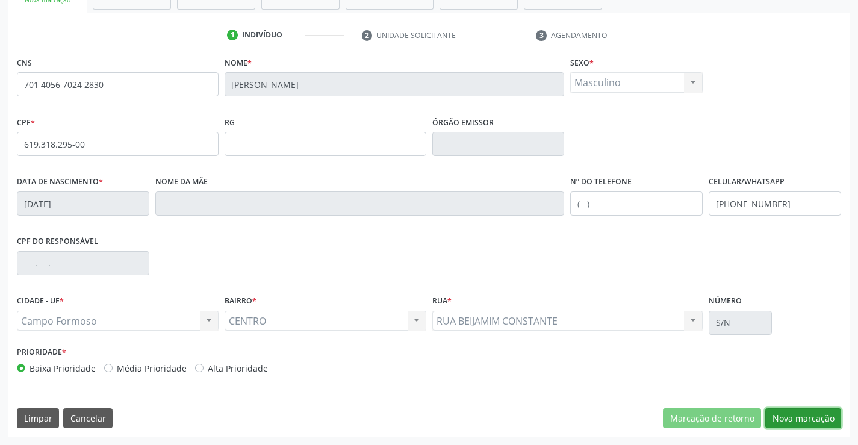
click at [790, 414] on button "Nova marcação" at bounding box center [804, 418] width 76 height 20
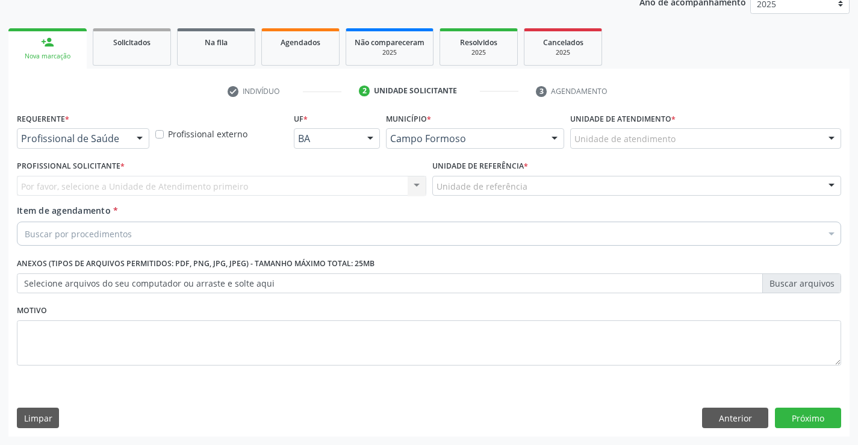
click at [132, 145] on div "Profissional de Saúde Profissional de Saúde Paciente Nenhum resultado encontrad…" at bounding box center [83, 138] width 133 height 20
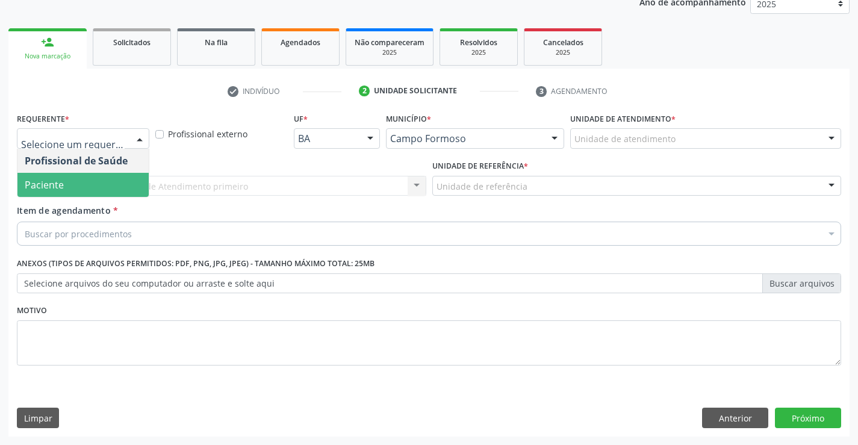
click at [63, 189] on span "Paciente" at bounding box center [44, 184] width 39 height 13
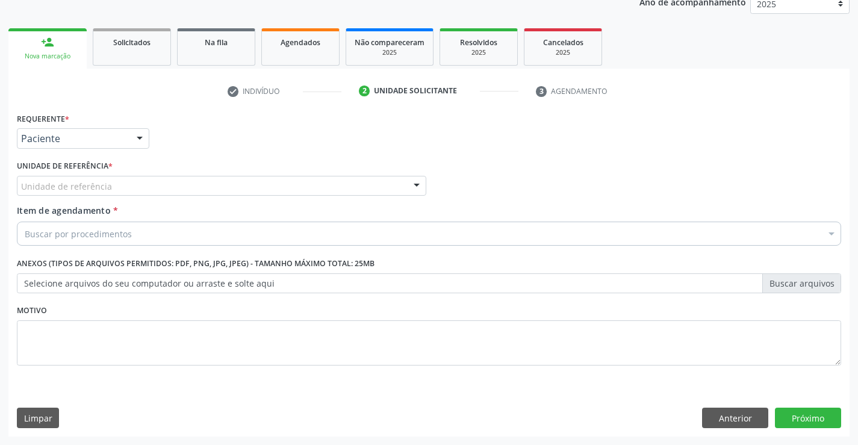
drag, startPoint x: 169, startPoint y: 184, endPoint x: 171, endPoint y: 205, distance: 21.2
click at [169, 192] on div "Unidade de referência" at bounding box center [222, 186] width 410 height 20
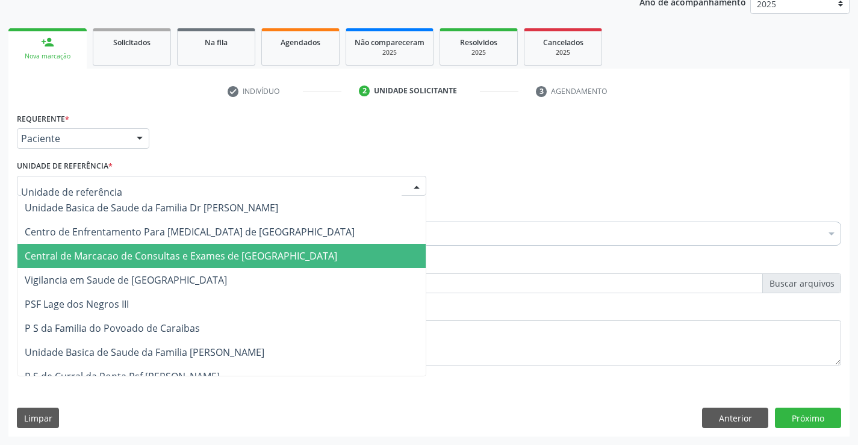
click at [183, 255] on span "Central de Marcacao de Consultas e Exames de [GEOGRAPHIC_DATA]" at bounding box center [181, 255] width 313 height 13
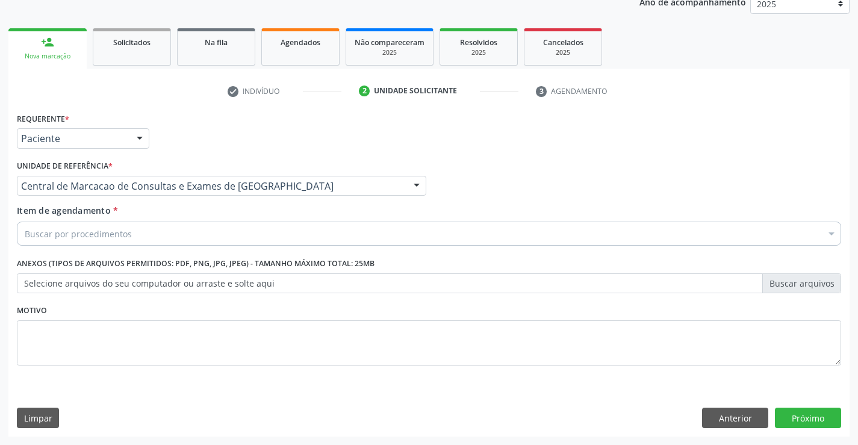
click at [198, 234] on div "Buscar por procedimentos" at bounding box center [429, 234] width 825 height 24
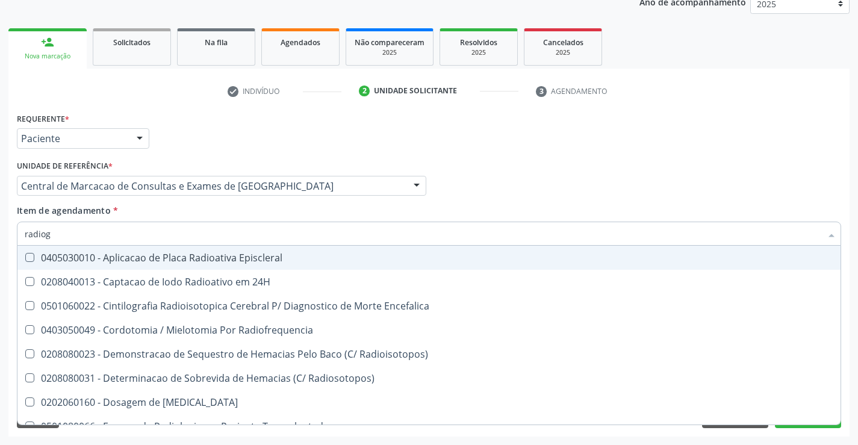
type input "radiogr"
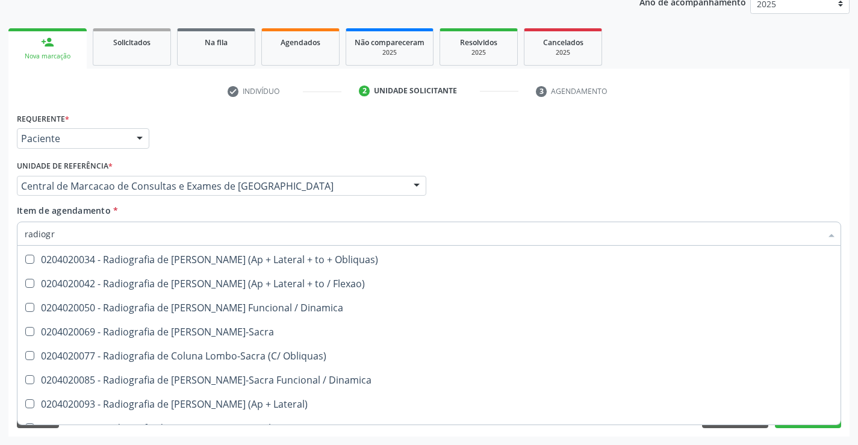
scroll to position [602, 0]
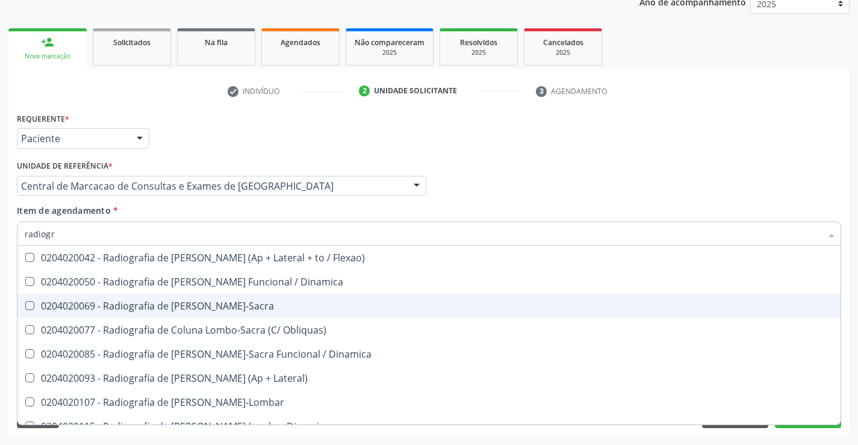
click at [180, 311] on div "0204020069 - Radiografia de Coluna Lombo-Sacra" at bounding box center [429, 306] width 809 height 10
checkbox Lombo-Sacra "true"
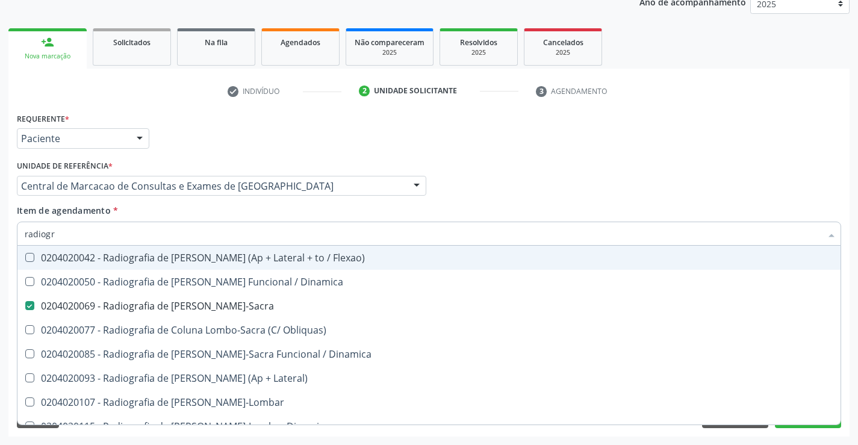
click at [146, 231] on input "radiogr" at bounding box center [423, 234] width 797 height 24
type input "ra"
checkbox Lombo-Sacra "false"
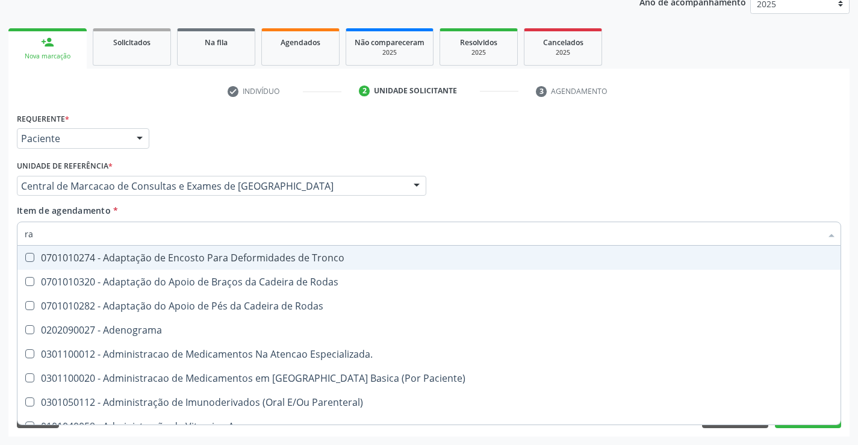
type input "rad"
checkbox Cerebral "true"
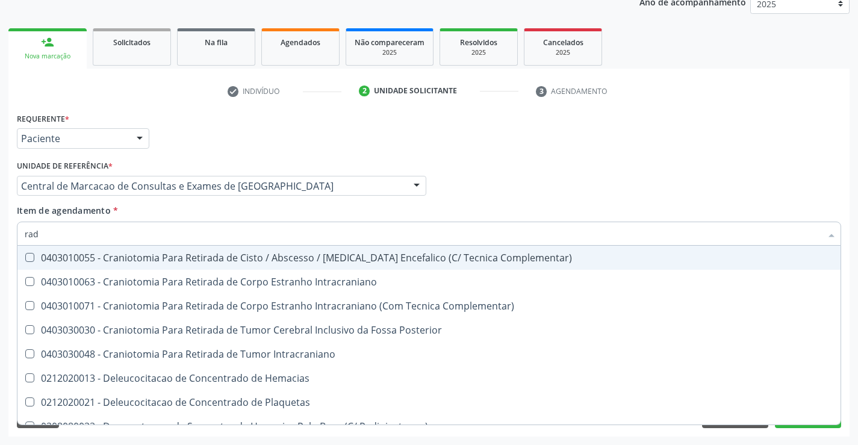
type input "radi"
checkbox Extramedular "true"
checkbox Lombo-Sacra "false"
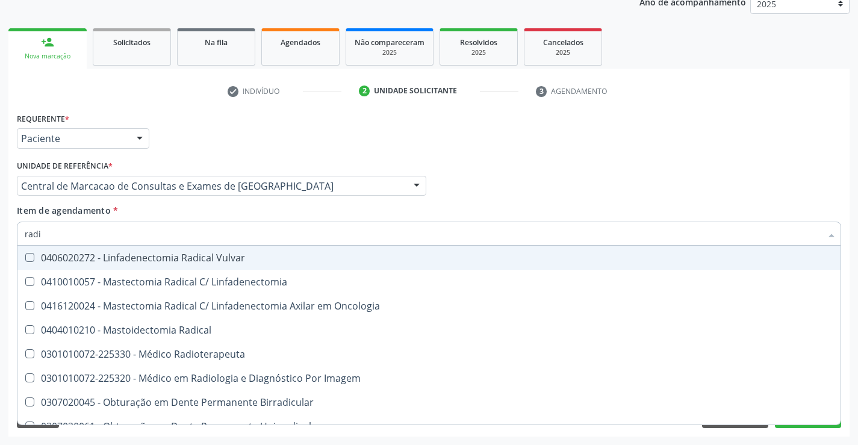
type input "radio"
checkbox Curto\ "true"
checkbox Lombo-Sacra "false"
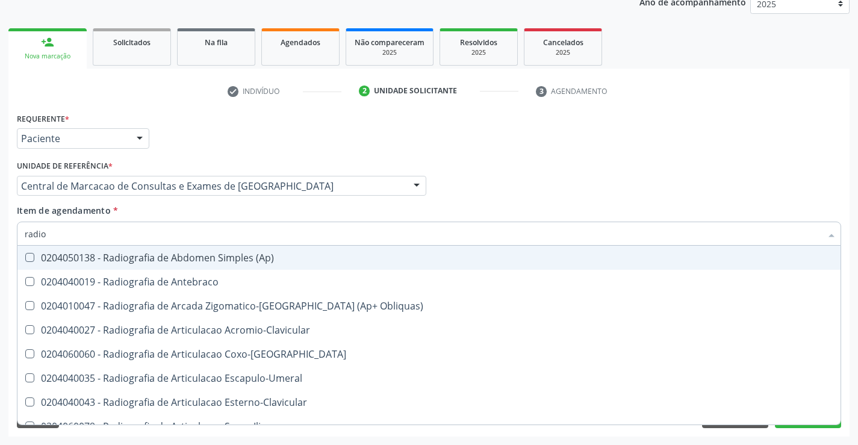
type input "radiog"
checkbox Obliquas\) "true"
checkbox Lombo-Sacra "false"
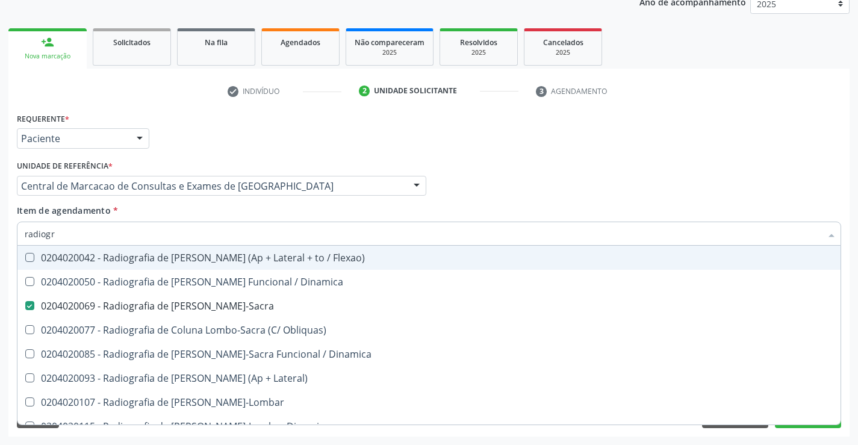
type input "radiogra"
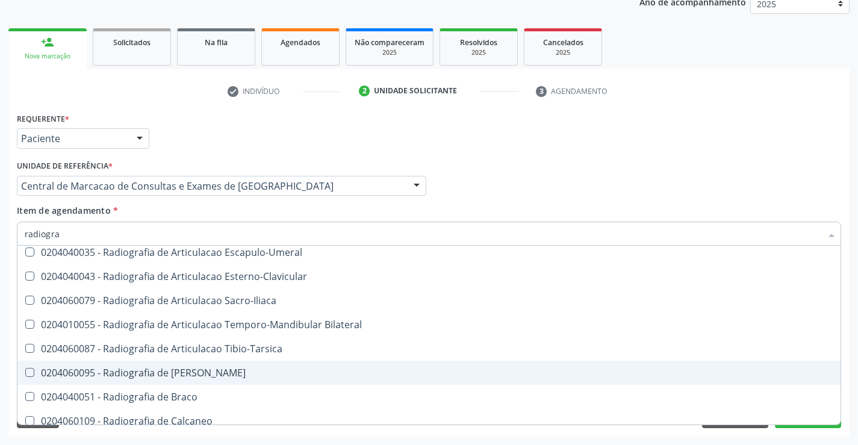
scroll to position [361, 0]
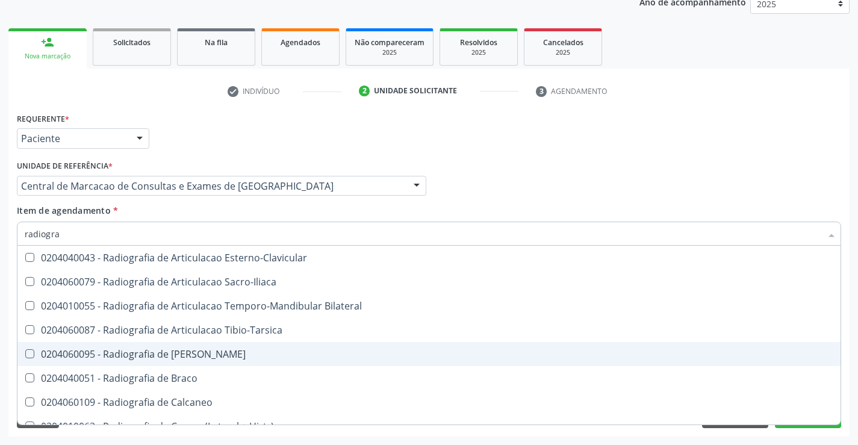
click at [154, 357] on div "0204060095 - Radiografia de Bacia" at bounding box center [429, 354] width 809 height 10
checkbox Bacia "true"
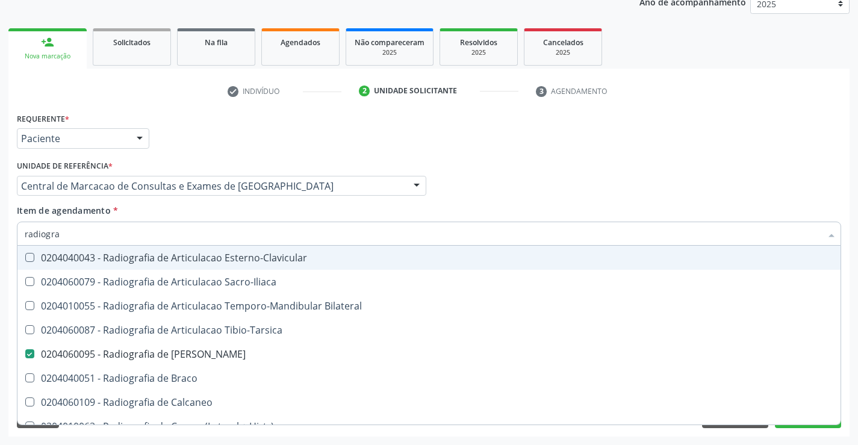
click at [152, 236] on input "radiogra" at bounding box center [423, 234] width 797 height 24
type input "u"
checkbox Bacia "false"
checkbox Lombo-Sacra "false"
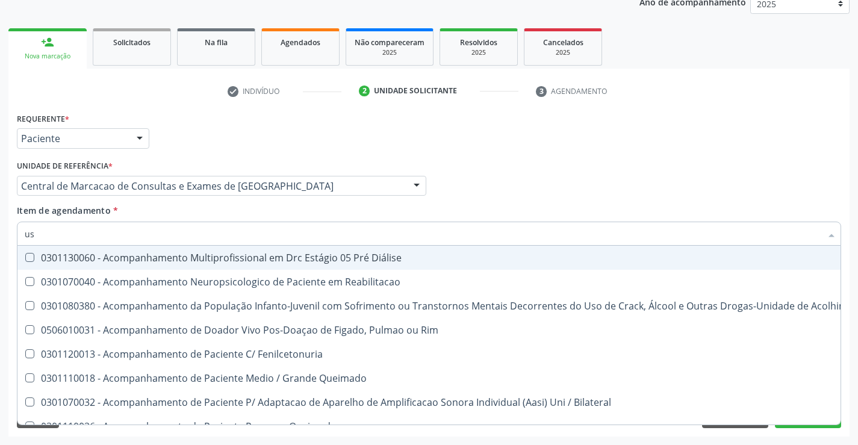
type input "usg"
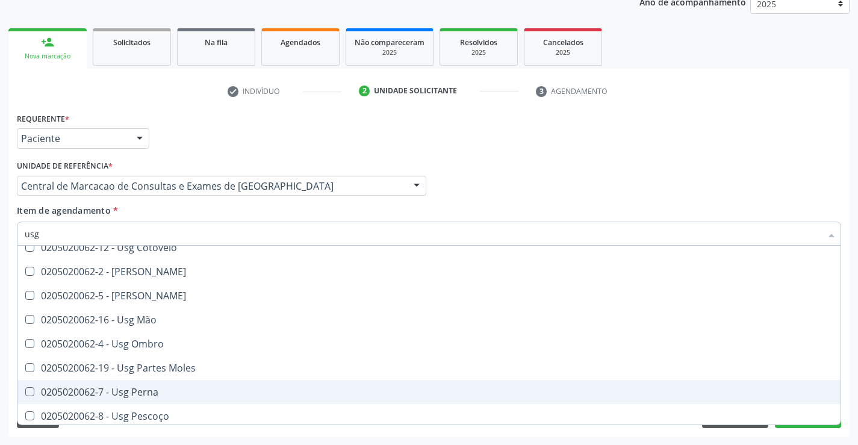
scroll to position [158, 0]
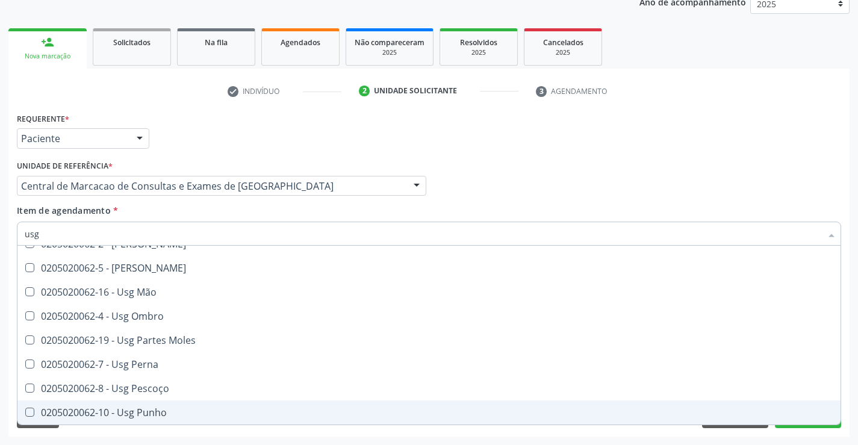
click at [194, 407] on span "0205020062-10 - Usg Punho" at bounding box center [428, 413] width 823 height 24
checkbox Punho "true"
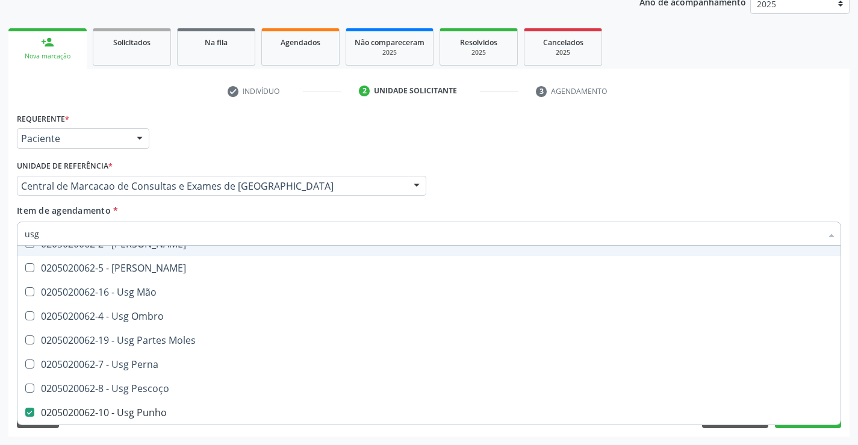
click at [537, 139] on div "Requerente * Paciente Profissional de Saúde Paciente Nenhum resultado encontrad…" at bounding box center [429, 133] width 831 height 47
checkbox Braço "true"
checkbox Calcanhar "true"
checkbox Cervical "true"
checkbox Punho "false"
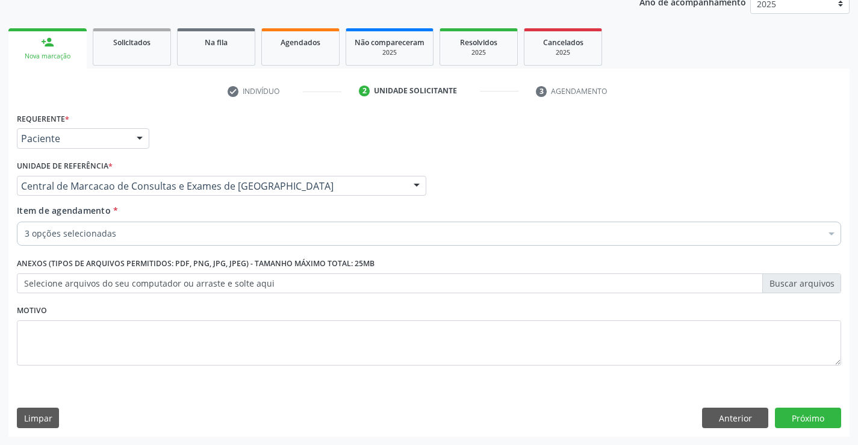
scroll to position [0, 0]
click at [819, 426] on button "Próximo" at bounding box center [808, 418] width 66 height 20
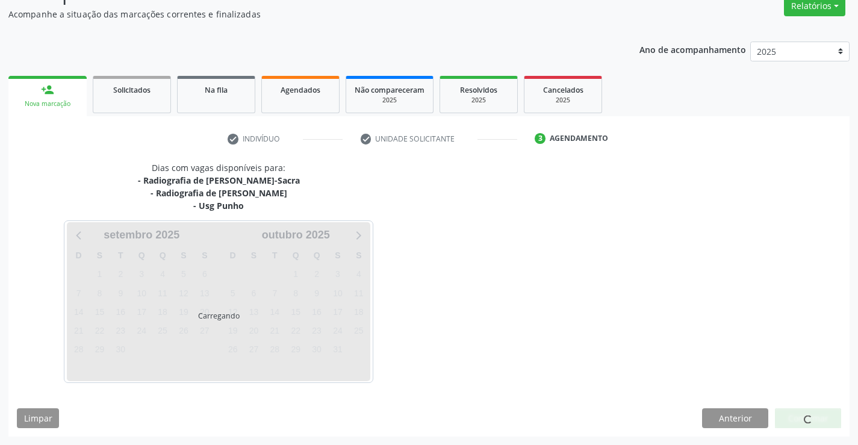
scroll to position [140, 0]
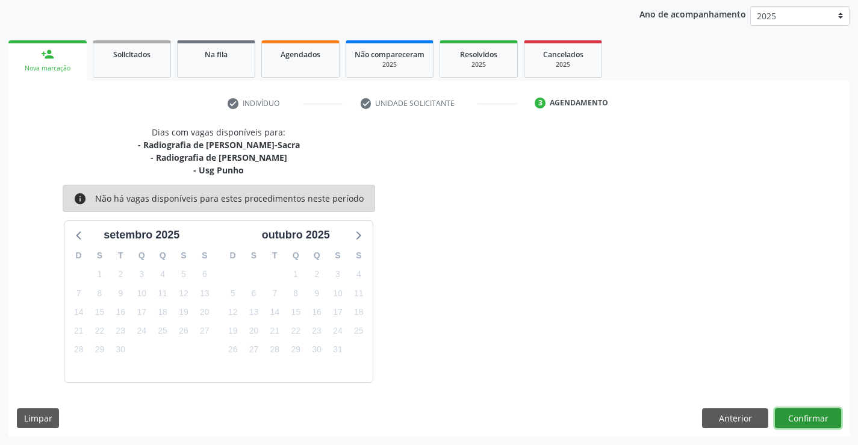
click at [811, 420] on button "Confirmar" at bounding box center [808, 418] width 66 height 20
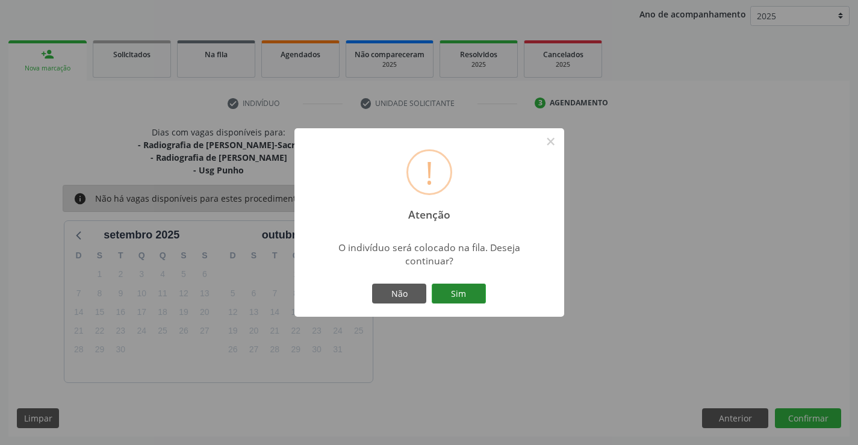
click at [460, 284] on button "Sim" at bounding box center [459, 294] width 54 height 20
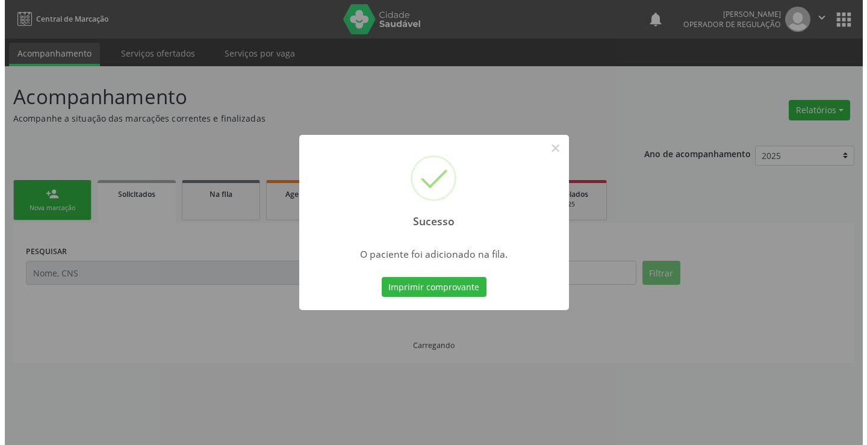
scroll to position [0, 0]
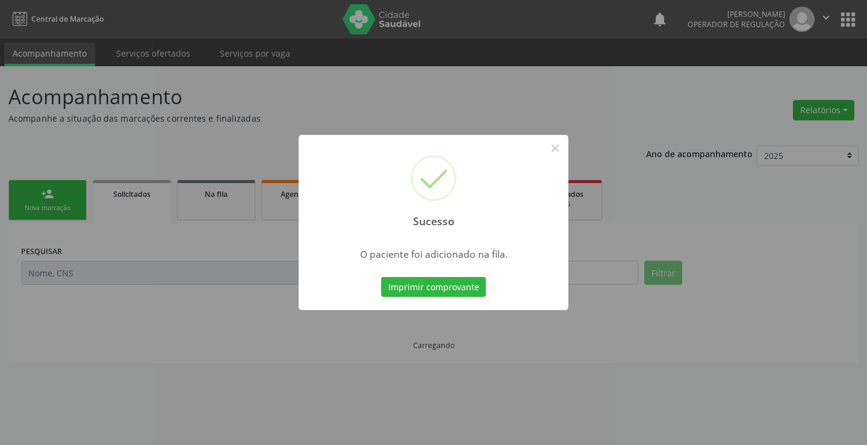
click at [460, 283] on button "Imprimir comprovante" at bounding box center [433, 287] width 105 height 20
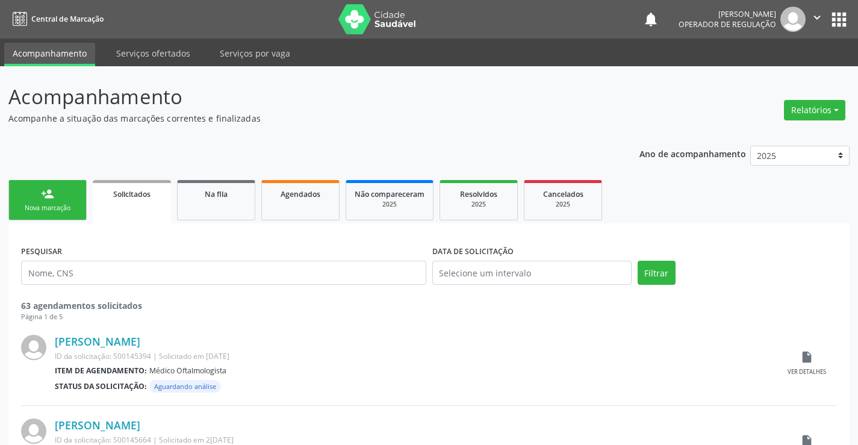
click at [58, 192] on link "person_add Nova marcação" at bounding box center [47, 200] width 78 height 40
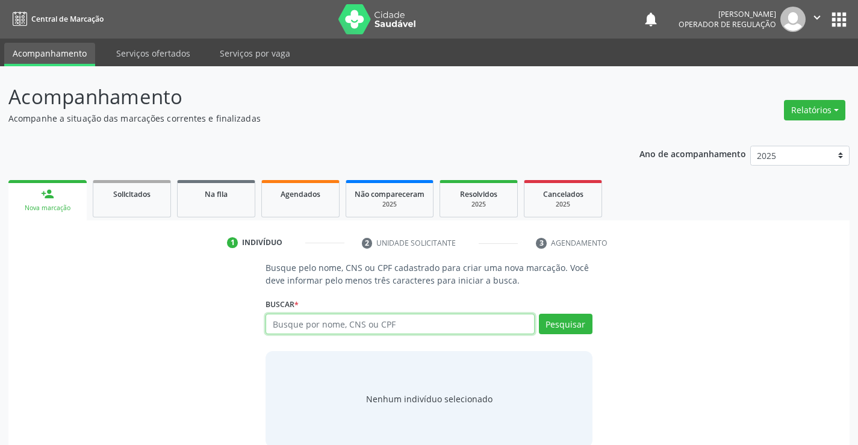
click at [325, 332] on input "text" at bounding box center [400, 324] width 269 height 20
click at [224, 194] on span "Na fila" at bounding box center [216, 194] width 23 height 10
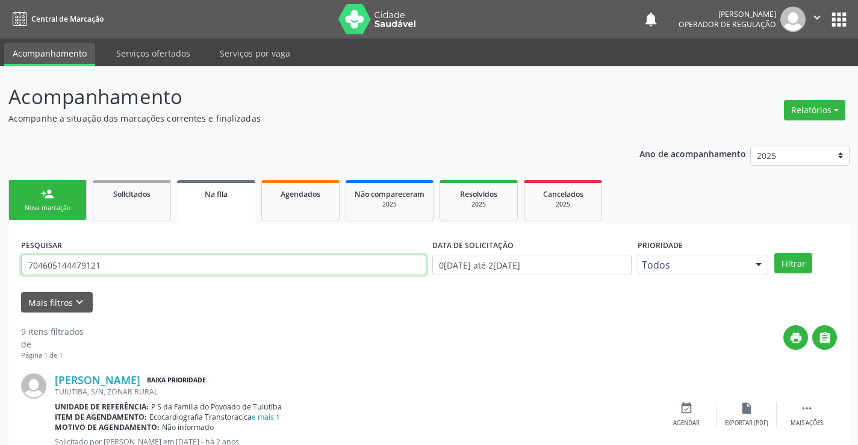
click at [366, 265] on input "704605144479121" at bounding box center [223, 265] width 405 height 20
type input "708605081222385"
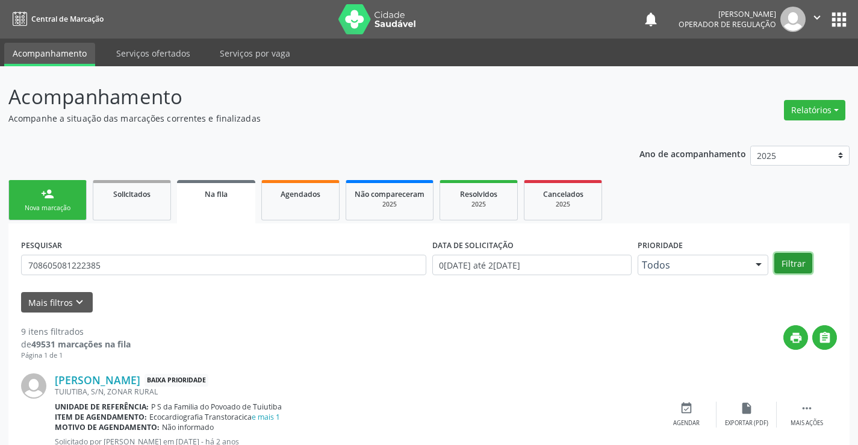
click at [781, 255] on button "Filtrar" at bounding box center [794, 263] width 38 height 20
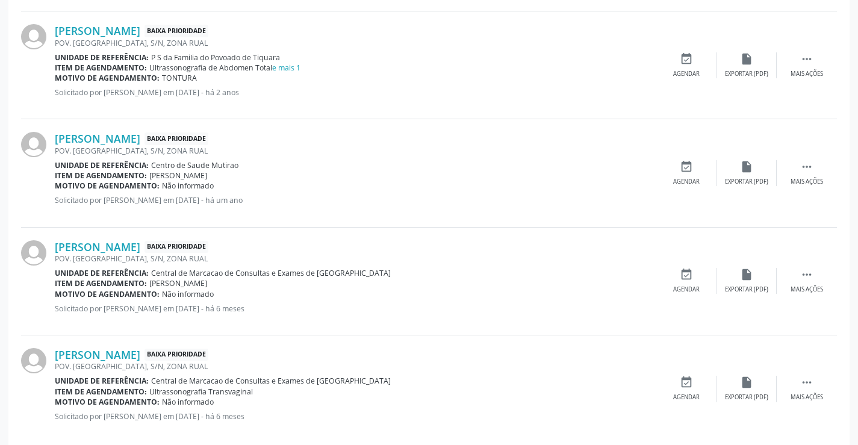
scroll to position [476, 0]
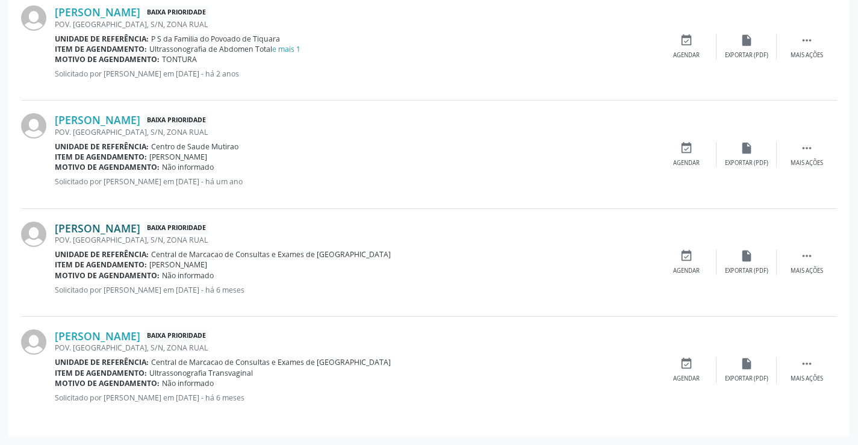
click at [140, 232] on link "Adriana da Silva Rocha" at bounding box center [98, 228] width 86 height 13
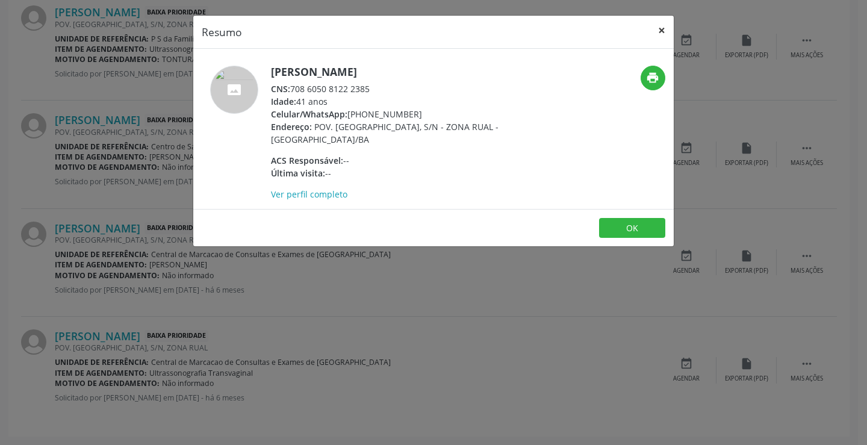
click at [657, 34] on button "×" at bounding box center [662, 31] width 24 height 30
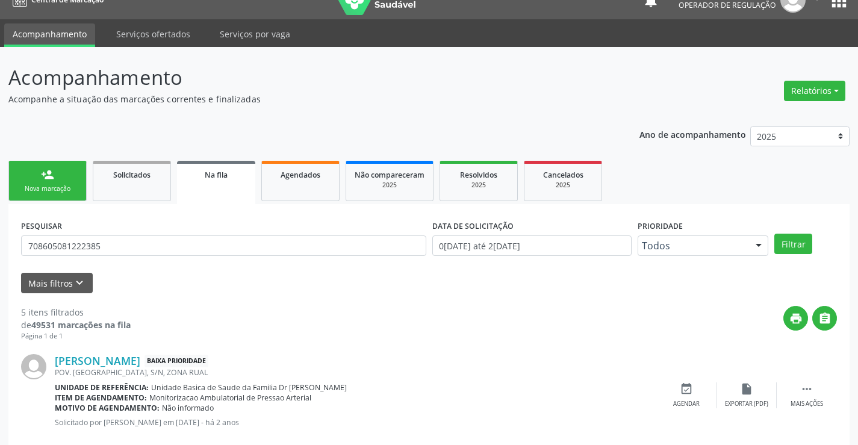
scroll to position [0, 0]
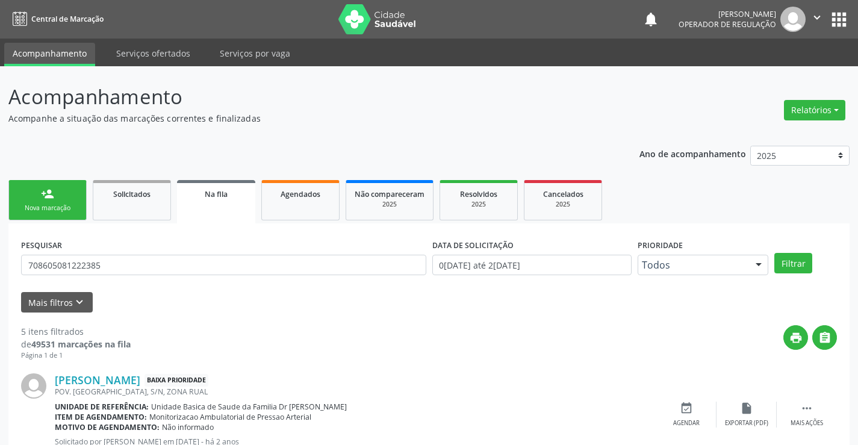
click at [37, 193] on link "person_add Nova marcação" at bounding box center [47, 200] width 78 height 40
